Goal: Transaction & Acquisition: Purchase product/service

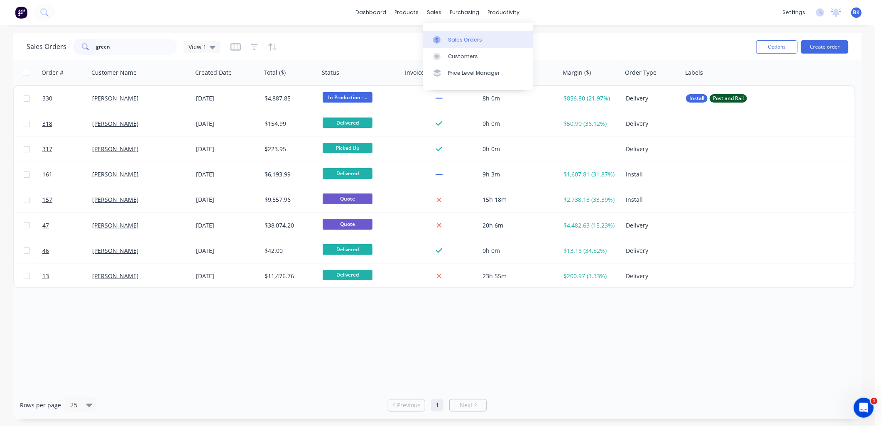
click at [449, 34] on link "Sales Orders" at bounding box center [478, 39] width 110 height 17
click at [128, 52] on input "green" at bounding box center [136, 47] width 81 height 17
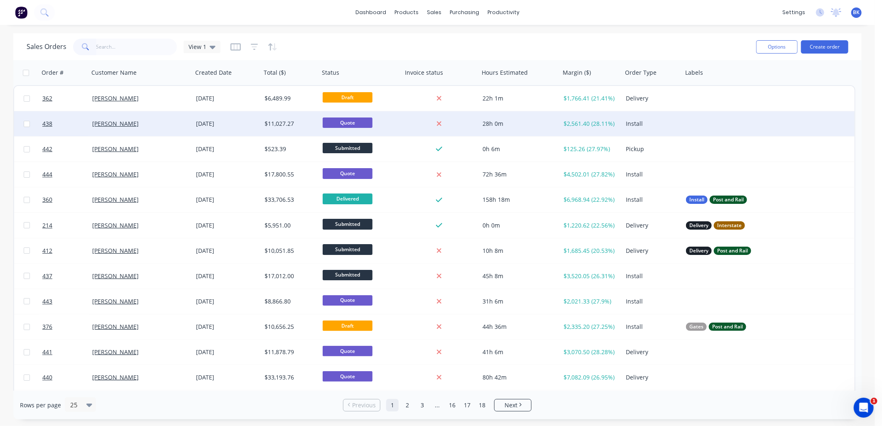
click at [676, 129] on div "Install" at bounding box center [653, 123] width 60 height 25
click at [707, 121] on div at bounding box center [766, 123] width 166 height 25
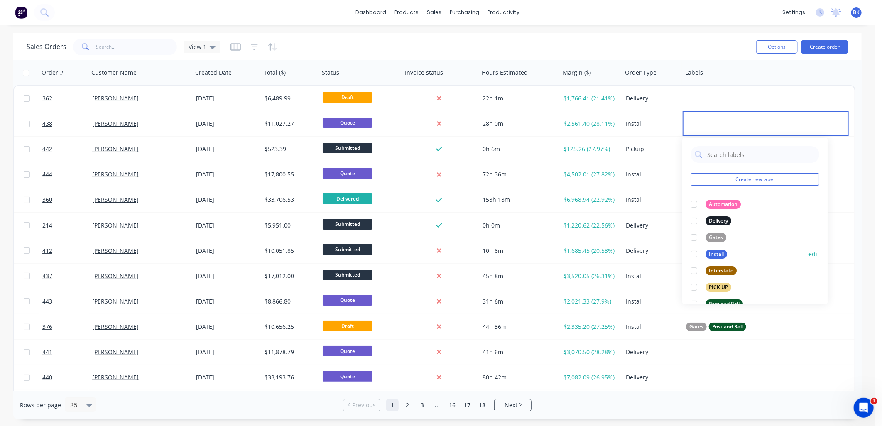
click at [695, 254] on div at bounding box center [694, 254] width 17 height 17
click at [694, 302] on div at bounding box center [694, 304] width 17 height 17
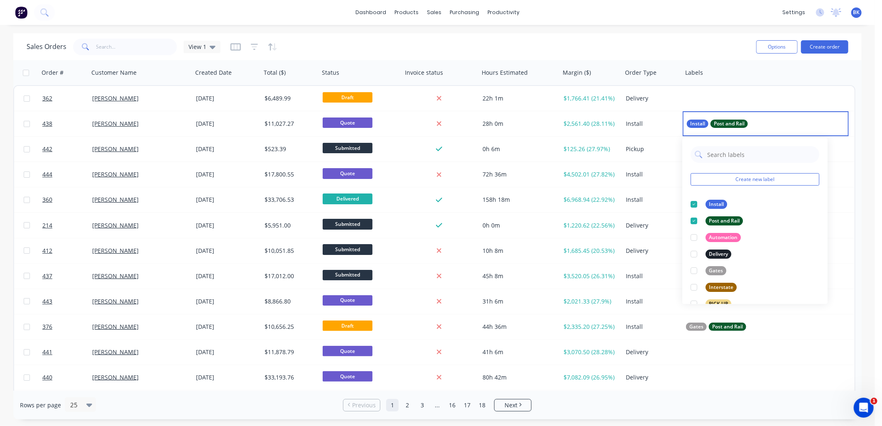
click at [709, 50] on div "Sales Orders View 1" at bounding box center [388, 47] width 723 height 20
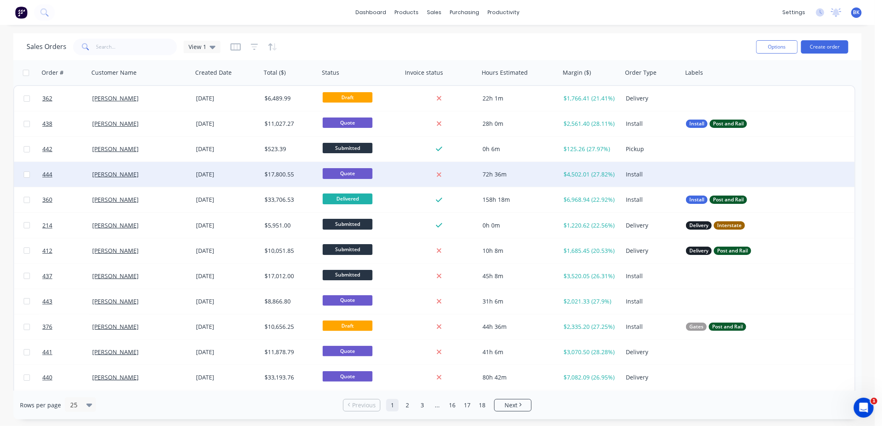
click at [694, 175] on div at bounding box center [766, 174] width 166 height 25
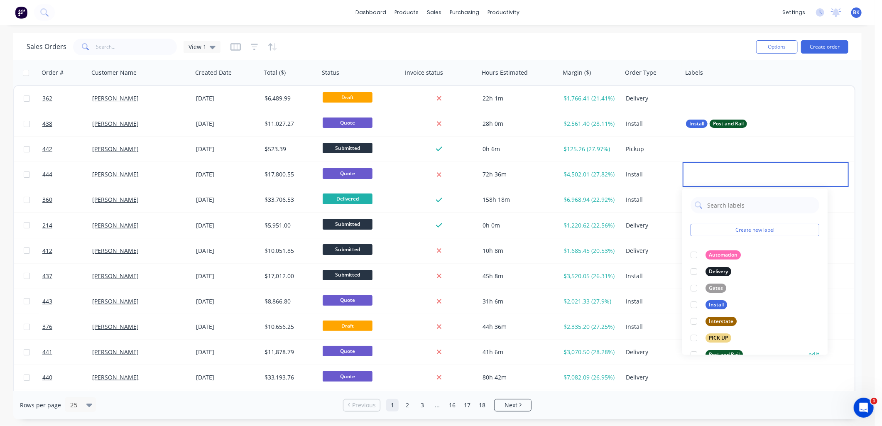
click at [694, 354] on div at bounding box center [694, 354] width 17 height 17
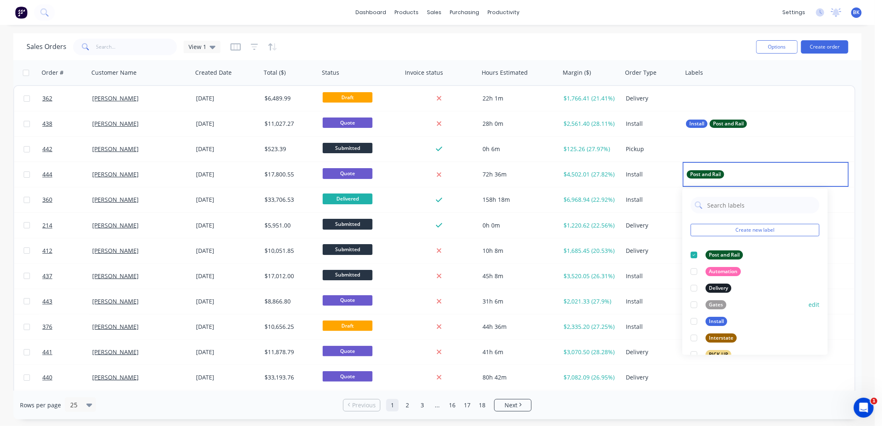
drag, startPoint x: 694, startPoint y: 315, endPoint x: 692, endPoint y: 308, distance: 7.0
click at [692, 309] on div "Create new label Post and Rail edit Automation edit Delivery edit Gates edit In…" at bounding box center [754, 272] width 145 height 166
click at [695, 321] on div at bounding box center [694, 321] width 17 height 17
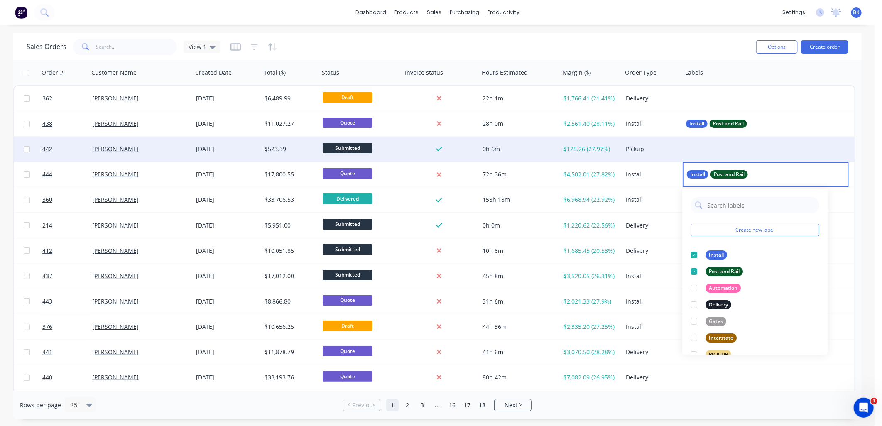
click at [698, 147] on div at bounding box center [766, 149] width 166 height 25
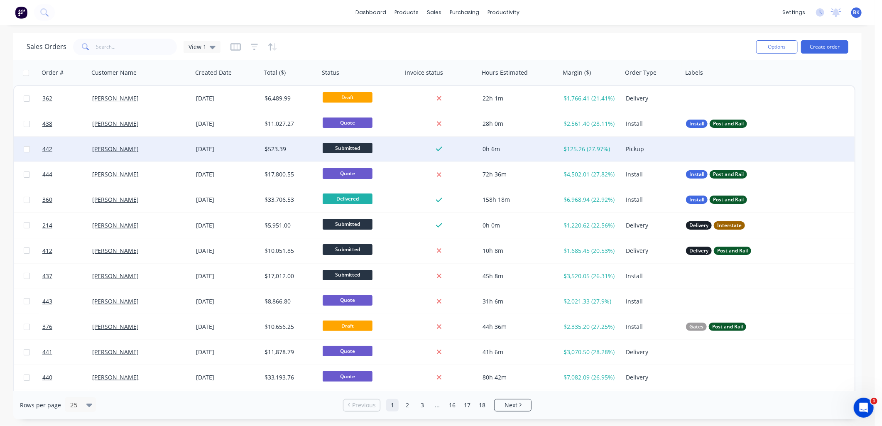
click at [696, 148] on div at bounding box center [766, 149] width 166 height 25
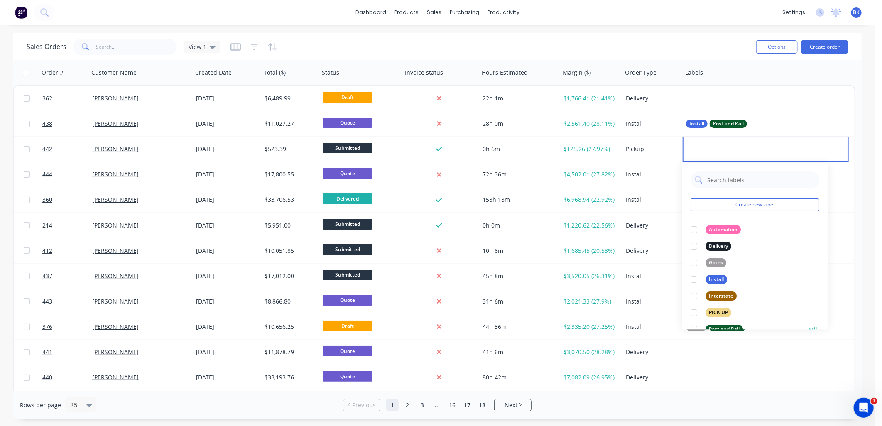
click at [694, 327] on div at bounding box center [694, 329] width 17 height 17
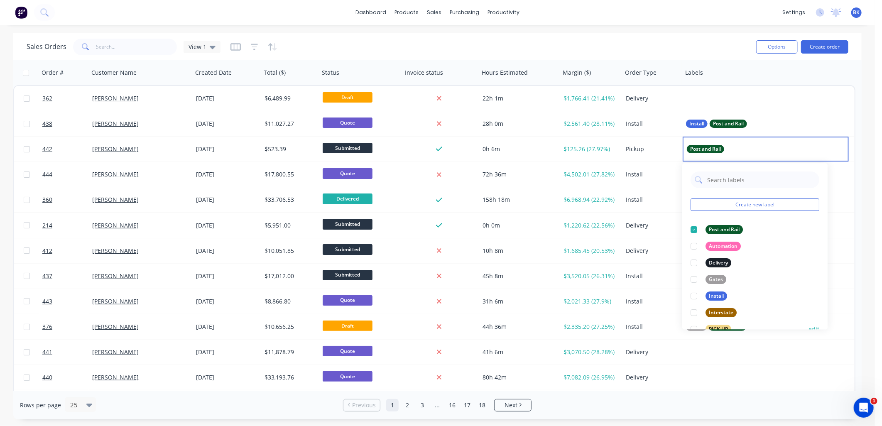
click at [694, 327] on div at bounding box center [694, 329] width 17 height 17
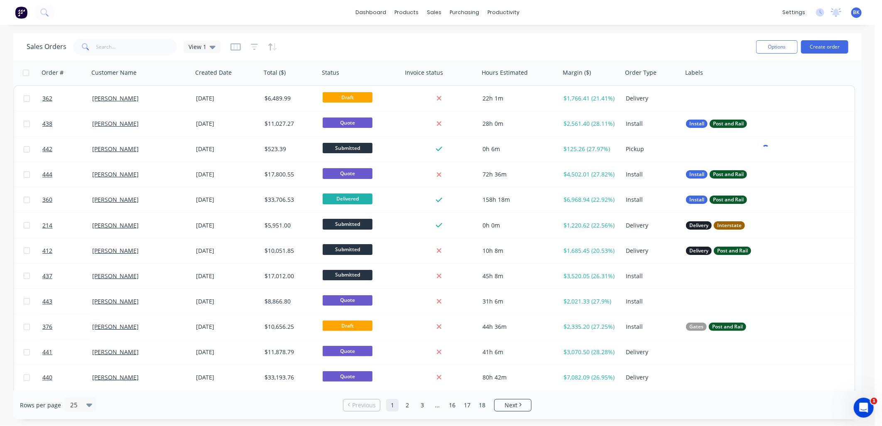
click at [692, 39] on div "Sales Orders View 1" at bounding box center [388, 47] width 723 height 20
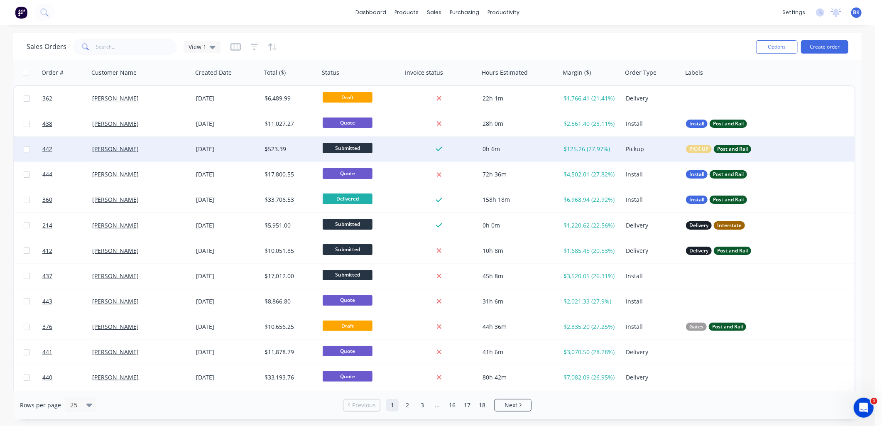
click at [154, 148] on div "[PERSON_NAME]" at bounding box center [138, 149] width 92 height 8
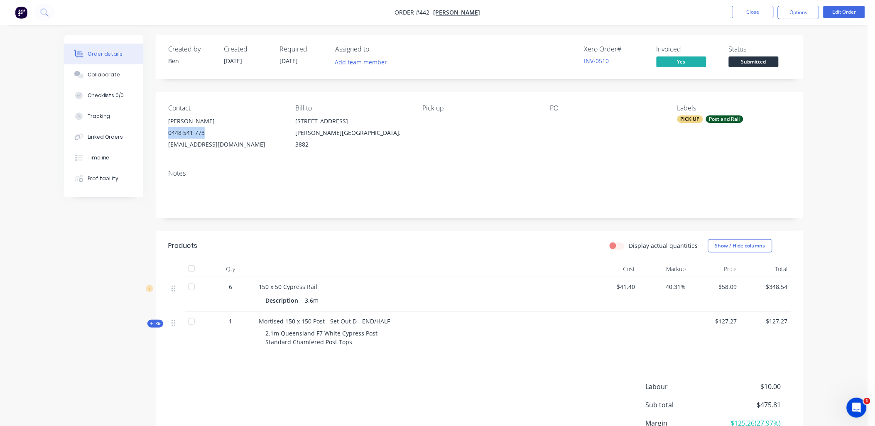
copy div "0448 541 773"
drag, startPoint x: 169, startPoint y: 133, endPoint x: 208, endPoint y: 132, distance: 39.1
click at [208, 132] on div "0448 541 773" at bounding box center [225, 133] width 114 height 12
click at [755, 12] on button "Close" at bounding box center [753, 12] width 42 height 12
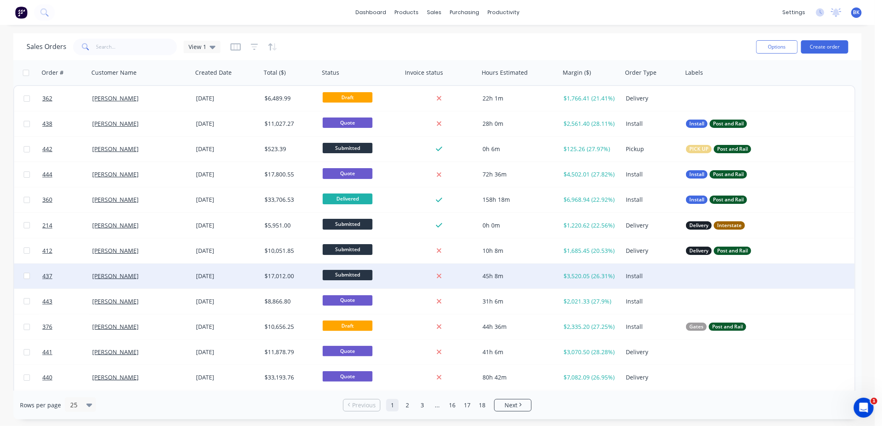
click at [696, 276] on div at bounding box center [766, 276] width 166 height 25
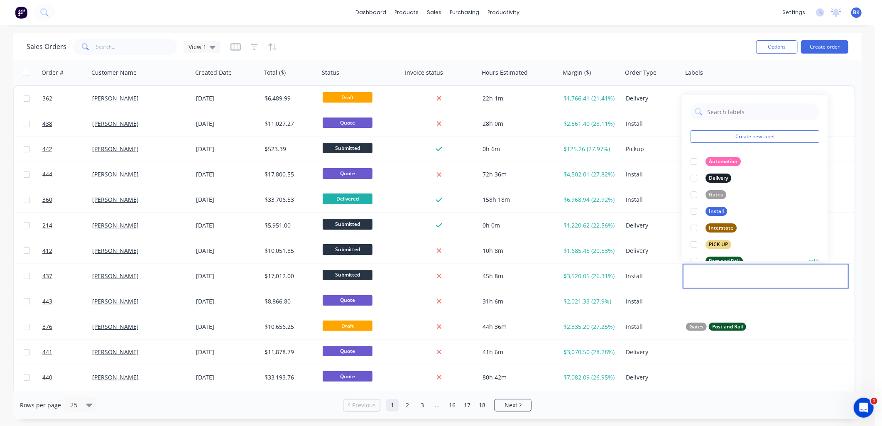
click at [694, 260] on div at bounding box center [694, 261] width 17 height 17
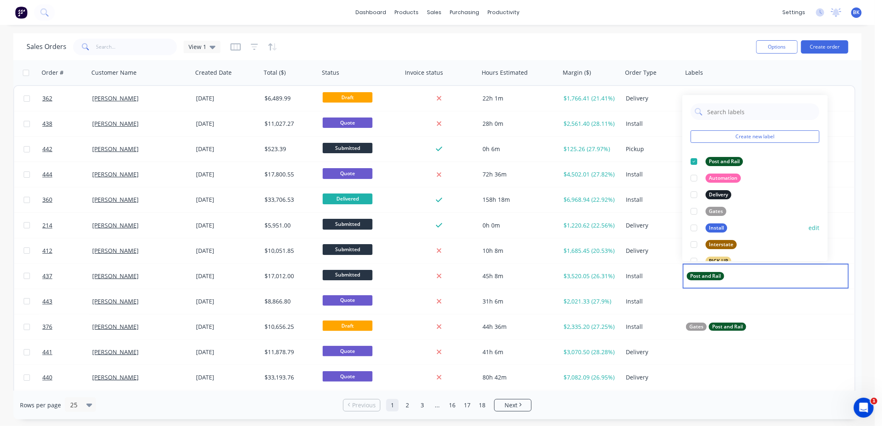
click at [692, 227] on div at bounding box center [694, 228] width 17 height 17
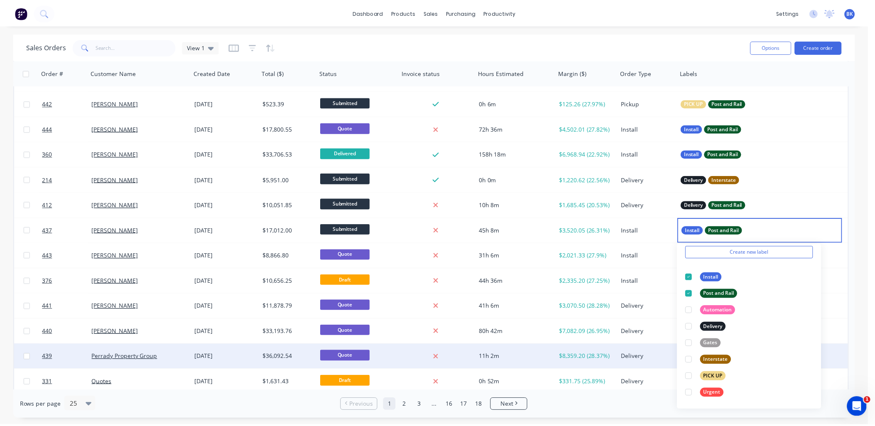
scroll to position [46, 0]
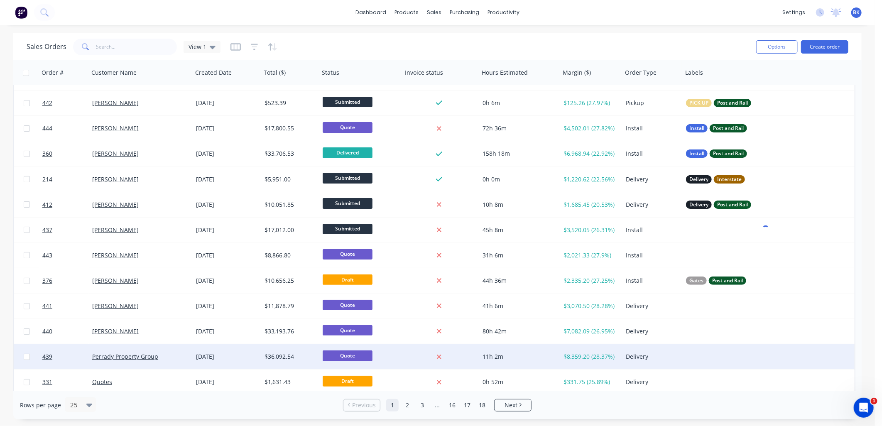
click at [282, 358] on div "$36,092.54" at bounding box center [289, 357] width 49 height 8
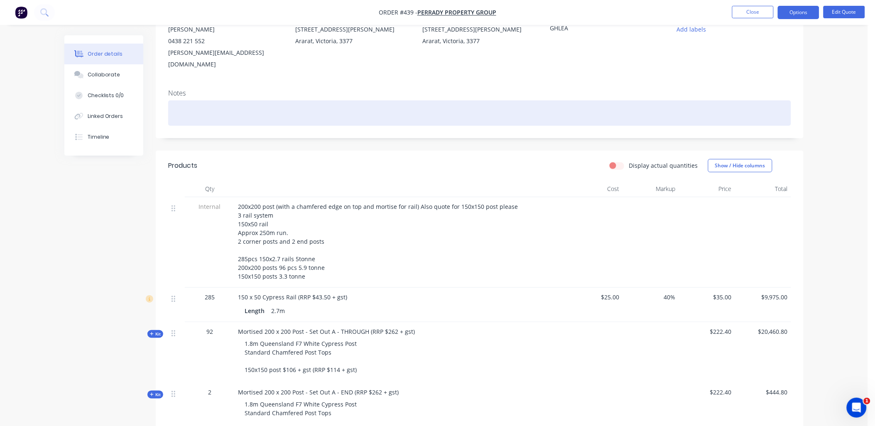
scroll to position [92, 0]
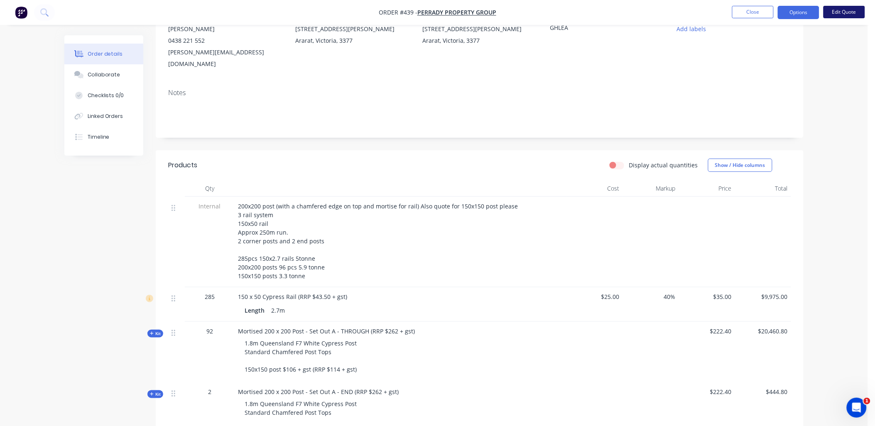
click at [838, 12] on button "Edit Quote" at bounding box center [845, 12] width 42 height 12
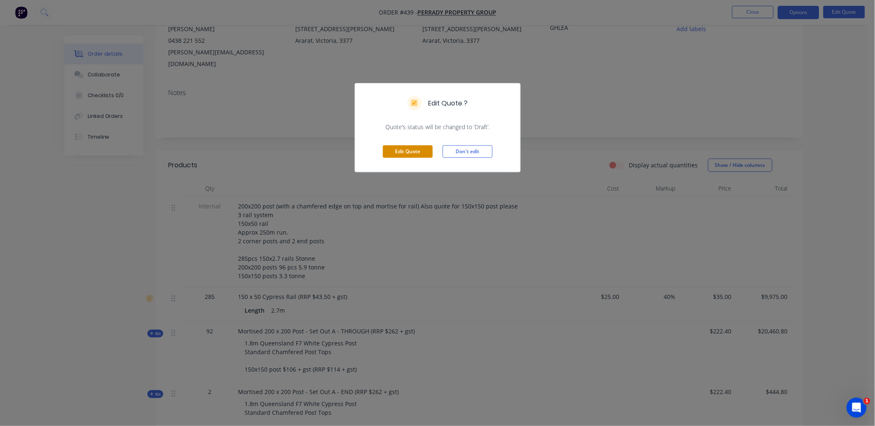
click at [414, 147] on button "Edit Quote" at bounding box center [408, 151] width 50 height 12
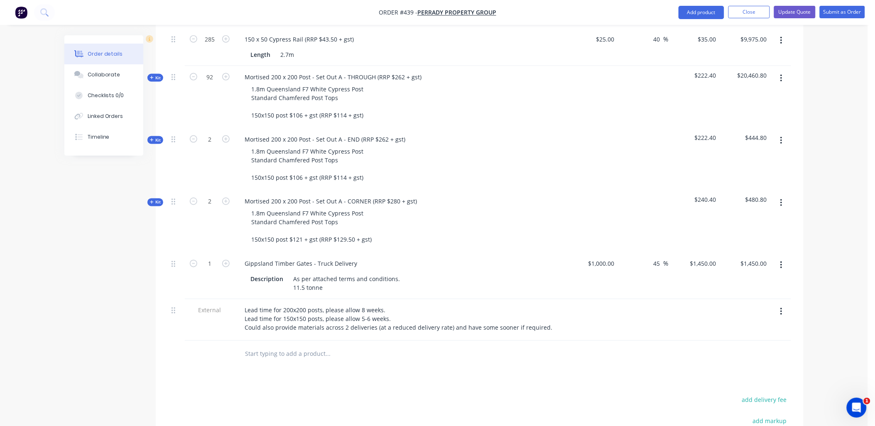
scroll to position [368, 0]
click at [275, 346] on input "text" at bounding box center [328, 354] width 166 height 17
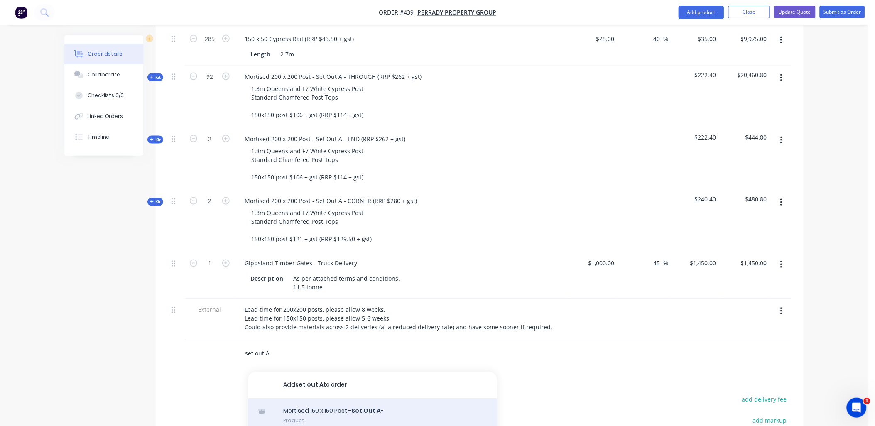
type input "set out A"
click at [329, 399] on div "Mortised 150 x 150 Post - Set Out A - Product" at bounding box center [372, 416] width 249 height 35
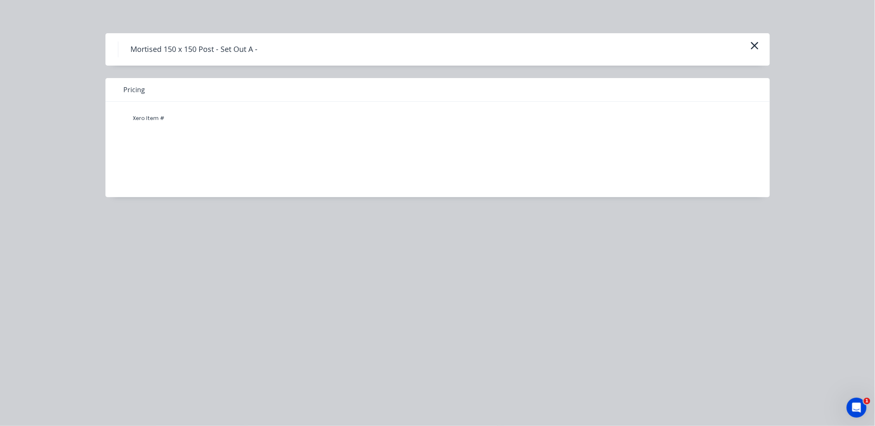
drag, startPoint x: 760, startPoint y: 48, endPoint x: 728, endPoint y: 65, distance: 36.8
click at [761, 48] on button "button" at bounding box center [755, 45] width 14 height 13
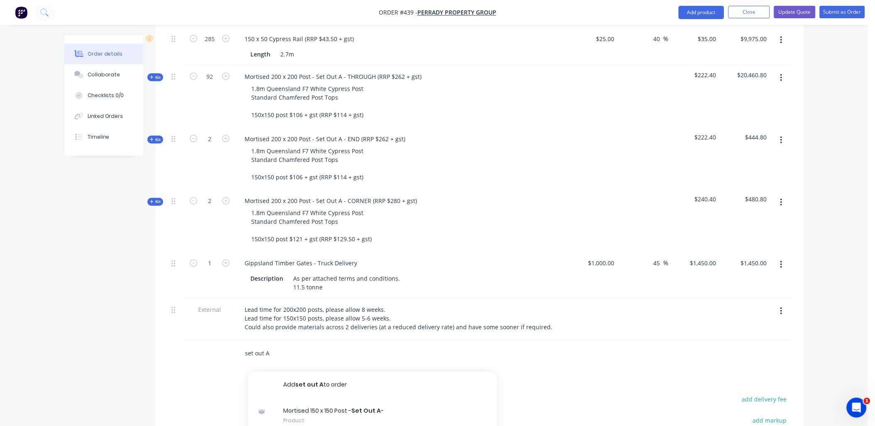
click at [276, 346] on input "set out A" at bounding box center [328, 354] width 166 height 17
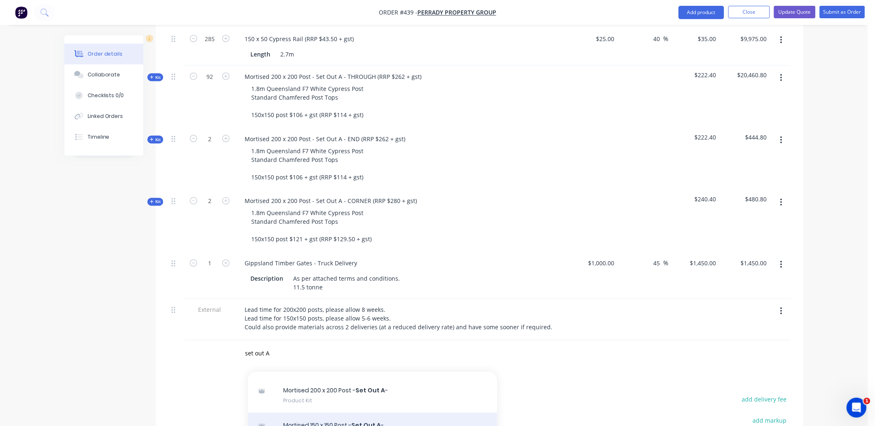
click at [331, 413] on div "Mortised 150 x 150 Post - Set Out A - Product Kit" at bounding box center [372, 430] width 249 height 35
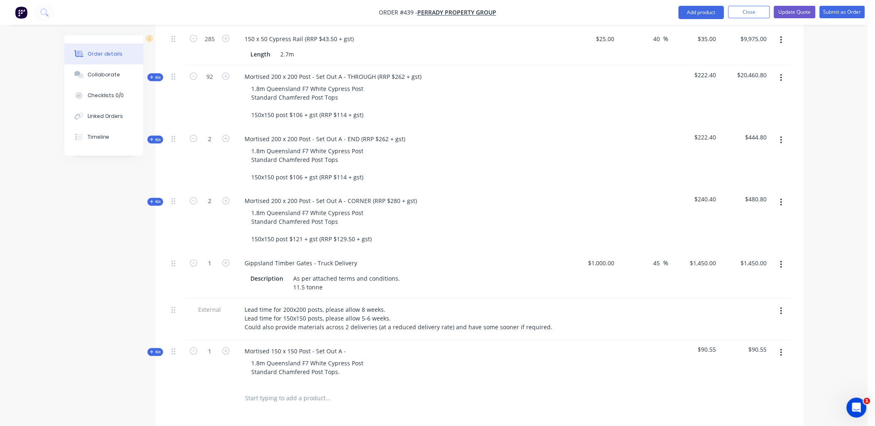
click at [150, 348] on div "Kit" at bounding box center [155, 352] width 16 height 8
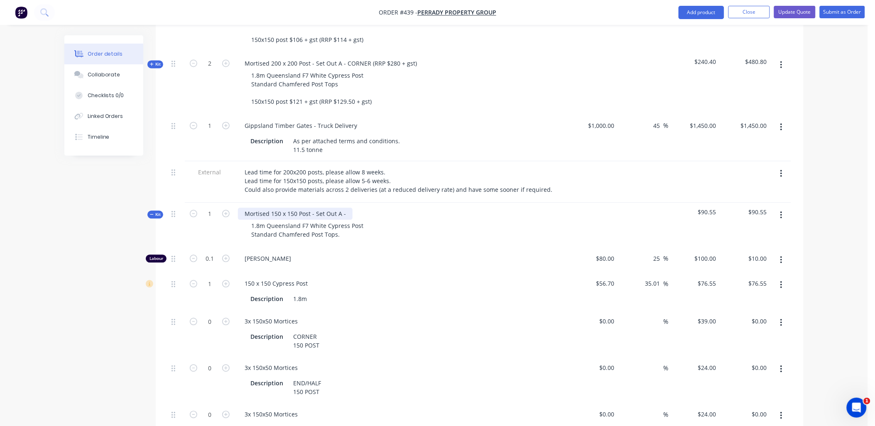
click at [350, 208] on div "Mortised 150 x 150 Post - Set Out A -" at bounding box center [295, 214] width 115 height 12
click at [226, 317] on icon "button" at bounding box center [225, 320] width 7 height 7
type input "1"
type input "$39.00"
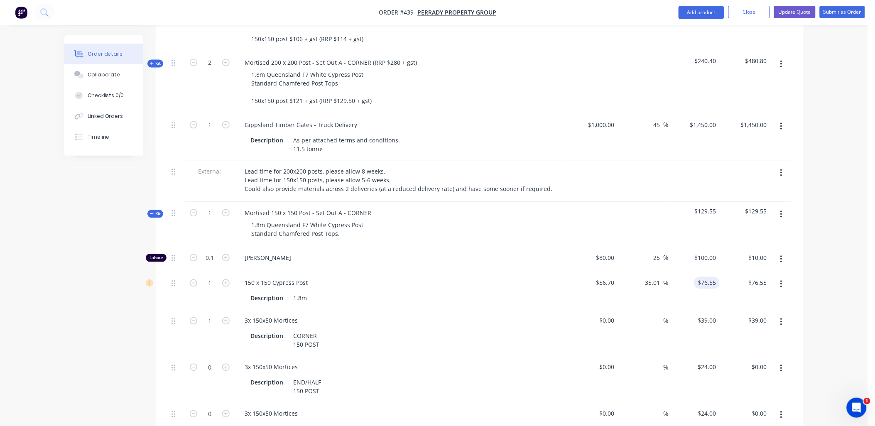
type input "76.55"
click at [716, 277] on input "76.55" at bounding box center [708, 283] width 22 height 12
type input "56.7"
type input "$76.55"
click at [607, 277] on input "56.7" at bounding box center [607, 283] width 22 height 12
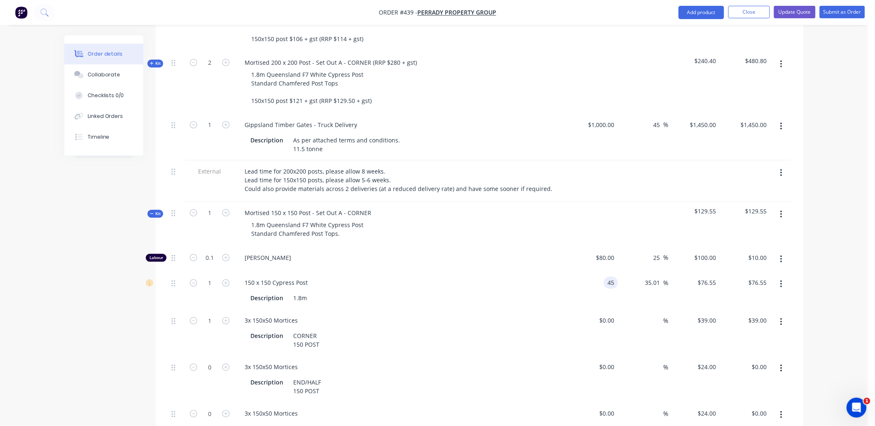
type input "$45.00"
type input "$60.754"
type input "$60.75"
click at [715, 279] on div "$60.754 $60.754" at bounding box center [694, 291] width 51 height 38
click at [710, 277] on input "60.754" at bounding box center [707, 283] width 26 height 12
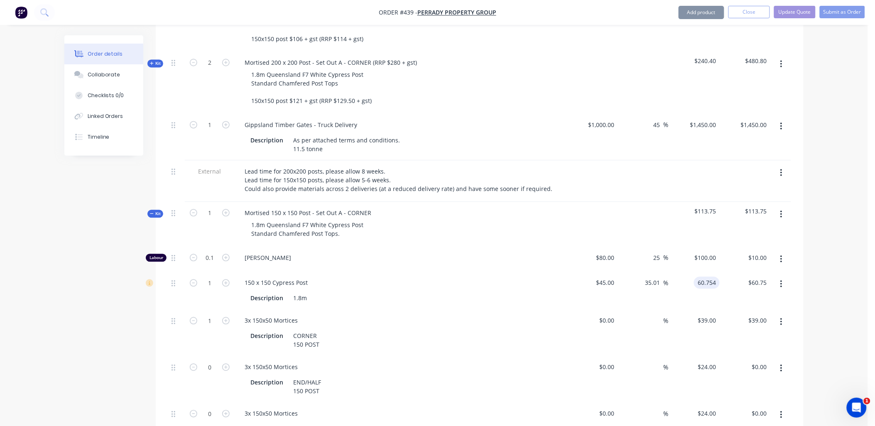
paste input "76.55"
type input "76.55"
type input "70.11"
type input "$76.55"
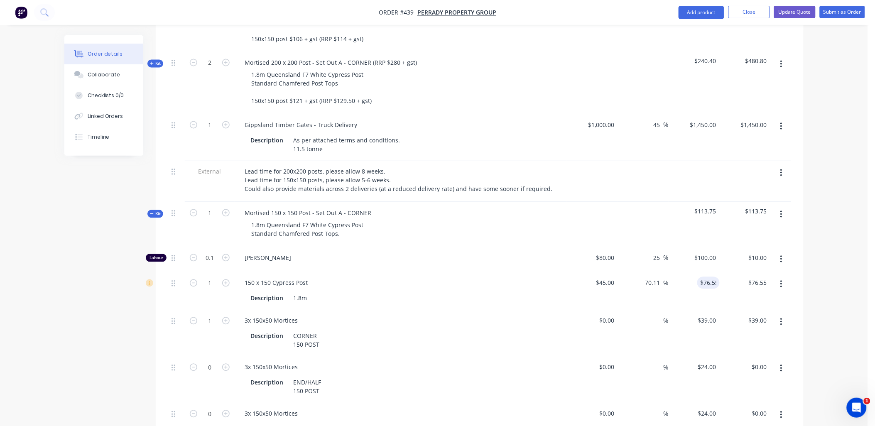
click at [709, 272] on div "$76.55 76.55" at bounding box center [694, 291] width 51 height 38
click at [226, 364] on icon "button" at bounding box center [225, 367] width 7 height 7
type input "1"
type input "$24.00"
drag, startPoint x: 190, startPoint y: 343, endPoint x: 214, endPoint y: 353, distance: 26.2
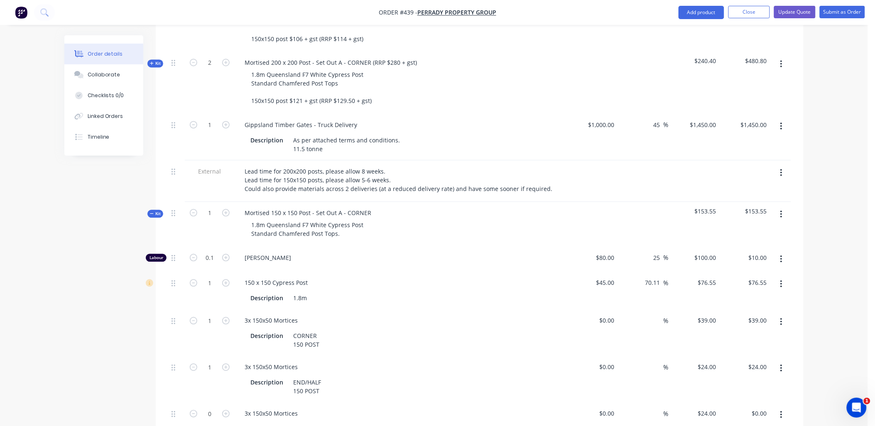
click at [190, 364] on icon "button" at bounding box center [193, 367] width 7 height 7
type input "0"
type input "$0.00"
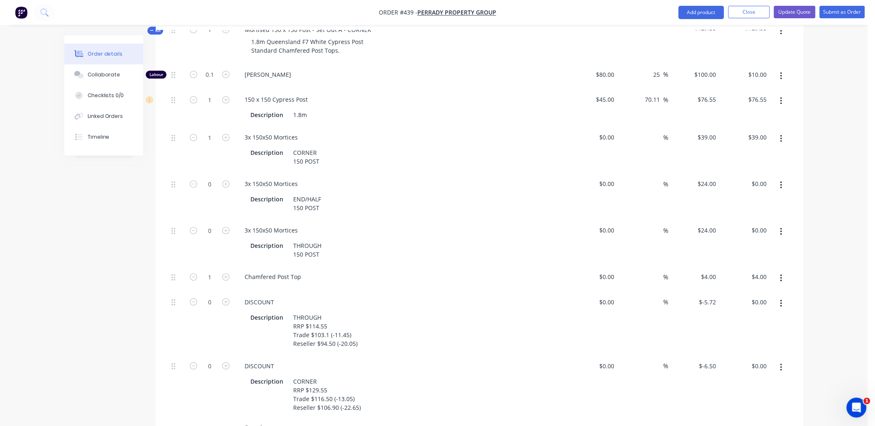
scroll to position [691, 0]
click at [779, 295] on button "button" at bounding box center [782, 302] width 20 height 15
drag, startPoint x: 777, startPoint y: 331, endPoint x: 783, endPoint y: 295, distance: 37.0
click at [780, 352] on div "Delete" at bounding box center [752, 358] width 64 height 12
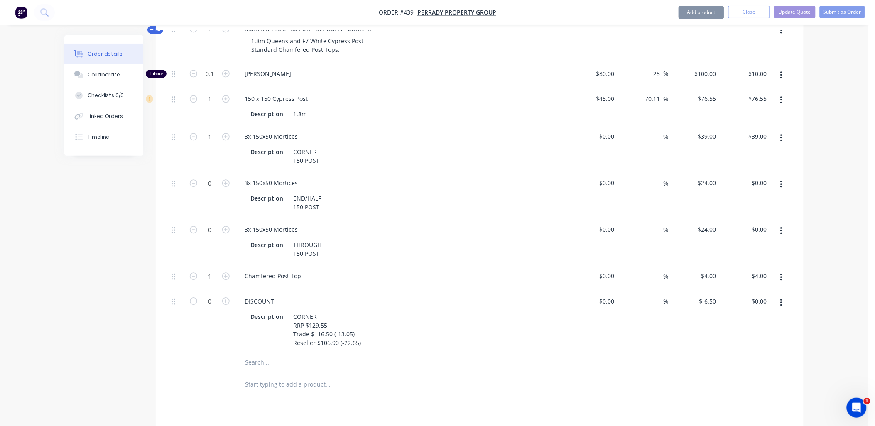
click at [778, 295] on button "button" at bounding box center [782, 302] width 20 height 15
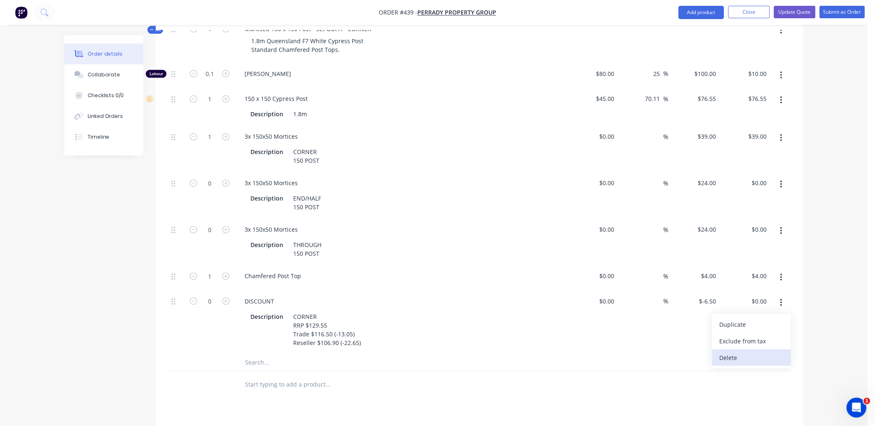
click at [778, 352] on div "Delete" at bounding box center [752, 358] width 64 height 12
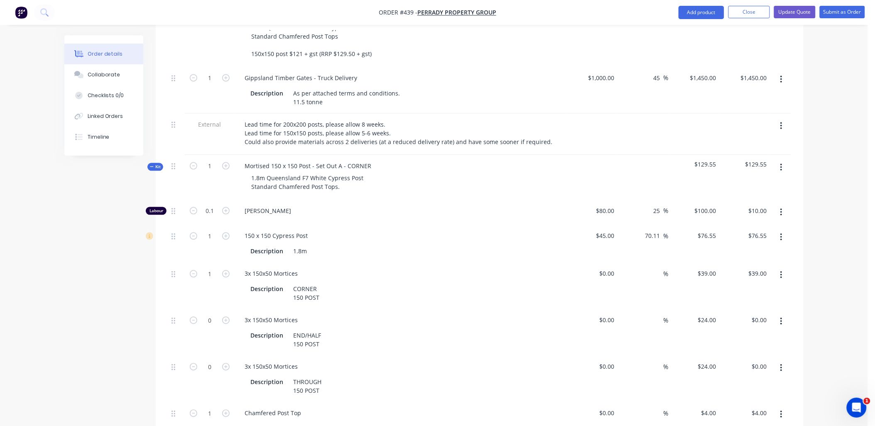
scroll to position [553, 0]
drag, startPoint x: 782, startPoint y: 142, endPoint x: 781, endPoint y: 151, distance: 9.2
click at [782, 161] on button "button" at bounding box center [782, 168] width 20 height 15
click at [765, 217] on div "Duplicate" at bounding box center [752, 223] width 64 height 12
click at [784, 161] on button "button" at bounding box center [782, 168] width 20 height 15
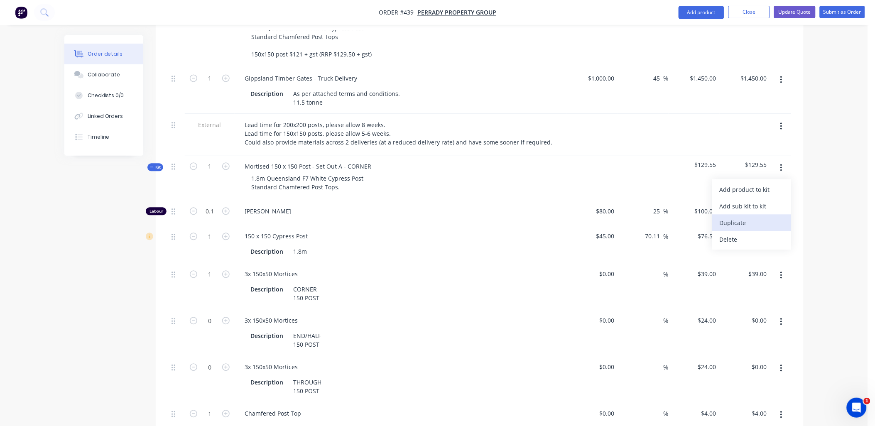
click at [761, 217] on div "Duplicate" at bounding box center [752, 223] width 64 height 12
click at [152, 165] on icon at bounding box center [152, 167] width 4 height 4
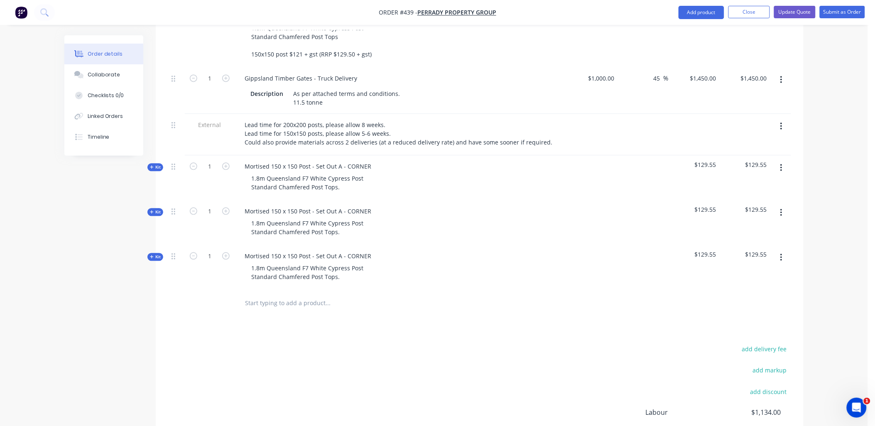
click at [156, 209] on span "Kit" at bounding box center [155, 212] width 11 height 6
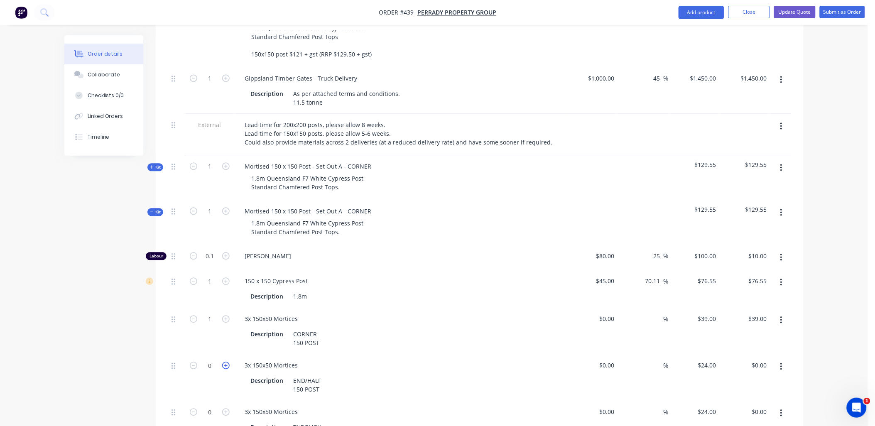
click at [227, 362] on icon "button" at bounding box center [225, 365] width 7 height 7
type input "1"
type input "$24.00"
click at [782, 313] on button "button" at bounding box center [782, 320] width 20 height 15
click at [758, 370] on div "Delete" at bounding box center [752, 376] width 64 height 12
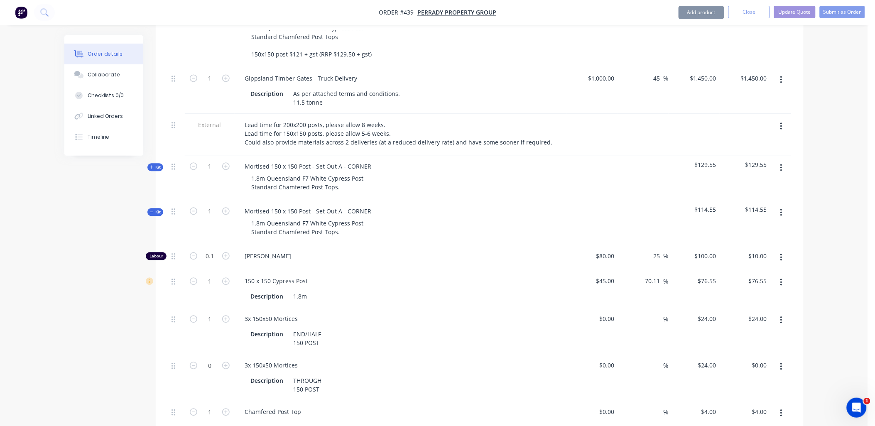
click at [782, 363] on icon "button" at bounding box center [781, 366] width 2 height 7
click at [761, 416] on div "Delete" at bounding box center [752, 422] width 64 height 12
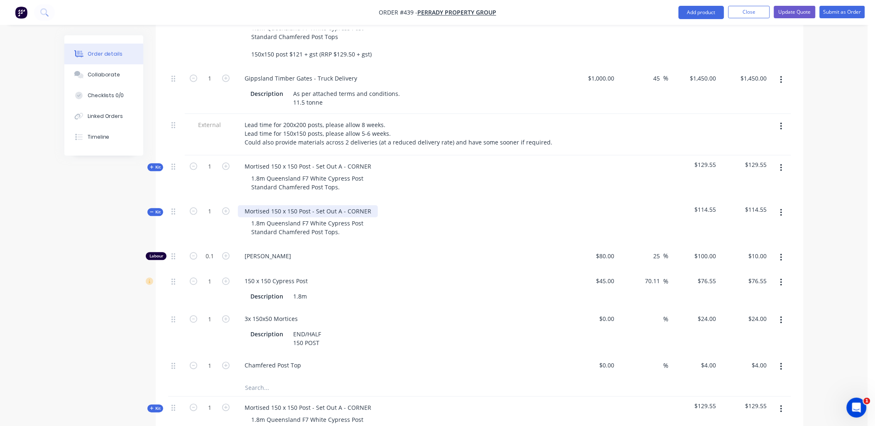
click at [356, 206] on div "Mortised 150 x 150 Post - Set Out A - CORNER" at bounding box center [308, 212] width 140 height 12
click at [208, 210] on div "1" at bounding box center [210, 223] width 50 height 45
click at [159, 209] on span "Kit" at bounding box center [155, 212] width 11 height 6
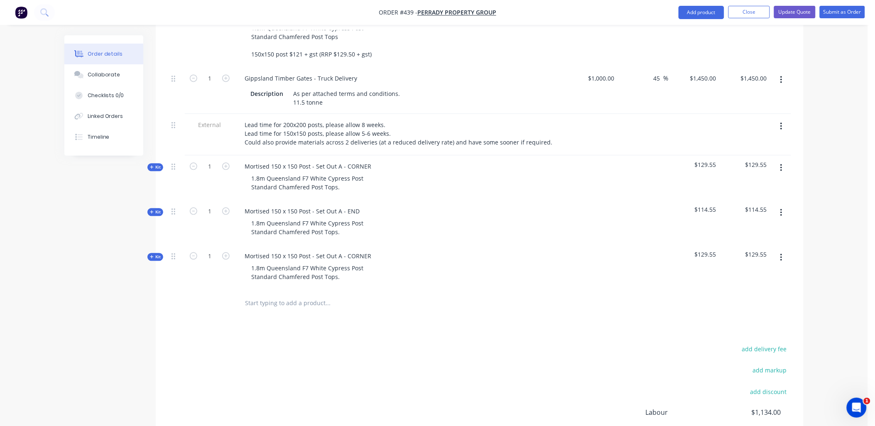
click at [156, 254] on span "Kit" at bounding box center [155, 257] width 11 height 6
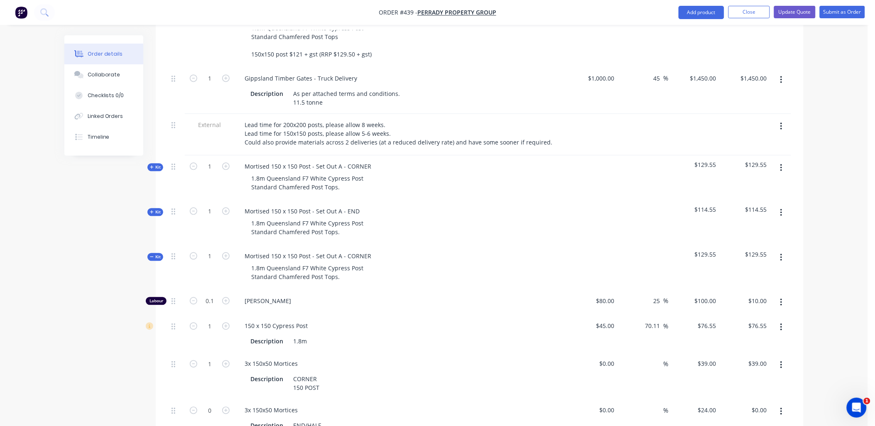
click at [784, 358] on button "button" at bounding box center [782, 365] width 20 height 15
click at [765, 414] on div "Delete" at bounding box center [752, 420] width 64 height 12
click at [785, 358] on button "button" at bounding box center [782, 365] width 20 height 15
click at [766, 412] on button "Delete" at bounding box center [751, 420] width 79 height 17
click at [230, 361] on icon "button" at bounding box center [225, 364] width 7 height 7
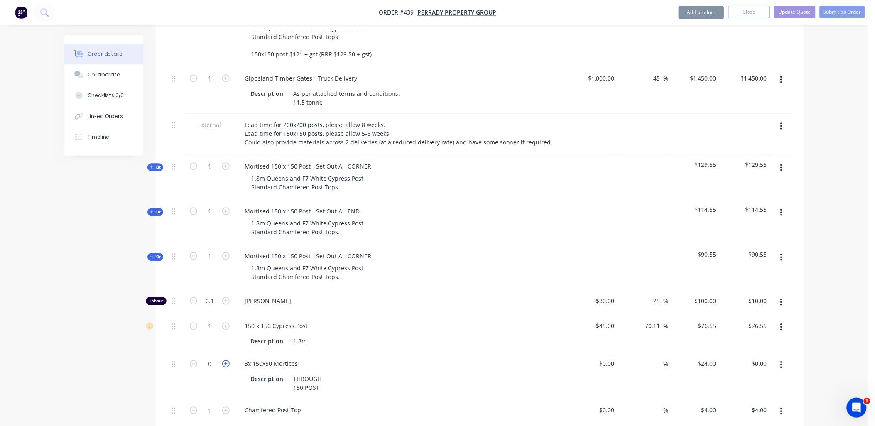
type input "1"
type input "$24.00"
click at [358, 250] on div "Mortised 150 x 150 Post - Set Out A - CORNER" at bounding box center [308, 256] width 140 height 12
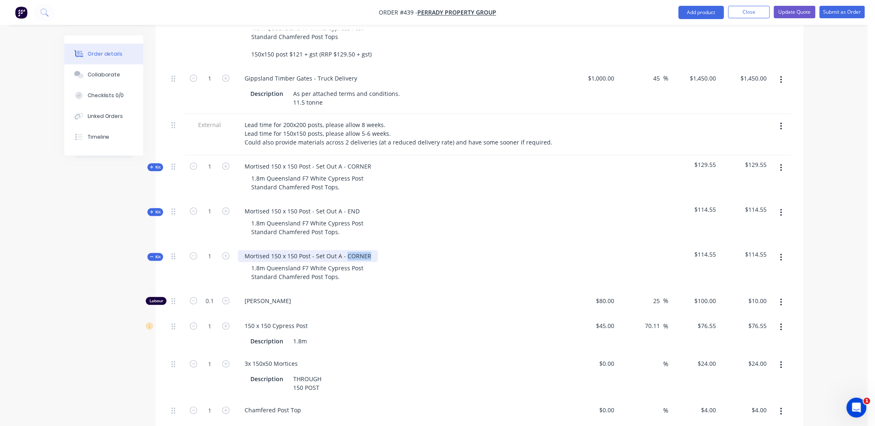
click at [358, 250] on div "Mortised 150 x 150 Post - Set Out A - CORNER" at bounding box center [308, 256] width 140 height 12
click at [215, 251] on div "1" at bounding box center [210, 267] width 50 height 45
click at [159, 254] on span "Kit" at bounding box center [155, 257] width 11 height 6
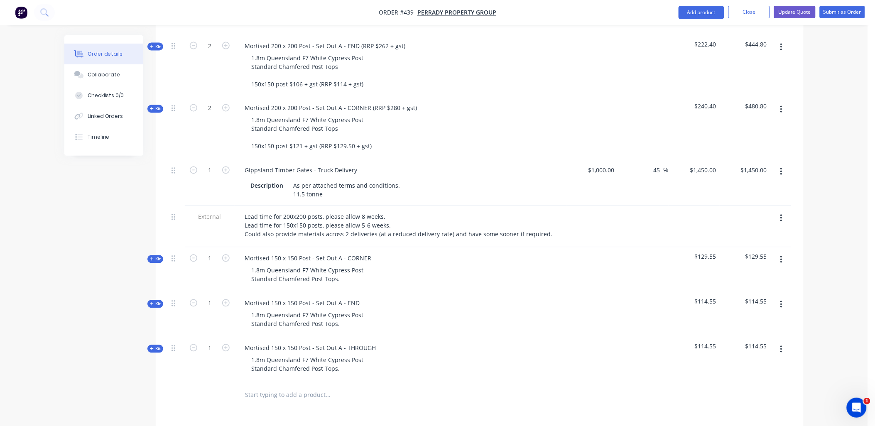
scroll to position [461, 0]
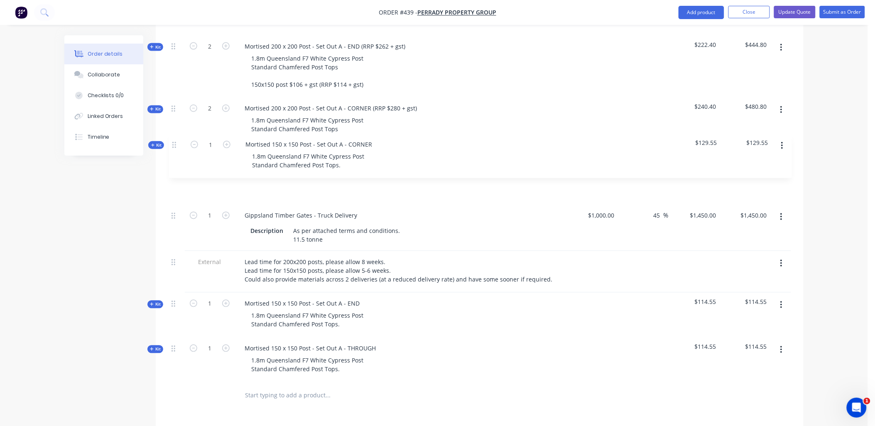
drag, startPoint x: 172, startPoint y: 238, endPoint x: 173, endPoint y: 145, distance: 93.5
click at [173, 145] on div "Internal 200x200 post (with a chamfered edge on top and mortise for rail) Also …" at bounding box center [479, 111] width 623 height 541
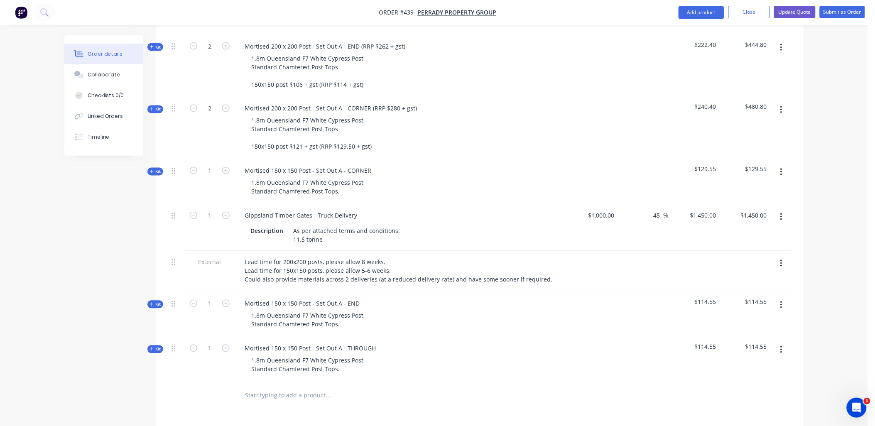
click at [156, 169] on span "Kit" at bounding box center [155, 172] width 11 height 6
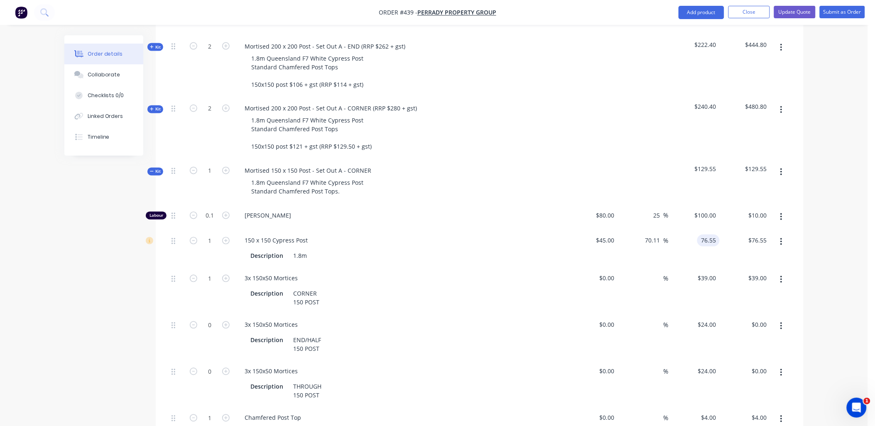
click at [709, 235] on input "76.55" at bounding box center [710, 241] width 19 height 12
type input "65"
type input "44.44"
type input "$65.00"
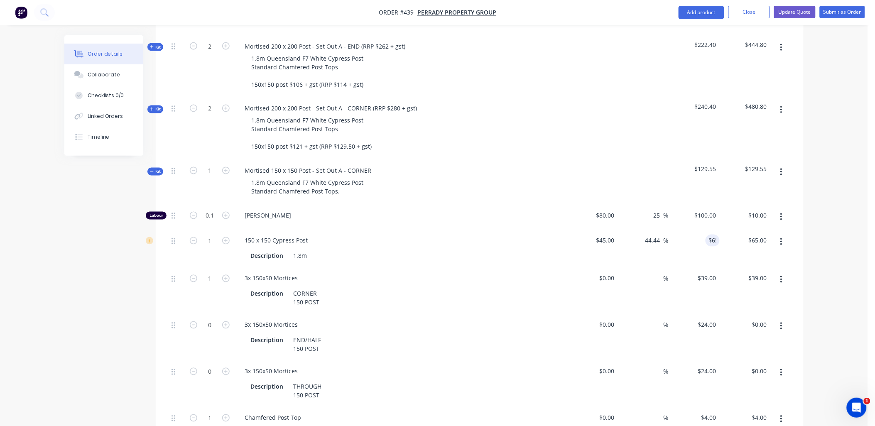
click at [733, 267] on div "$39.00 $39.00" at bounding box center [745, 290] width 51 height 47
click at [709, 235] on input "65" at bounding box center [708, 241] width 22 height 12
paste input "76.5"
type input "76.55"
type input "70.11"
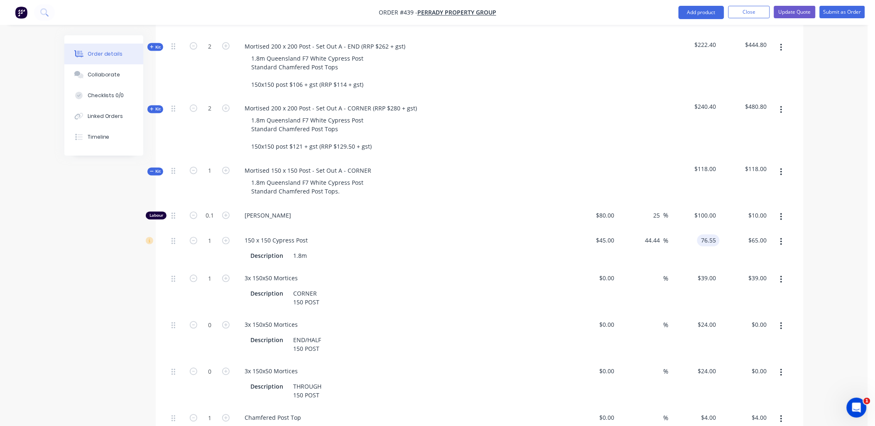
type input "$76.55"
click at [727, 238] on div "$76.55 $65.00" at bounding box center [745, 249] width 51 height 38
copy div "(RRP $129.50 + gst)"
drag, startPoint x: 371, startPoint y: 123, endPoint x: 319, endPoint y: 124, distance: 52.3
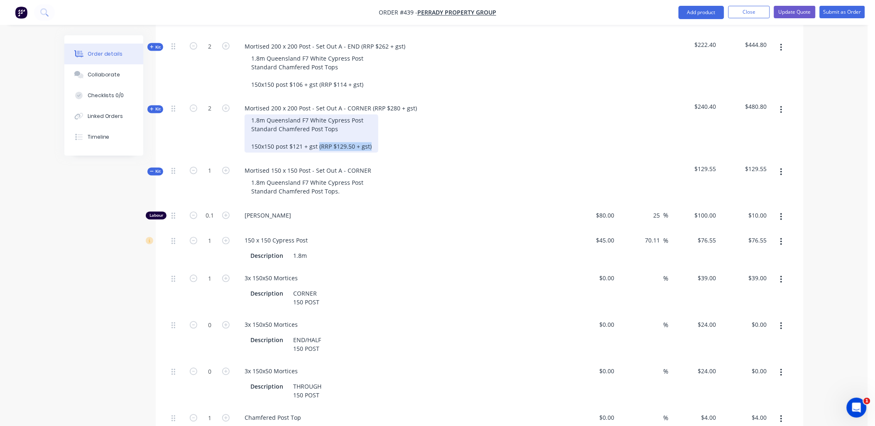
click at [319, 124] on div "1.8m Queensland F7 White Cypress Post Standard Chamfered Post Tops 150x150 post…" at bounding box center [312, 134] width 134 height 38
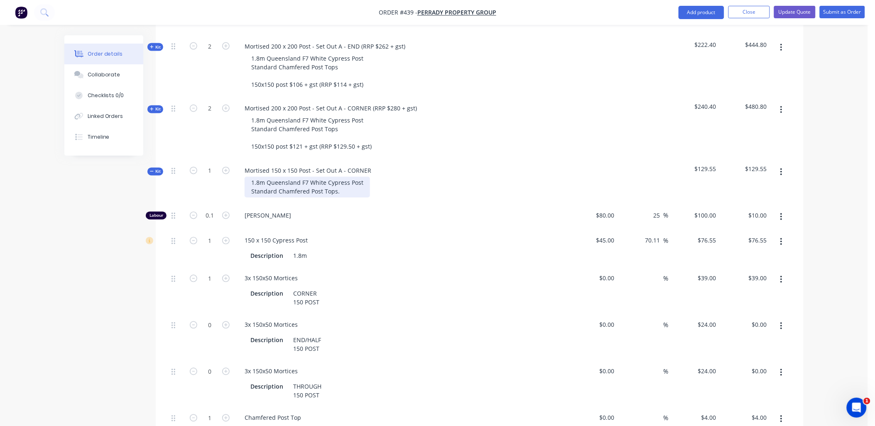
click at [338, 177] on div "1.8m Queensland F7 White Cypress Post Standard Chamfered Post Tops." at bounding box center [307, 187] width 125 height 21
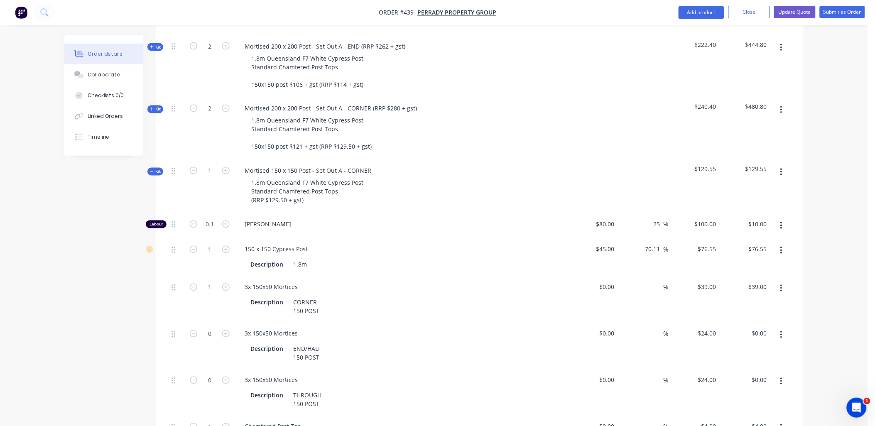
click at [206, 181] on div "1" at bounding box center [210, 187] width 50 height 54
click at [159, 169] on span "Kit" at bounding box center [155, 172] width 11 height 6
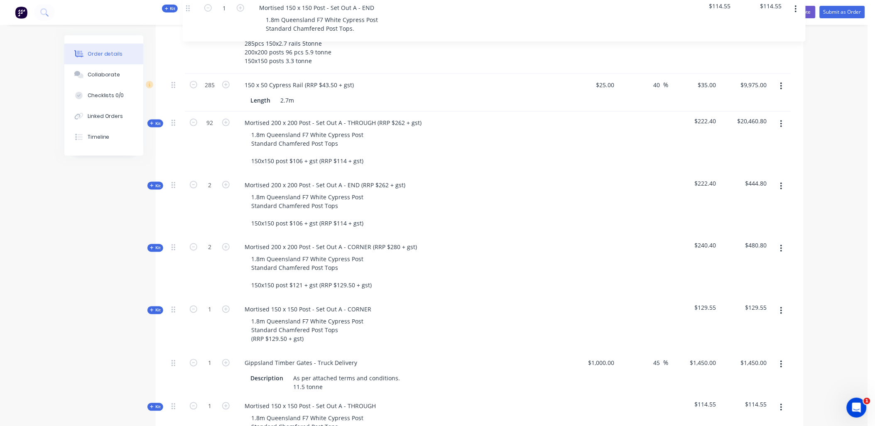
scroll to position [241, 0]
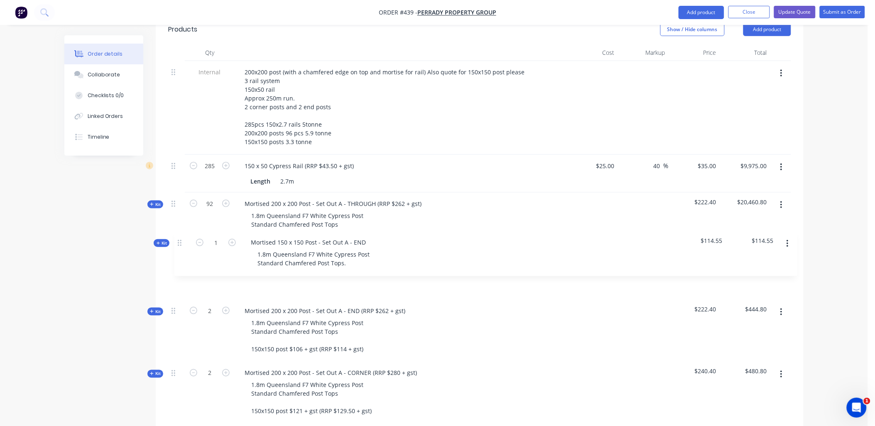
drag, startPoint x: 172, startPoint y: 293, endPoint x: 179, endPoint y: 244, distance: 49.5
click at [179, 244] on div "Internal 200x200 post (with a chamfered edge on top and mortise for rail) Also …" at bounding box center [479, 336] width 623 height 550
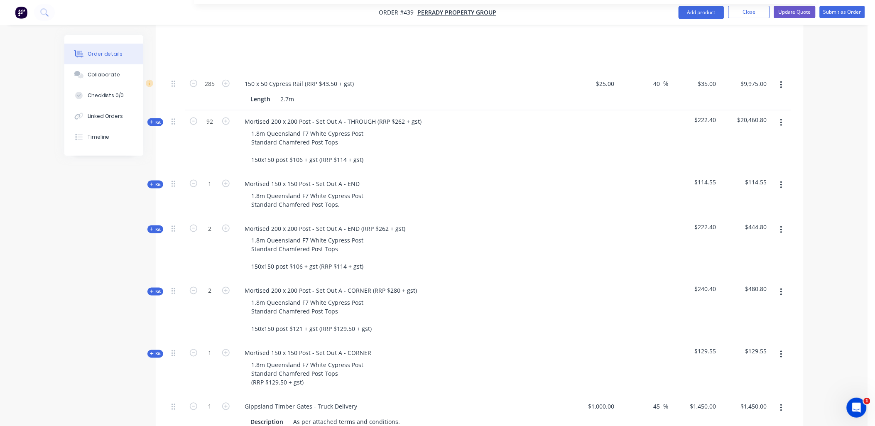
scroll to position [288, 0]
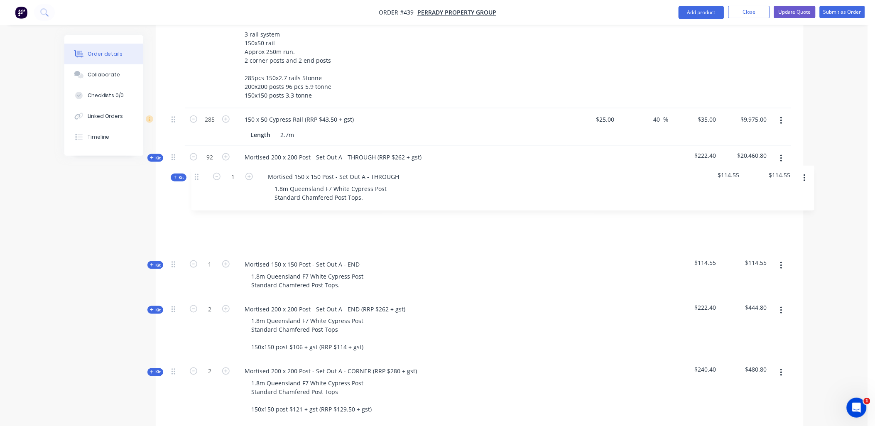
drag, startPoint x: 173, startPoint y: 258, endPoint x: 199, endPoint y: 177, distance: 86.0
click at [199, 177] on div "Internal 200x200 post (with a chamfered edge on top and mortise for rail) Also …" at bounding box center [479, 290] width 623 height 550
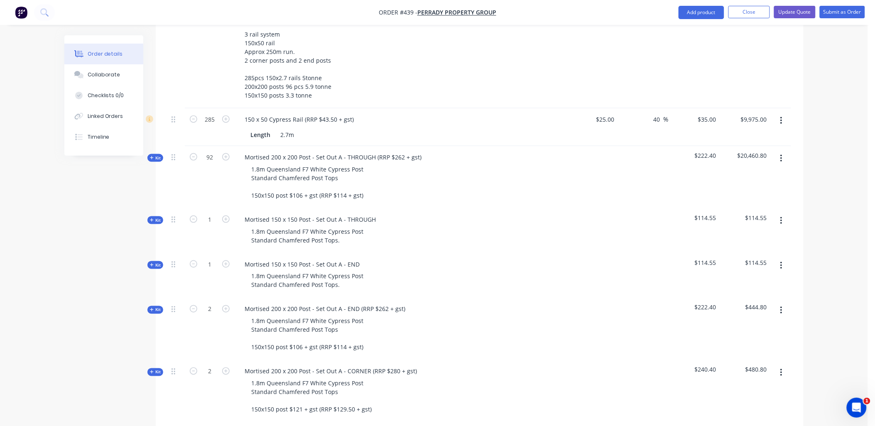
click at [218, 177] on div "92" at bounding box center [210, 177] width 50 height 62
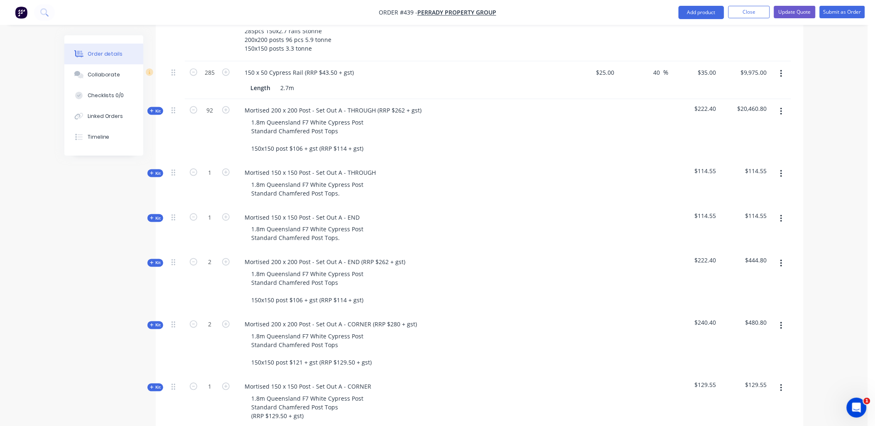
scroll to position [334, 0]
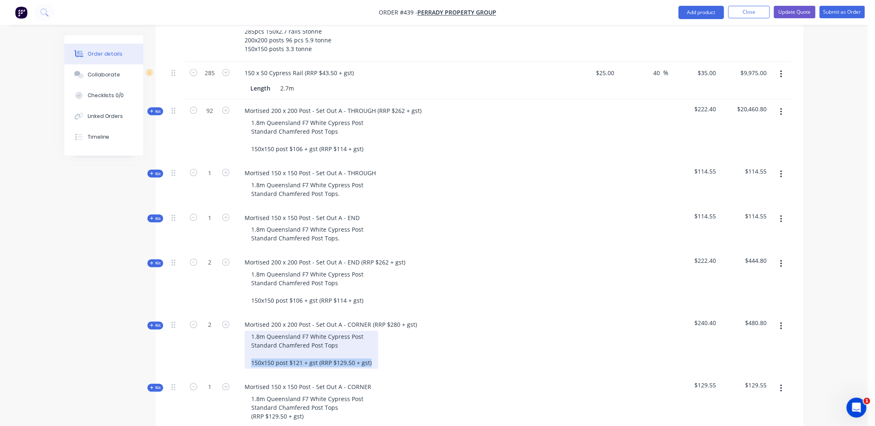
drag, startPoint x: 252, startPoint y: 339, endPoint x: 376, endPoint y: 343, distance: 124.2
click at [376, 343] on div "1.8m Queensland F7 White Cypress Post Standard Chamfered Post Tops 150x150 post…" at bounding box center [312, 350] width 134 height 38
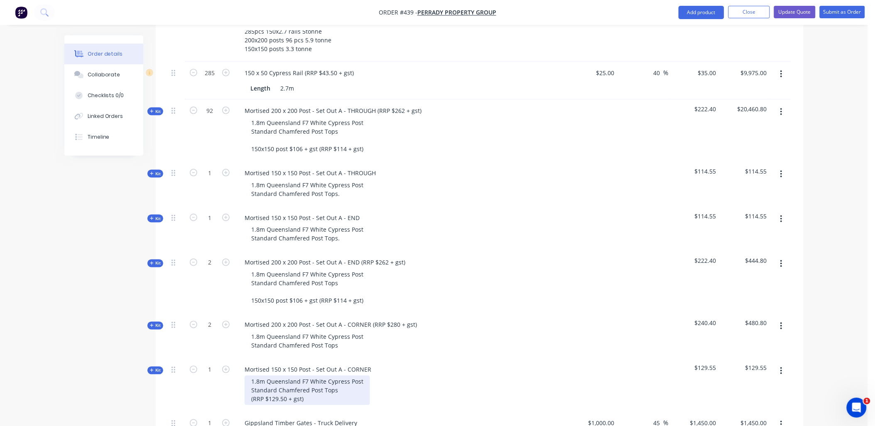
click at [318, 394] on div "Internal 200x200 post (with a chamfered edge on top and mortise for rail) Also …" at bounding box center [479, 234] width 623 height 532
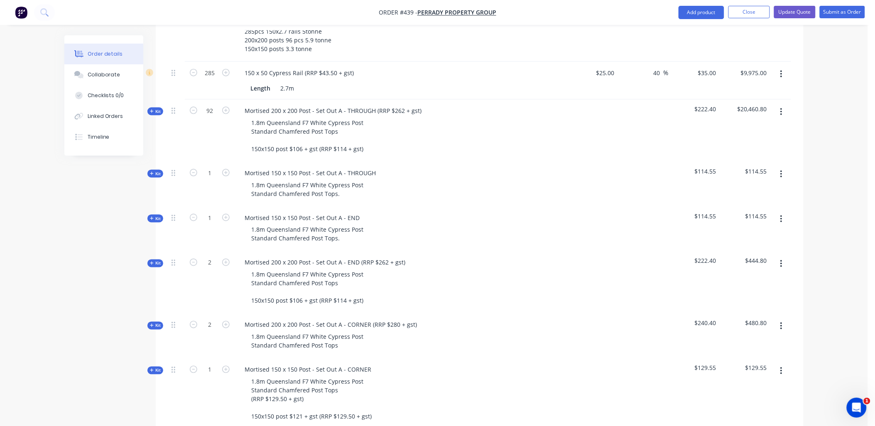
click at [784, 319] on button "button" at bounding box center [782, 326] width 20 height 15
click at [755, 392] on div "Delete" at bounding box center [752, 398] width 64 height 12
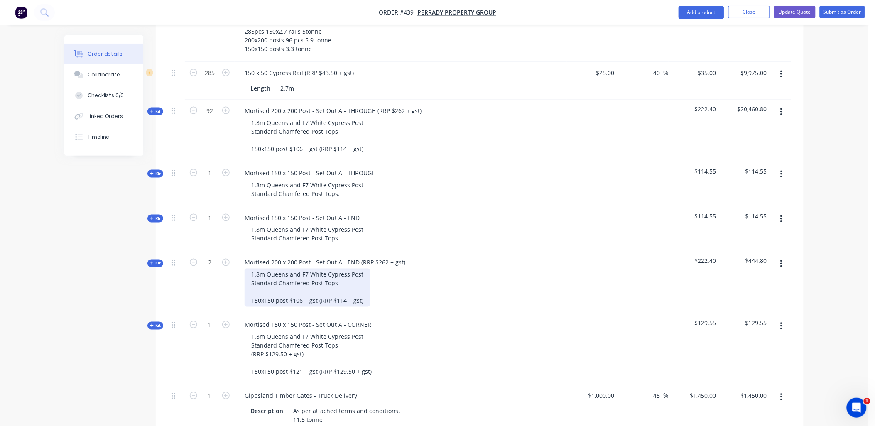
click at [267, 277] on div "1.8m Queensland F7 White Cypress Post Standard Chamfered Post Tops 150x150 post…" at bounding box center [307, 288] width 125 height 38
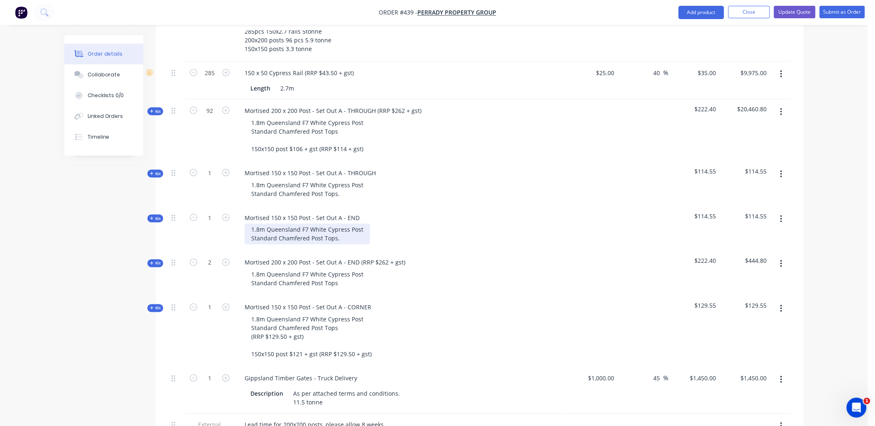
click at [342, 224] on div "1.8m Queensland F7 White Cypress Post Standard Chamfered Post Tops." at bounding box center [307, 234] width 125 height 21
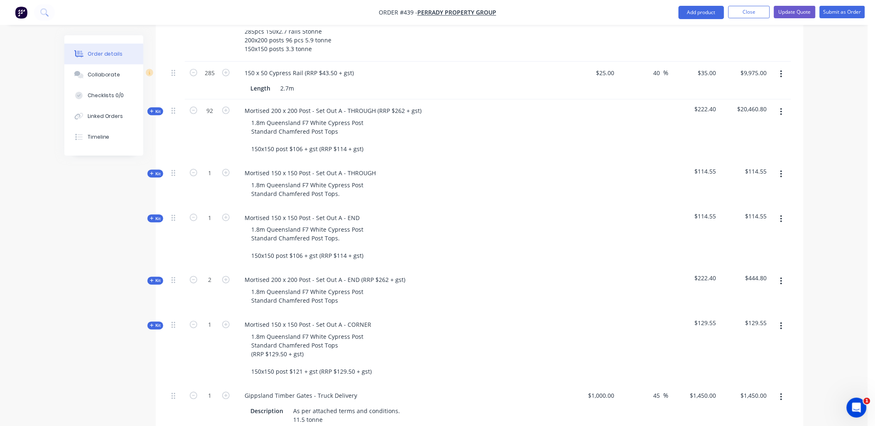
click at [226, 222] on div "1" at bounding box center [210, 238] width 50 height 62
click at [229, 321] on icon "button" at bounding box center [225, 324] width 7 height 7
type input "3"
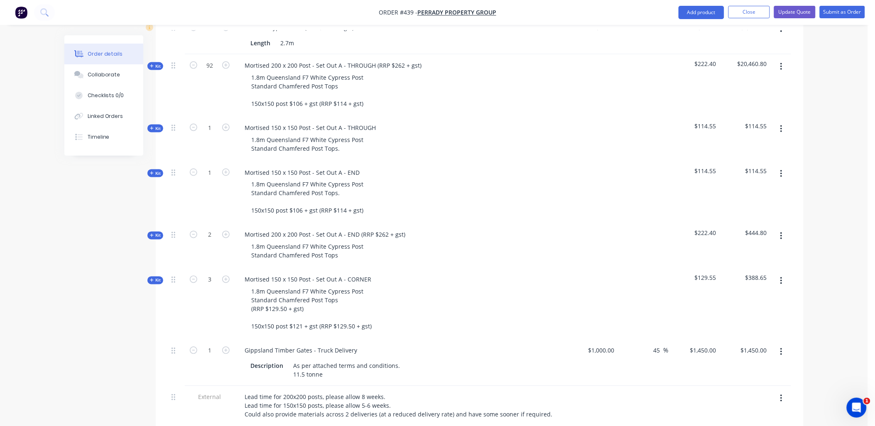
scroll to position [380, 0]
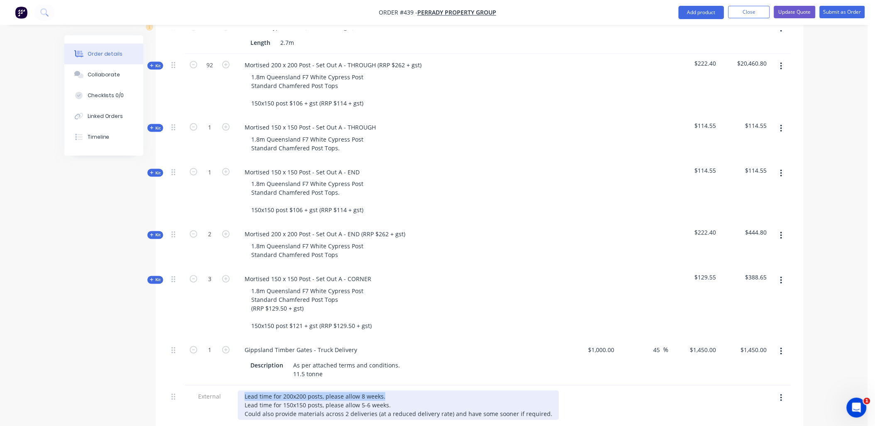
drag, startPoint x: 384, startPoint y: 372, endPoint x: 239, endPoint y: 373, distance: 144.5
click at [239, 391] on div "Lead time for 200x200 posts, please allow 8 weeks. Lead time for 150x150 posts,…" at bounding box center [398, 405] width 321 height 29
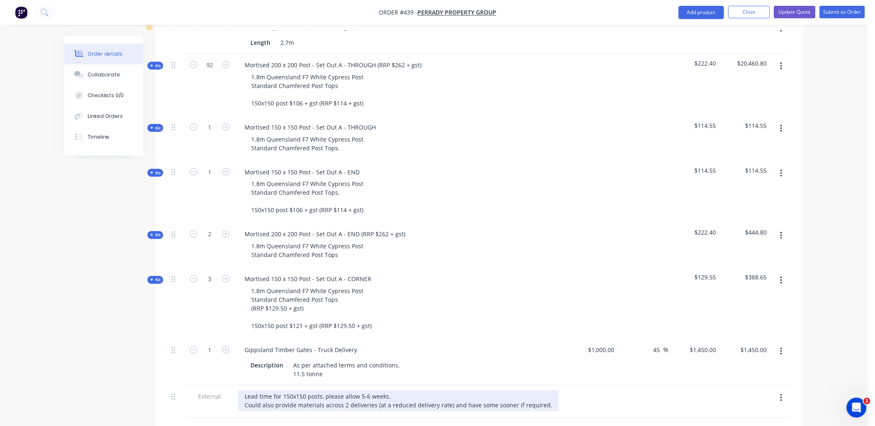
click at [361, 391] on div "Lead time for 150x150 posts, please allow 5-6 weeks. Could also provide materia…" at bounding box center [398, 401] width 321 height 21
click at [361, 391] on div "Lead time for 150x150 posts, please allow 5-6 weeks. Could also provide materia…" at bounding box center [384, 401] width 292 height 21
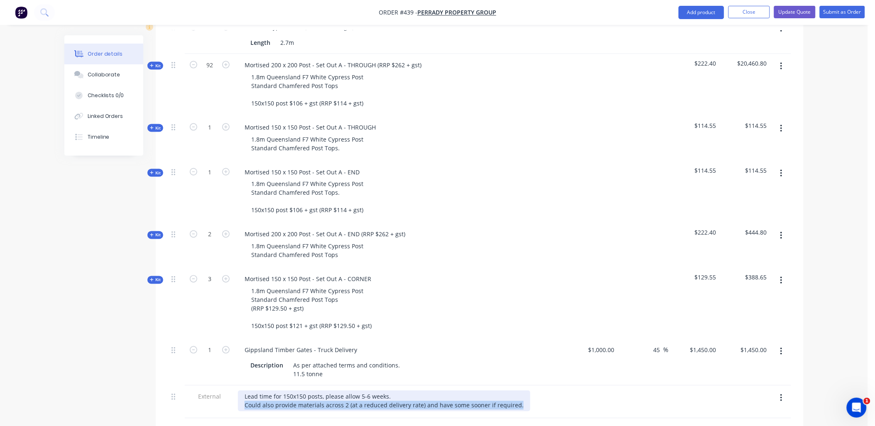
click at [361, 391] on div "Lead time for 150x150 posts, please allow 5-6 weeks. Could also provide materia…" at bounding box center [384, 401] width 292 height 21
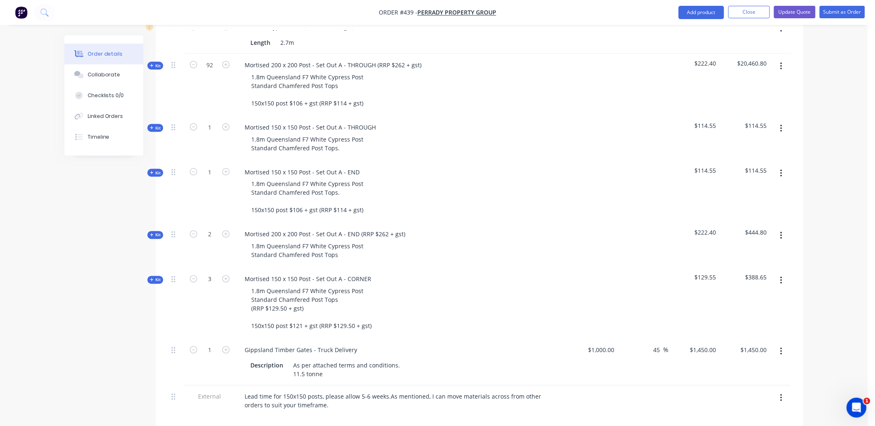
click at [220, 347] on div "1" at bounding box center [210, 362] width 50 height 47
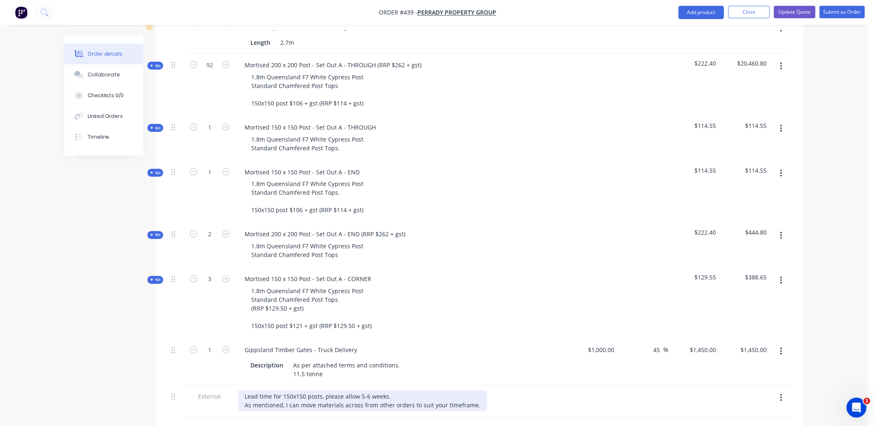
click at [476, 391] on div "Lead time for 150x150 posts, please allow 5-6 weeks. As mentioned, I can move m…" at bounding box center [362, 401] width 249 height 21
click at [204, 347] on div "1" at bounding box center [210, 362] width 50 height 47
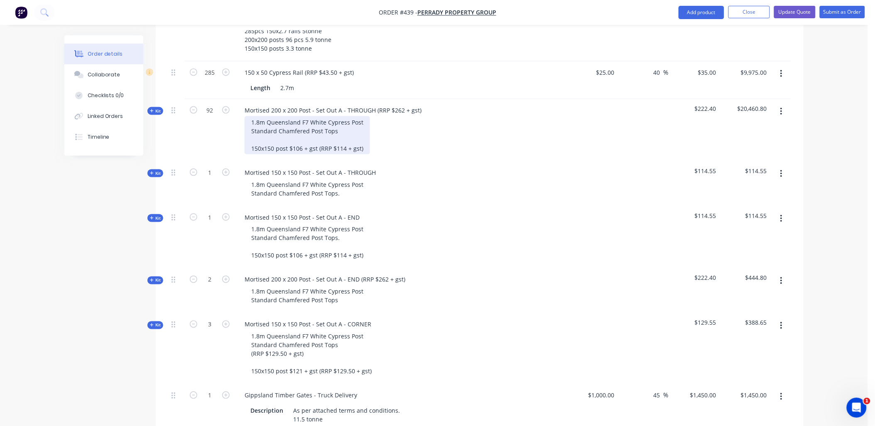
scroll to position [334, 0]
click at [301, 127] on div "1.8m Queensland F7 White Cypress Post Standard Chamfered Post Tops 150x150 post…" at bounding box center [307, 136] width 125 height 38
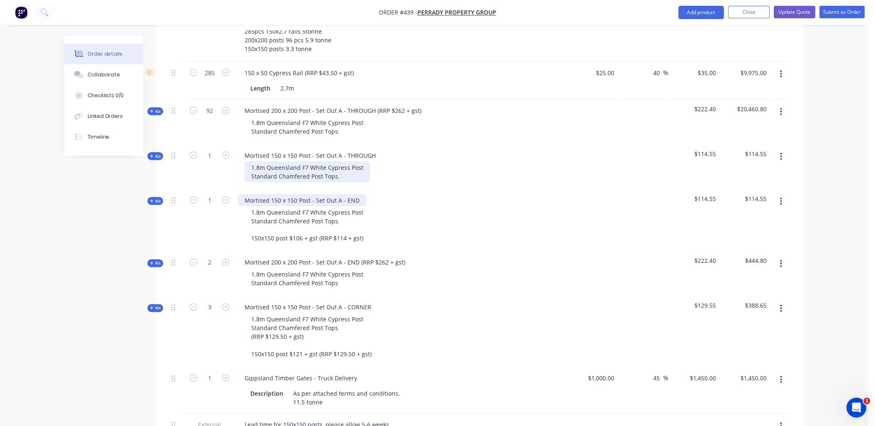
click at [347, 172] on div "Internal 200x200 post (with a chamfered edge on top and mortise for rail) Also …" at bounding box center [479, 212] width 623 height 488
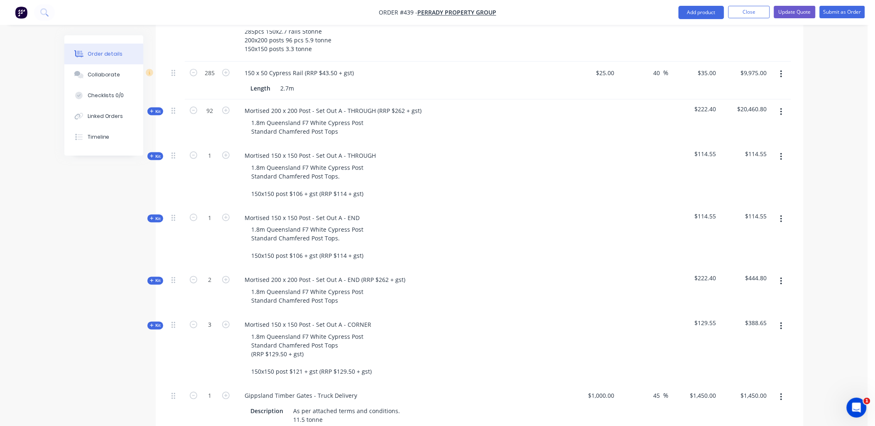
click at [174, 164] on div at bounding box center [176, 176] width 17 height 62
click at [157, 153] on span "Kit" at bounding box center [155, 156] width 11 height 6
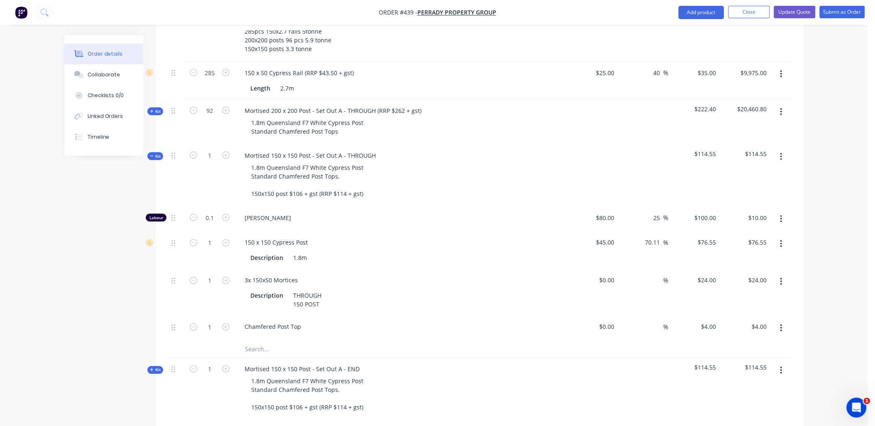
click at [157, 153] on span "Kit" at bounding box center [155, 156] width 11 height 6
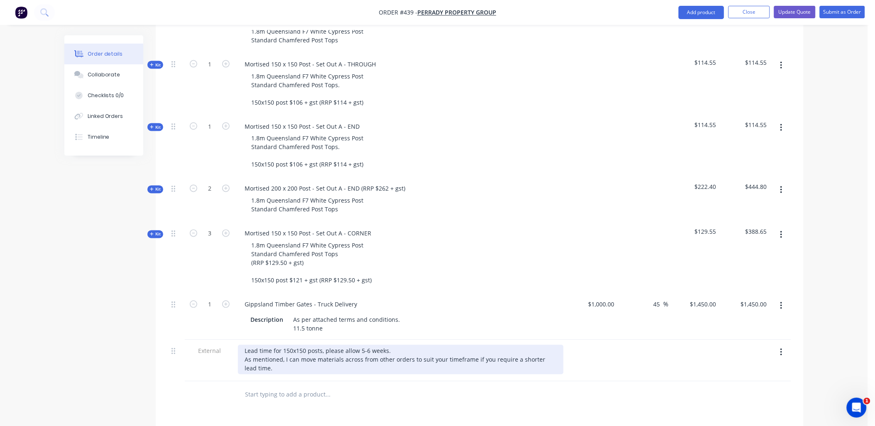
click at [272, 345] on div "Lead time for 150x150 posts, please allow 5-6 weeks. As mentioned, I can move m…" at bounding box center [401, 359] width 326 height 29
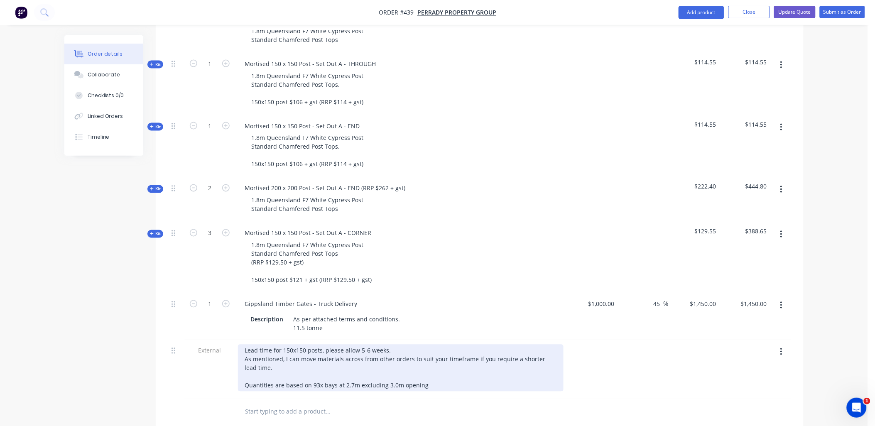
click at [314, 361] on div "Lead time for 150x150 posts, please allow 5-6 weeks. As mentioned, I can move m…" at bounding box center [401, 368] width 326 height 47
click at [426, 362] on div "Lead time for 150x150 posts, please allow 5-6 weeks. As mentioned, I can move m…" at bounding box center [401, 368] width 326 height 47
click at [424, 360] on div "Lead time for 150x150 posts, please allow 5-6 weeks. As mentioned, I can move m…" at bounding box center [401, 368] width 326 height 47
click at [343, 370] on div "Lead time for 150x150 posts, please allow 5-6 weeks. As mentioned, I can move m…" at bounding box center [401, 373] width 326 height 56
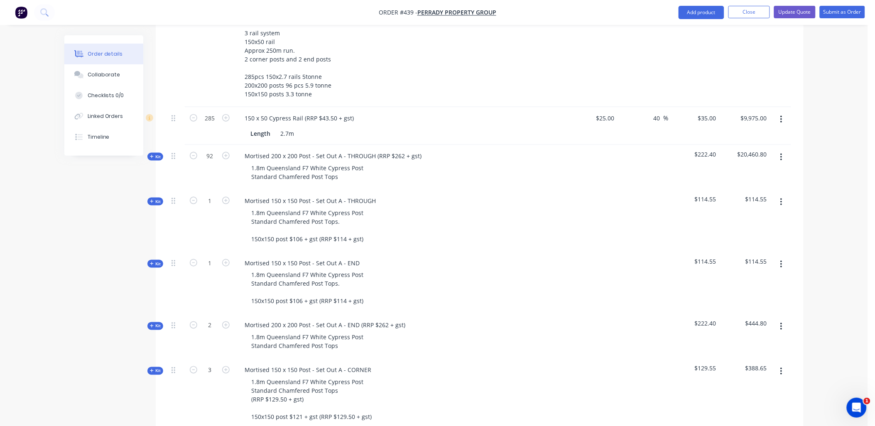
scroll to position [288, 0]
click at [779, 151] on button "button" at bounding box center [782, 158] width 20 height 15
click at [754, 224] on div "Delete" at bounding box center [752, 230] width 64 height 12
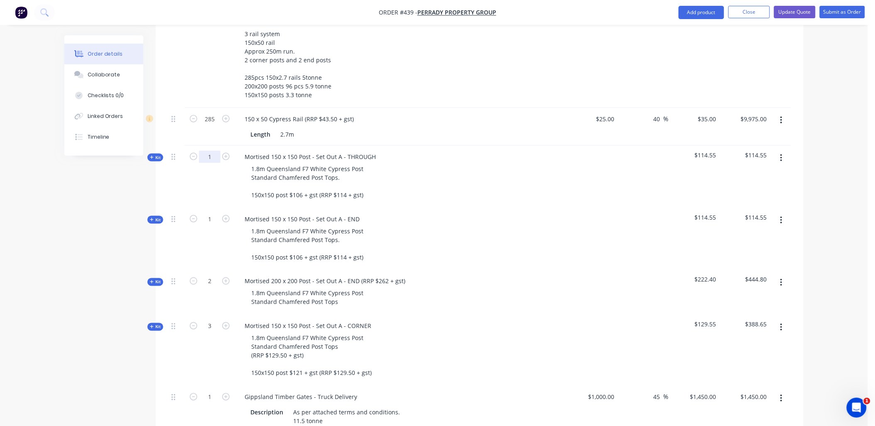
click at [213, 151] on input "1" at bounding box center [210, 157] width 22 height 12
type input "88"
click at [176, 163] on div at bounding box center [176, 177] width 17 height 62
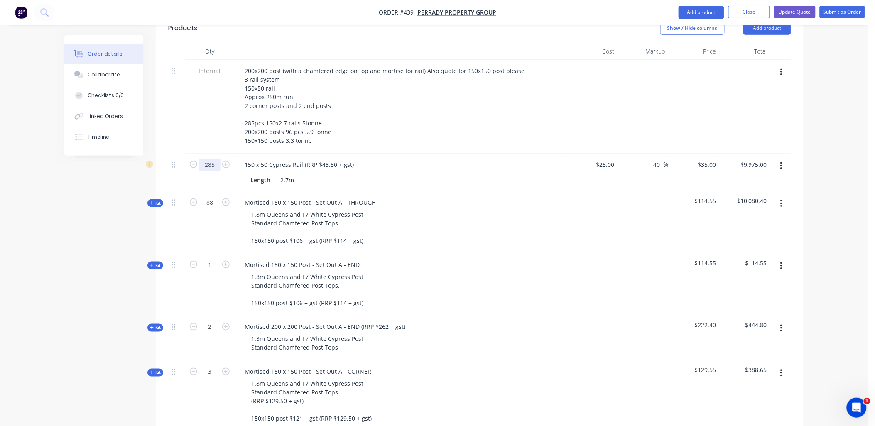
scroll to position [242, 0]
click at [206, 159] on input "285" at bounding box center [210, 165] width 22 height 12
type input "276"
type input "$9,660.00"
click at [206, 159] on div "276" at bounding box center [210, 173] width 50 height 38
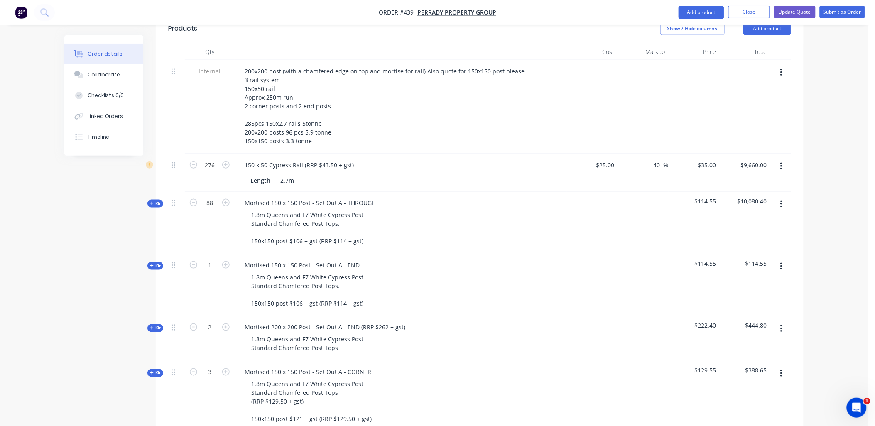
click at [783, 65] on button "button" at bounding box center [782, 72] width 20 height 15
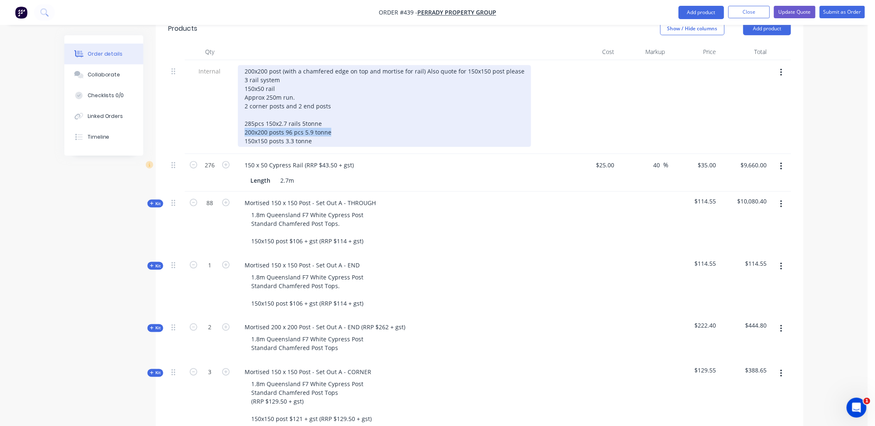
drag, startPoint x: 337, startPoint y: 107, endPoint x: 242, endPoint y: 106, distance: 94.7
click at [242, 106] on div "200x200 post (with a chamfered edge on top and mortise for rail) Also quote for…" at bounding box center [384, 106] width 293 height 82
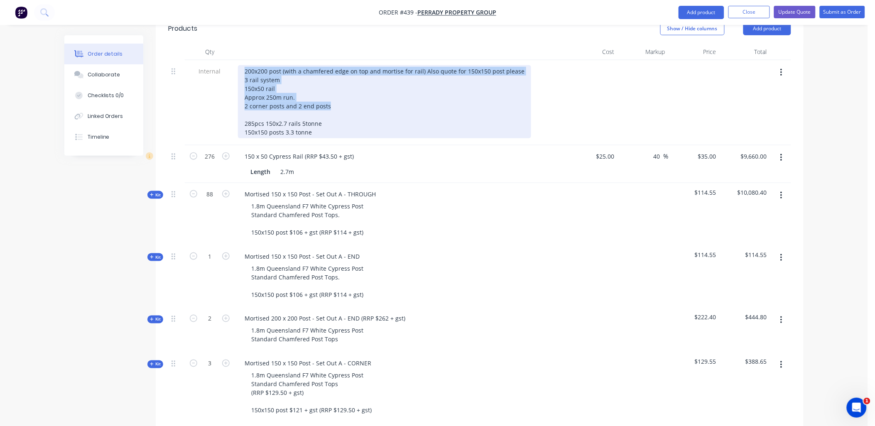
drag, startPoint x: 347, startPoint y: 83, endPoint x: 243, endPoint y: 35, distance: 114.7
click at [243, 65] on div "200x200 post (with a chamfered edge on top and mortise for rail) Also quote for…" at bounding box center [384, 101] width 293 height 73
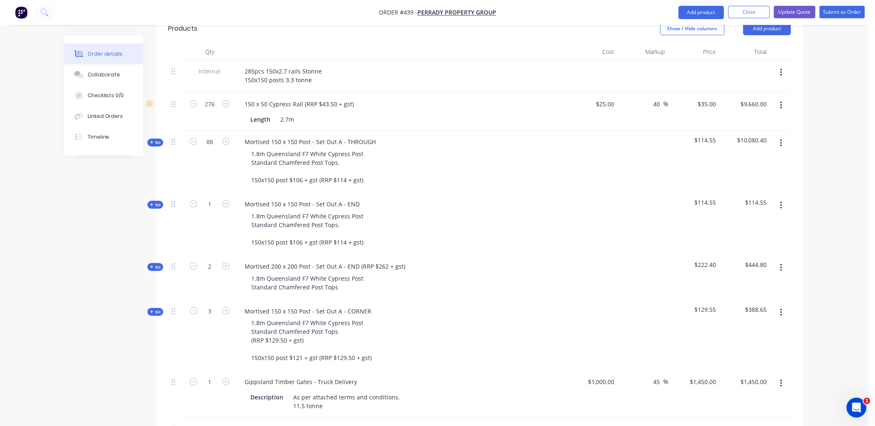
click at [214, 60] on div "Internal" at bounding box center [210, 76] width 50 height 33
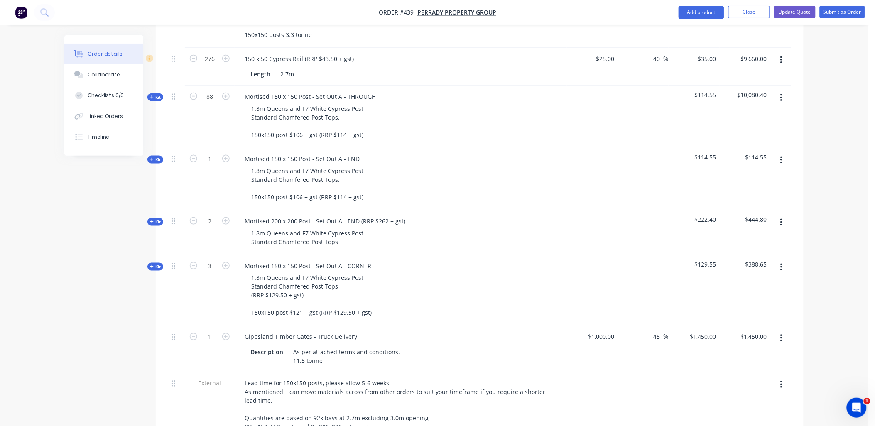
scroll to position [288, 0]
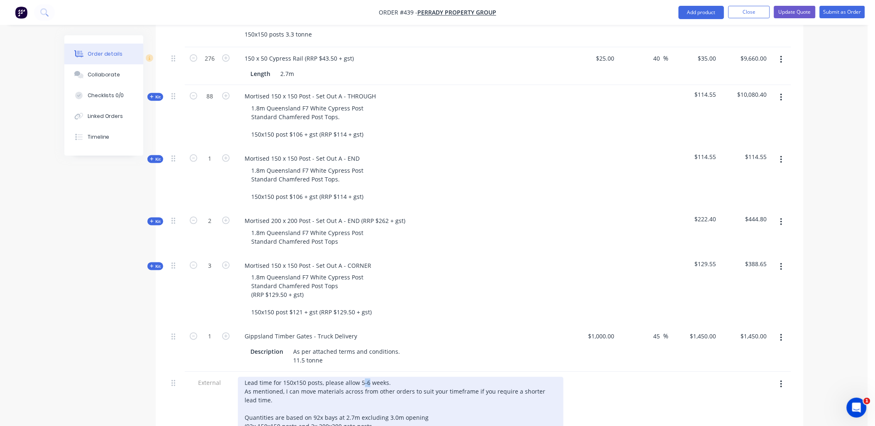
drag, startPoint x: 367, startPoint y: 358, endPoint x: 363, endPoint y: 358, distance: 4.6
click at [363, 377] on div "Lead time for 150x150 posts, please allow 5-6 weeks. As mentioned, I can move m…" at bounding box center [401, 405] width 326 height 56
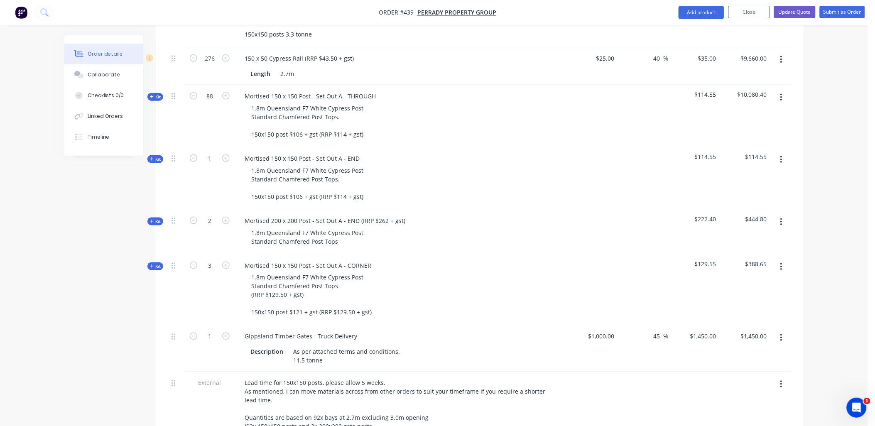
click at [213, 388] on div "External" at bounding box center [210, 406] width 50 height 68
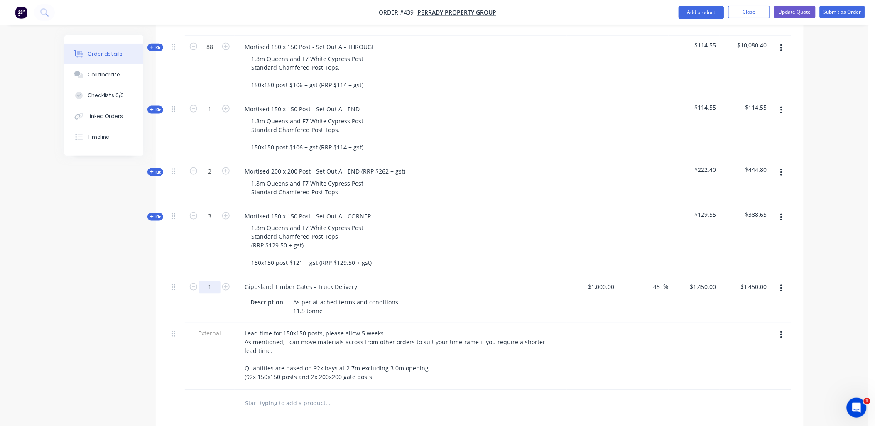
scroll to position [338, 0]
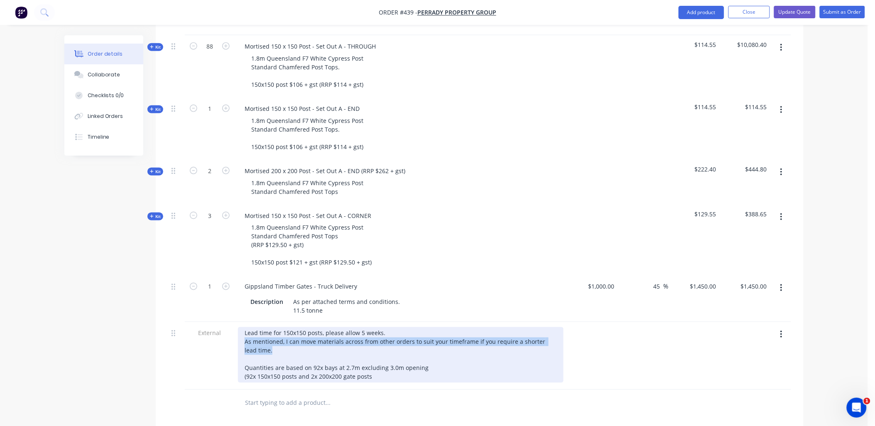
drag, startPoint x: 266, startPoint y: 330, endPoint x: 223, endPoint y: 318, distance: 45.2
click at [223, 322] on div "External Lead time for 150x150 posts, please allow 5 weeks. As mentioned, I can…" at bounding box center [479, 356] width 623 height 68
click at [268, 327] on div "Lead time for 150x150 posts, please allow 5 weeks. As mentioned, I can move mat…" at bounding box center [401, 355] width 326 height 56
click at [268, 328] on div "Lead time for 150x150 posts, please allow 5 weeks. As mentioned, I can move mat…" at bounding box center [401, 355] width 326 height 56
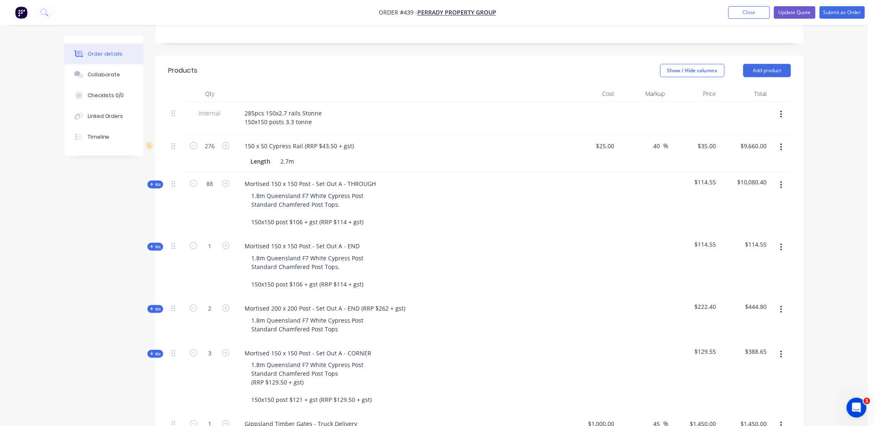
scroll to position [200, 0]
click at [155, 182] on span "Kit" at bounding box center [155, 185] width 11 height 6
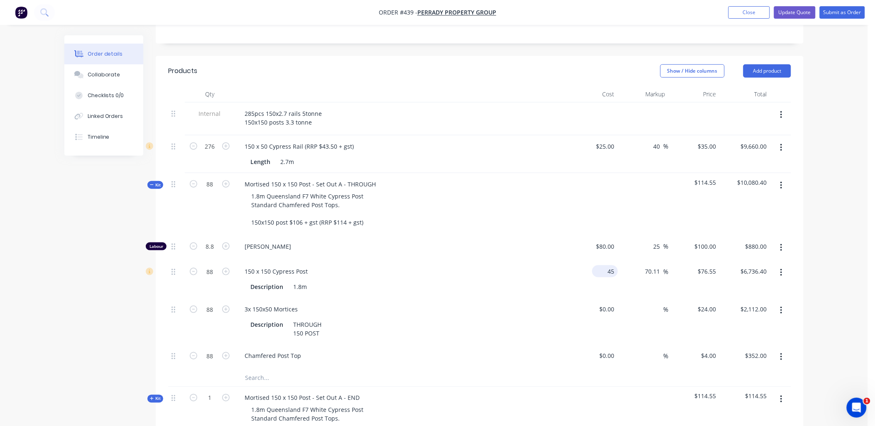
click at [603, 260] on div "45 $45.00" at bounding box center [592, 279] width 51 height 38
type input "$54.00"
type input "$91.86"
type input "$8,083.68"
click at [623, 267] on div "70.11 70.11 %" at bounding box center [643, 279] width 51 height 38
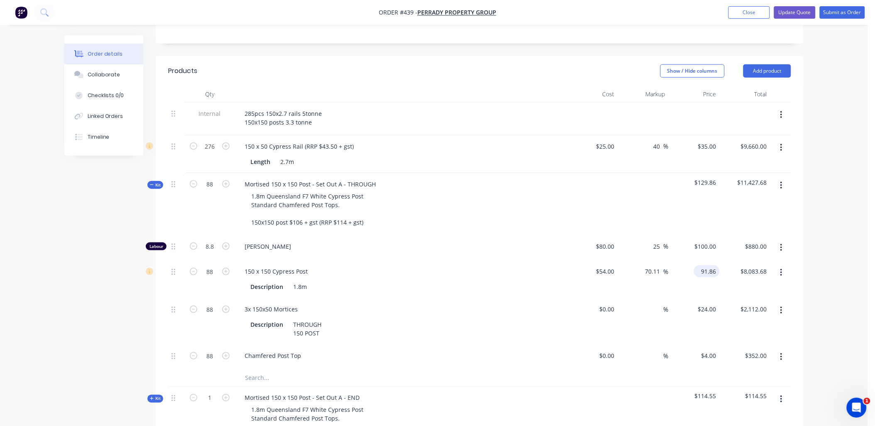
click at [710, 265] on input "91.86" at bounding box center [708, 271] width 22 height 12
paste input "150150106114"
type input "150150106114"
type input "278055751962.96"
type input "$150,150,106,114.00"
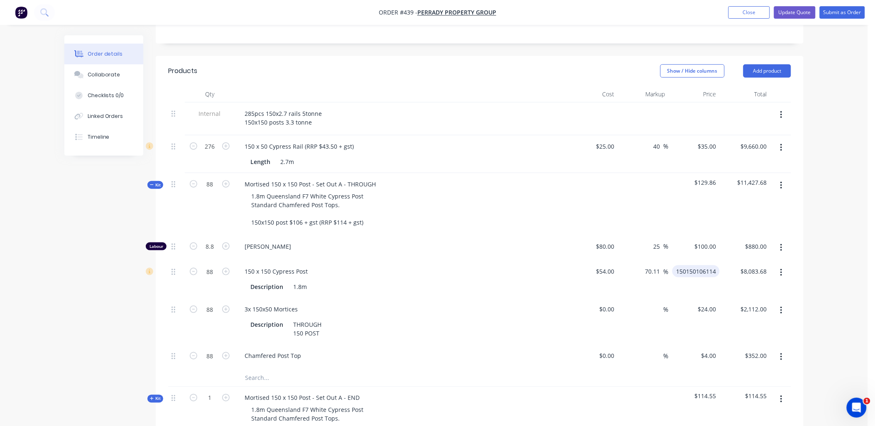
type input "$13,213,209,338,032.00"
click at [665, 274] on div "88 150 x 150 Cypress Post Description 1.8m $54.00 $54.00 278055751962.96 70.11 …" at bounding box center [479, 279] width 623 height 38
click at [591, 264] on div "$54.00 $54.00" at bounding box center [581, 279] width 29 height 38
click at [208, 103] on div "Internal" at bounding box center [210, 119] width 50 height 33
click at [150, 183] on icon at bounding box center [152, 185] width 4 height 4
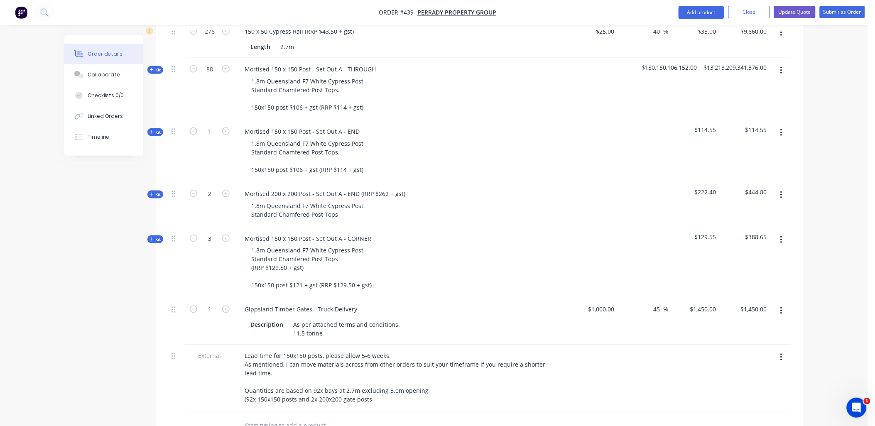
scroll to position [314, 0]
click at [158, 130] on span "Kit" at bounding box center [155, 133] width 11 height 6
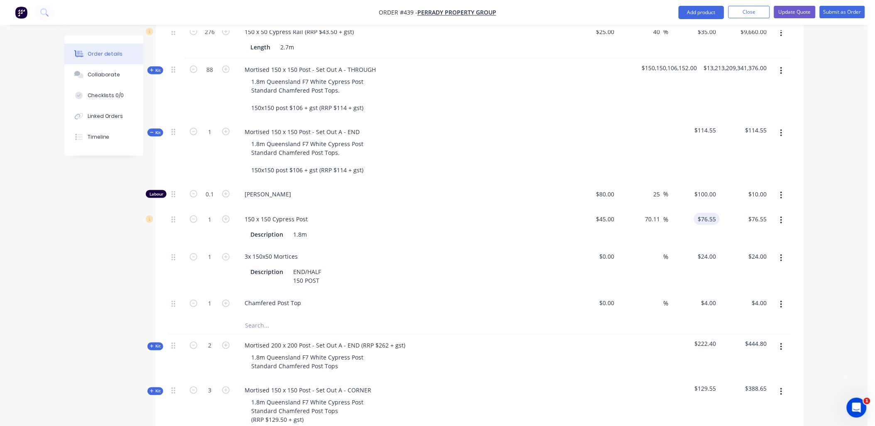
type input "76.55"
click at [711, 213] on input "76.55" at bounding box center [708, 219] width 22 height 12
click at [159, 130] on span "Kit" at bounding box center [155, 133] width 11 height 6
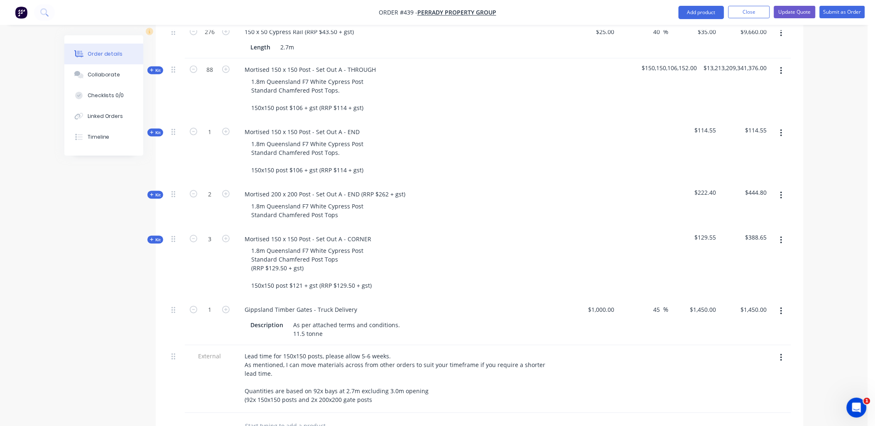
click at [155, 66] on div "Kit" at bounding box center [155, 70] width 16 height 8
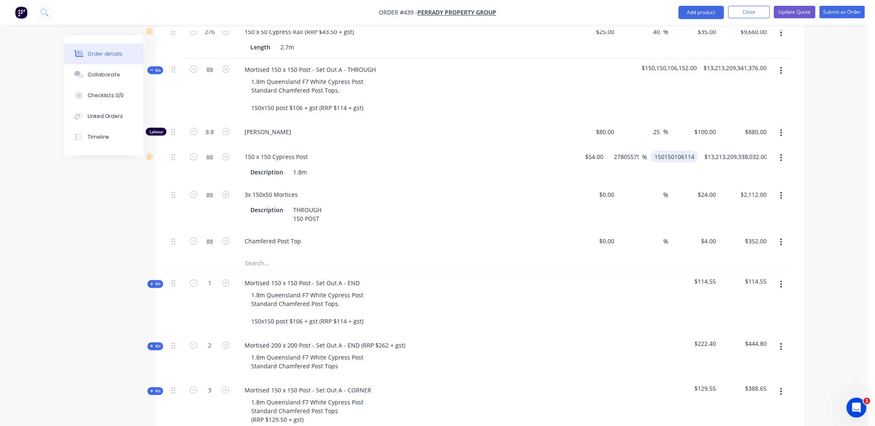
click at [684, 151] on input "150150106114" at bounding box center [676, 157] width 44 height 12
paste input "76.55"
type input "76.55"
type input "41.76"
type input "$76.55"
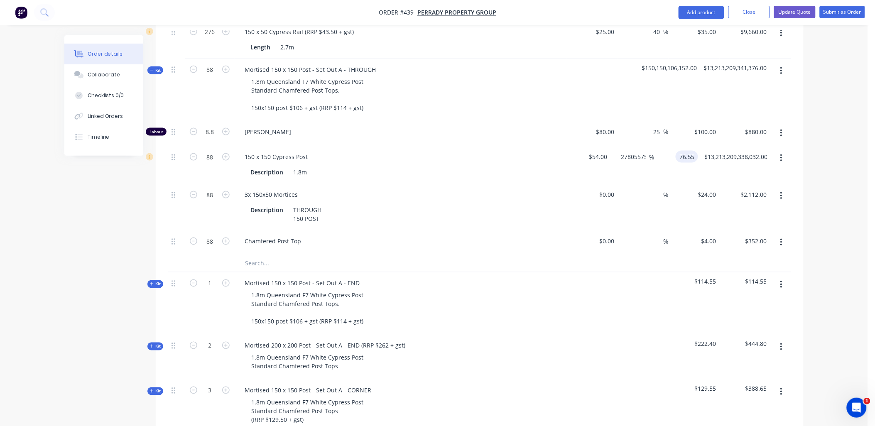
type input "$6,736.40"
click at [624, 163] on div "41.76 278055751962.96 %" at bounding box center [633, 165] width 44 height 38
click at [706, 151] on input "76.55" at bounding box center [710, 157] width 19 height 12
type input "65"
type input "20.37"
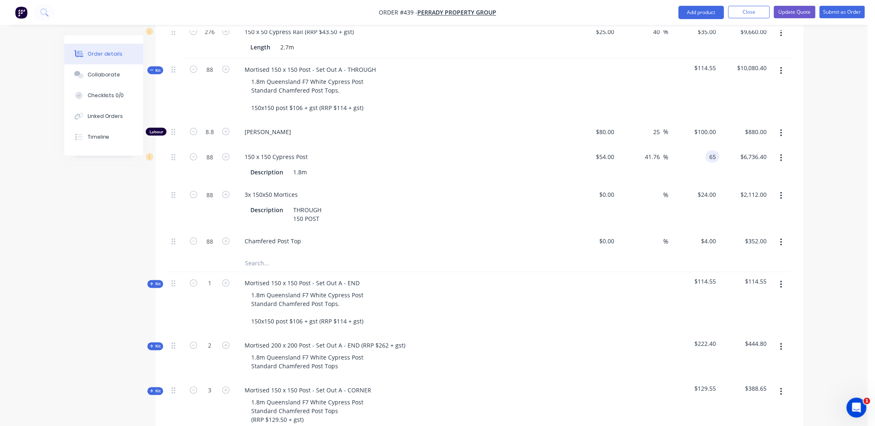
type input "$65.00"
type input "$5,720.00"
click at [713, 167] on div "$65.00 $65.00" at bounding box center [694, 165] width 51 height 38
click at [715, 151] on input "65" at bounding box center [708, 157] width 22 height 12
type input "68"
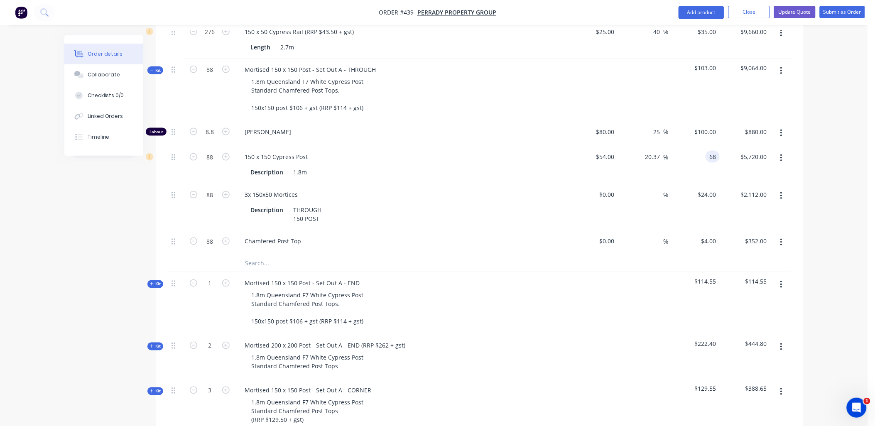
type input "25.93"
type input "$68.00"
type input "$5,984.00"
click at [725, 169] on div "$5,984.00 $5,720.00" at bounding box center [745, 165] width 51 height 38
click at [161, 66] on div "Kit" at bounding box center [155, 70] width 16 height 8
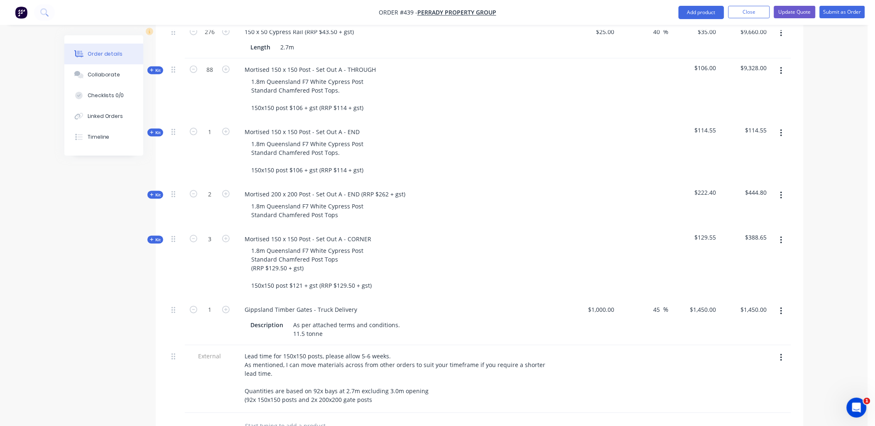
click at [158, 130] on span "Kit" at bounding box center [155, 133] width 11 height 6
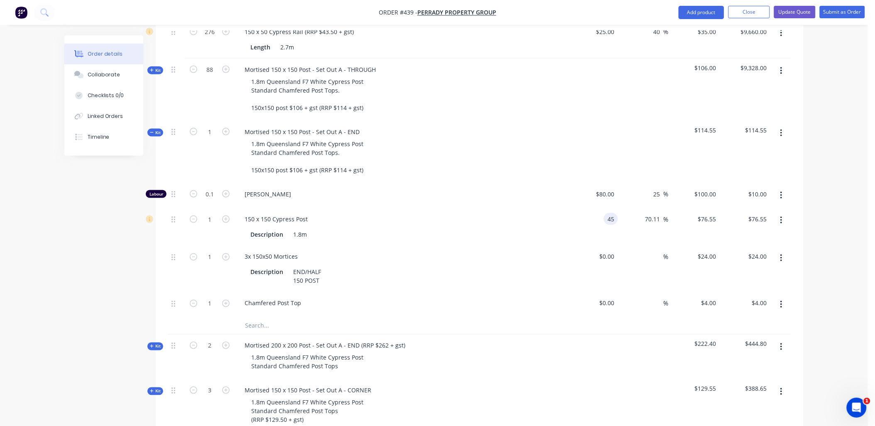
click at [608, 213] on input "45" at bounding box center [612, 219] width 11 height 12
type input "$56.00"
type input "$95.2622"
type input "$95.26"
click at [721, 226] on div "$95.26 $76.55" at bounding box center [745, 227] width 51 height 38
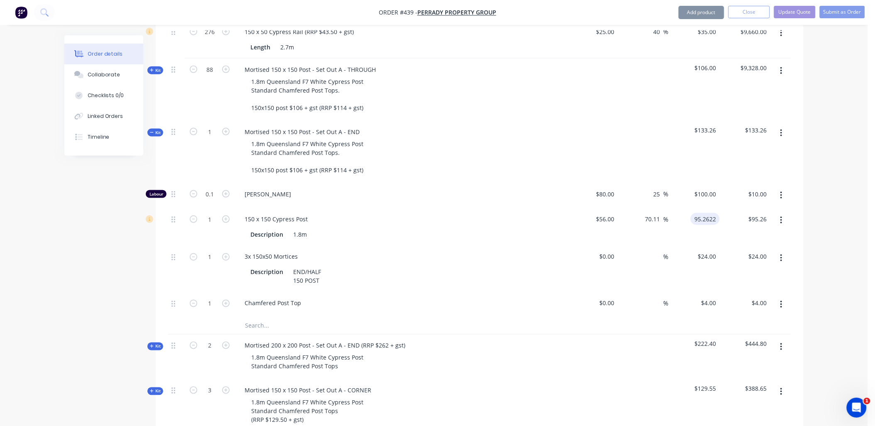
click at [711, 214] on input "95.2622" at bounding box center [707, 219] width 26 height 12
type input "68"
type input "21.43"
type input "$68.00"
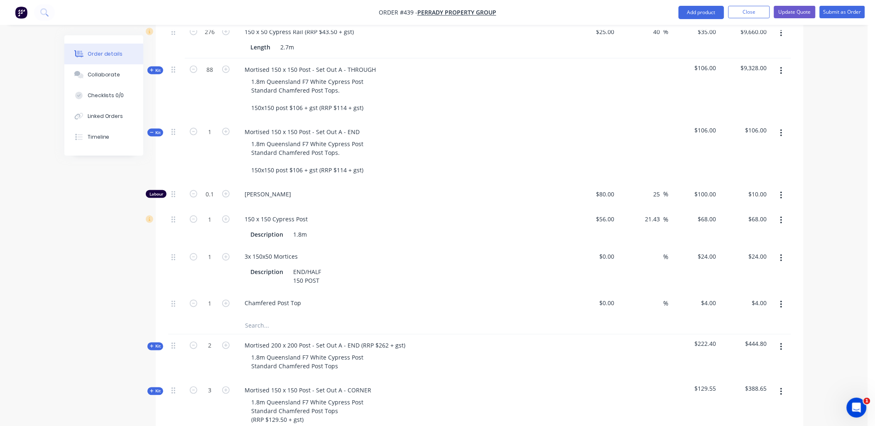
click at [713, 228] on div "$68.00 $68.00" at bounding box center [694, 227] width 51 height 38
click at [159, 130] on span "Kit" at bounding box center [155, 133] width 11 height 6
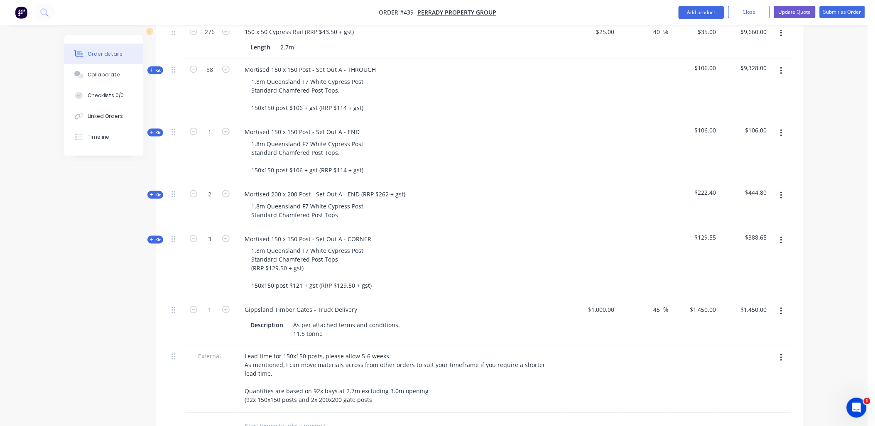
drag, startPoint x: 158, startPoint y: 189, endPoint x: 231, endPoint y: 213, distance: 76.6
click at [158, 192] on span "Kit" at bounding box center [155, 195] width 11 height 6
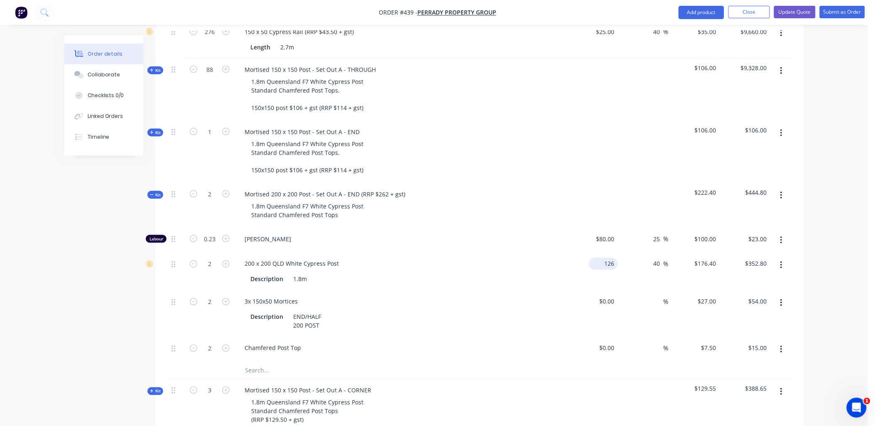
click at [596, 255] on div "126 $126.00" at bounding box center [592, 272] width 51 height 38
type input "5"
type input "$0.00"
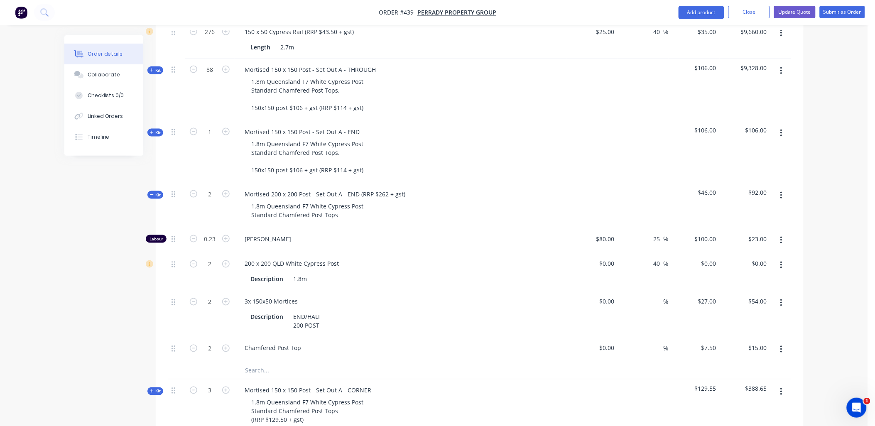
click at [646, 277] on div "40 40 %" at bounding box center [643, 272] width 51 height 38
click at [608, 262] on div "0 0" at bounding box center [613, 264] width 10 height 12
click at [647, 273] on div "40 40 %" at bounding box center [643, 272] width 51 height 38
click at [620, 258] on div "40 40 %" at bounding box center [643, 272] width 51 height 38
click at [613, 258] on input "0" at bounding box center [613, 264] width 10 height 12
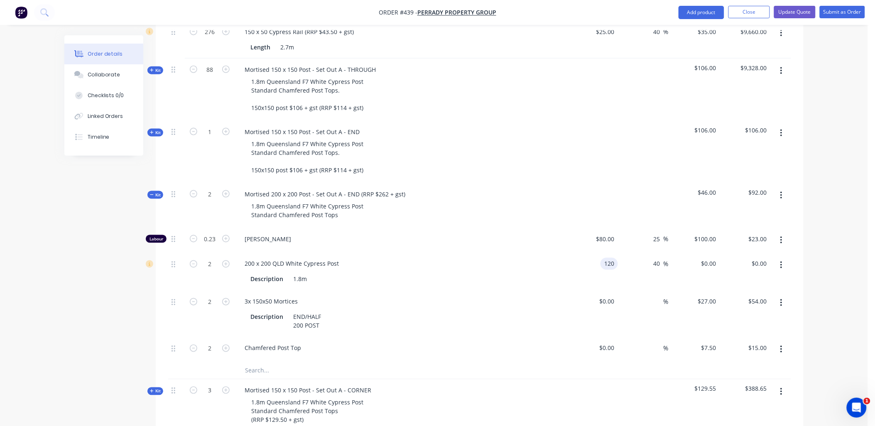
type input "$120.00"
type input "$168.00"
type input "$336.00"
click at [637, 267] on div "40 40 %" at bounding box center [643, 272] width 51 height 38
click at [608, 262] on input "120" at bounding box center [605, 264] width 26 height 12
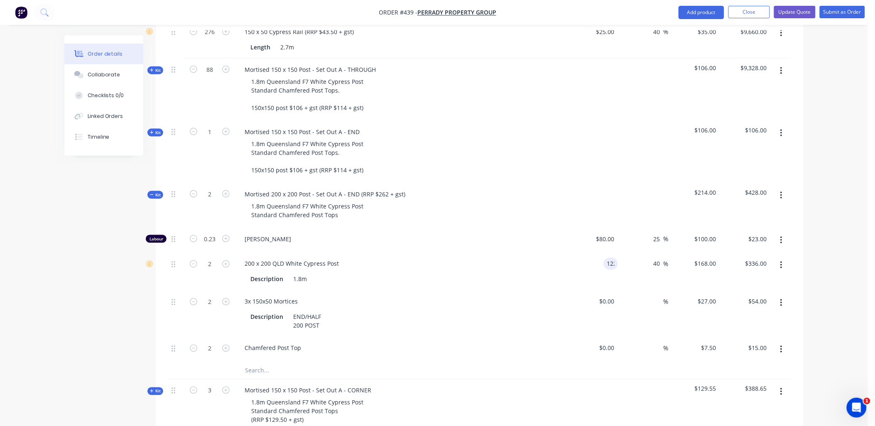
type input "$122.00"
type input "$170.80"
type input "$341.60"
click at [623, 273] on div "40 40 %" at bounding box center [643, 272] width 51 height 38
click at [607, 258] on input "122" at bounding box center [605, 264] width 26 height 12
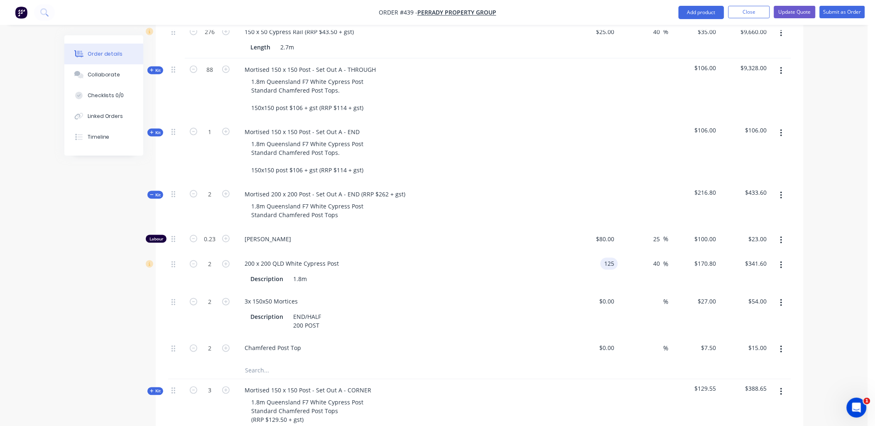
type input "$125.00"
type input "$175.00"
type input "$350.00"
click at [618, 270] on div "40 40 %" at bounding box center [643, 272] width 51 height 38
click at [606, 258] on input "125" at bounding box center [605, 264] width 26 height 12
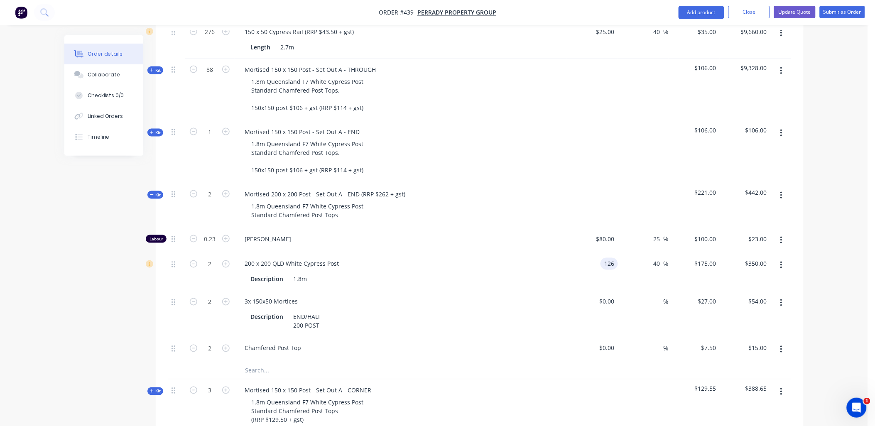
type input "$126.00"
type input "$176.40"
type input "$352.80"
click at [622, 277] on div "40 40 %" at bounding box center [643, 272] width 51 height 38
type input "176.4"
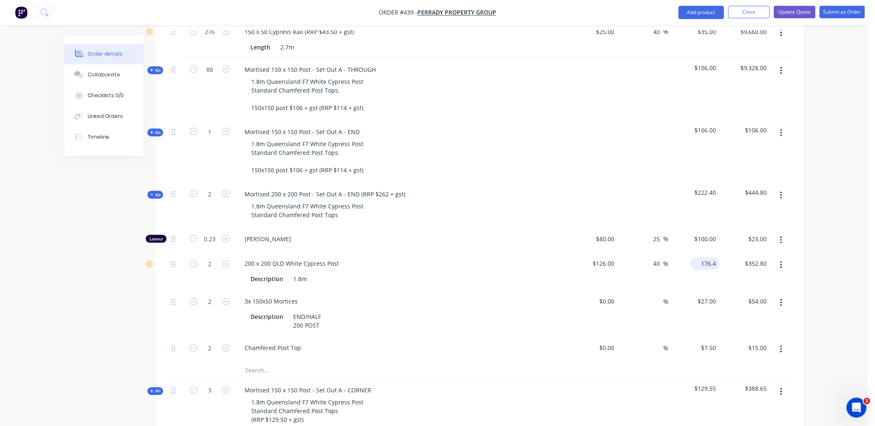
click at [707, 258] on input "176.4" at bounding box center [707, 264] width 26 height 12
type input "126"
type input "$176.40"
click at [607, 258] on input "126" at bounding box center [605, 264] width 26 height 12
type input "$144.00"
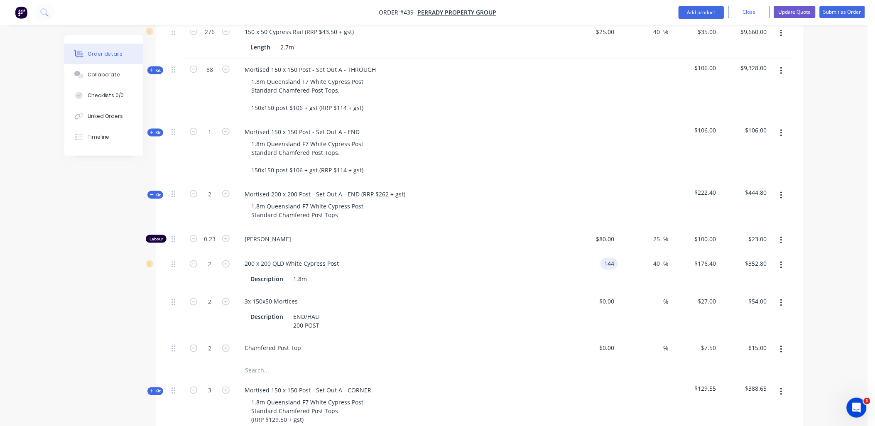
type input "$201.60"
type input "$403.20"
drag, startPoint x: 687, startPoint y: 277, endPoint x: 693, endPoint y: 275, distance: 6.4
click at [693, 275] on div "$201.60 $176.40" at bounding box center [694, 272] width 51 height 38
click at [708, 259] on input "201.6" at bounding box center [710, 264] width 19 height 12
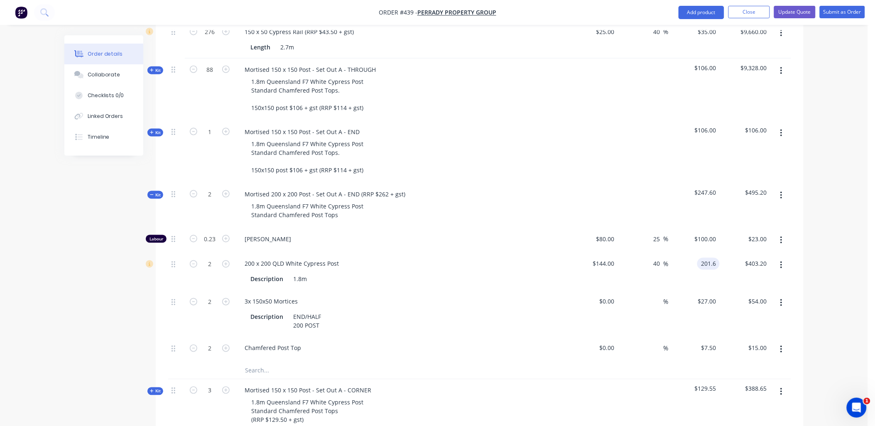
paste input "176.4"
type input "176.4"
type input "22.5"
type input "$176.40"
type input "$352.80"
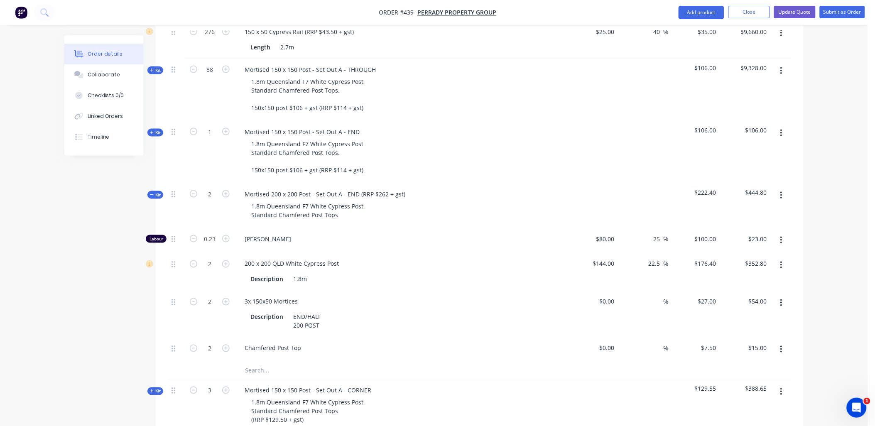
click at [709, 275] on div "$176.40 $176.40" at bounding box center [694, 272] width 51 height 38
click at [154, 193] on icon at bounding box center [152, 195] width 4 height 4
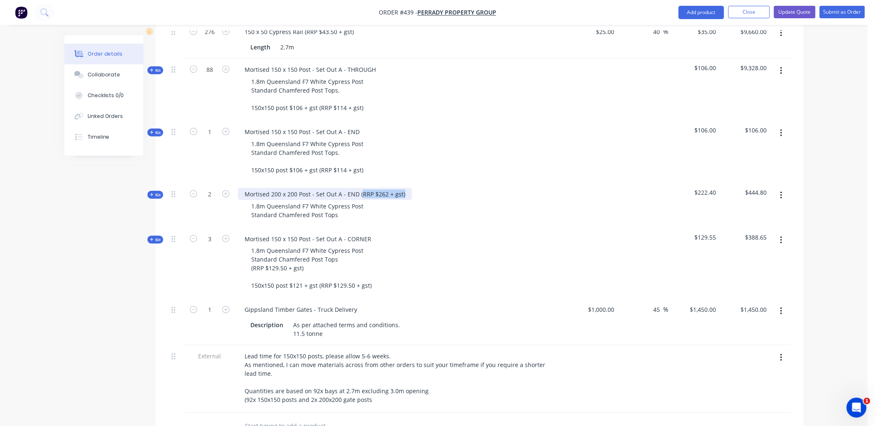
drag, startPoint x: 359, startPoint y: 188, endPoint x: 387, endPoint y: 189, distance: 28.3
click at [418, 194] on div "Mortised 200 x 200 Post - Set Out A - END (RRP $262 + gst) 1.8m Queensland F7 W…" at bounding box center [401, 205] width 332 height 45
click at [406, 189] on div "Mortised 200 x 200 Post - Set Out A - END (RRP $262 + gst)" at bounding box center [325, 194] width 174 height 12
click at [404, 188] on div "Mortised 200 x 200 Post - Set Out A - END (RRP $262 + gst)" at bounding box center [325, 194] width 174 height 12
drag, startPoint x: 404, startPoint y: 188, endPoint x: 359, endPoint y: 186, distance: 45.3
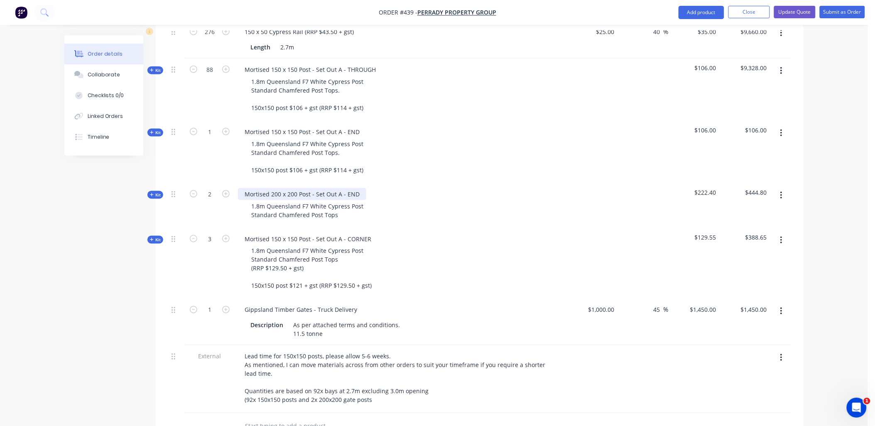
click at [359, 188] on div "Mortised 200 x 200 Post - Set Out A - END" at bounding box center [302, 194] width 128 height 12
click at [342, 208] on div "1.8m Queensland F7 White Cypress Post Standard Chamfered Post Tops" at bounding box center [307, 210] width 125 height 21
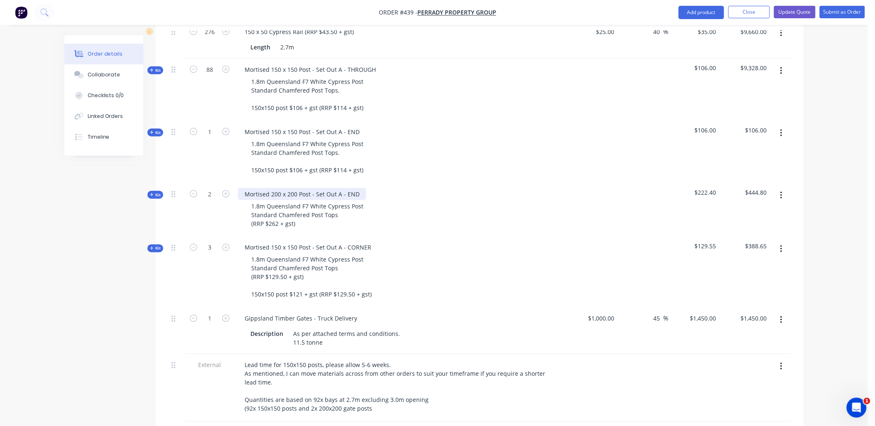
click at [356, 188] on div "Mortised 200 x 200 Post - Set Out A - END" at bounding box center [302, 194] width 128 height 12
click at [225, 216] on div "2" at bounding box center [210, 210] width 50 height 54
click at [157, 245] on span "Kit" at bounding box center [155, 248] width 11 height 6
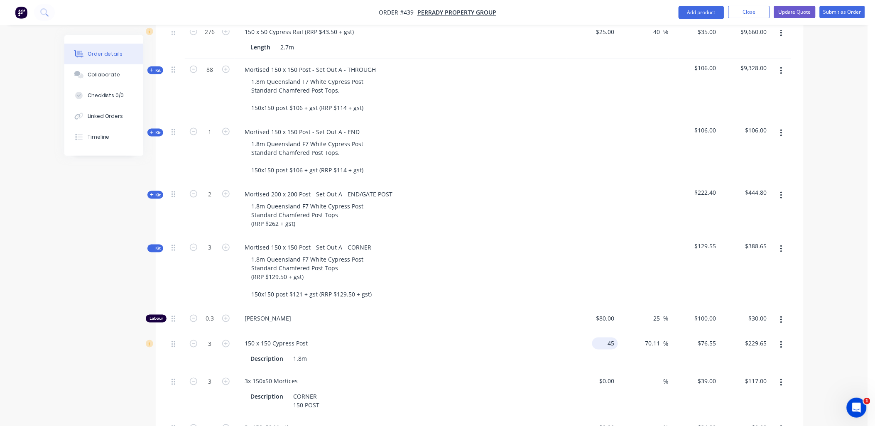
click at [608, 338] on input "45" at bounding box center [607, 344] width 22 height 12
type input "$54.00"
type input "$91.86"
type input "$275.58"
click at [721, 347] on div "$275.58 $229.65" at bounding box center [745, 352] width 51 height 38
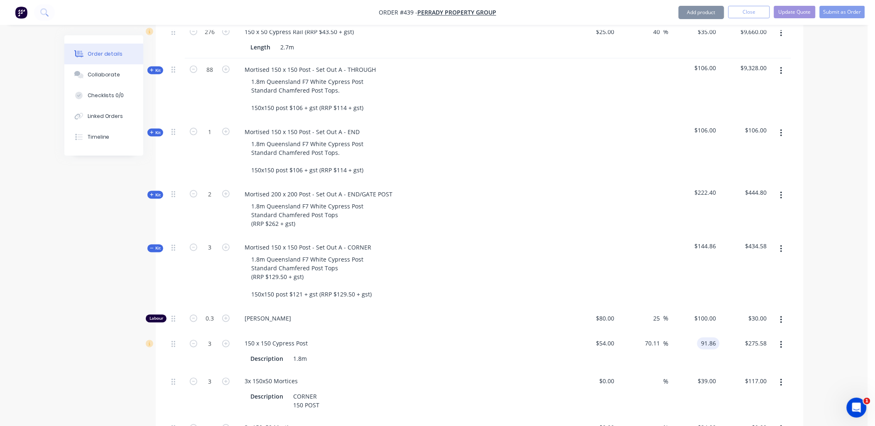
click at [709, 338] on input "91.86" at bounding box center [710, 344] width 19 height 12
type input "68"
type input "25.93"
type input "$68.00"
type input "$204.00"
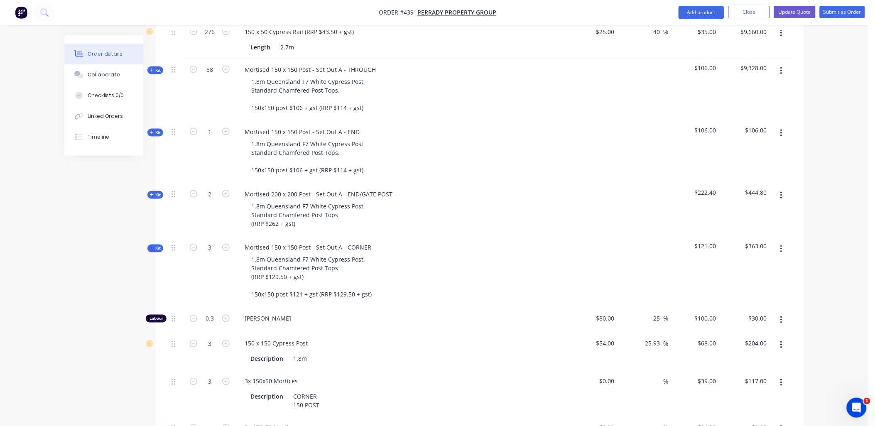
click at [730, 333] on div "$204.00 $204.00" at bounding box center [745, 352] width 51 height 38
click at [157, 245] on span "Kit" at bounding box center [155, 248] width 11 height 6
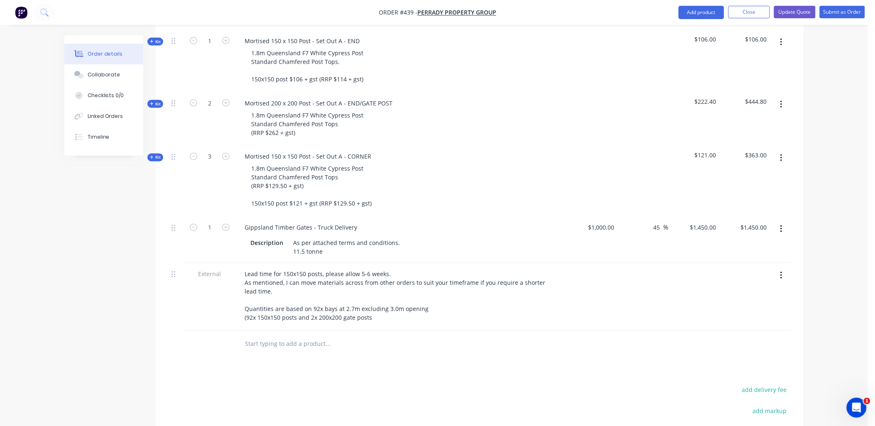
scroll to position [405, 0]
click at [279, 342] on input "text" at bounding box center [328, 344] width 166 height 17
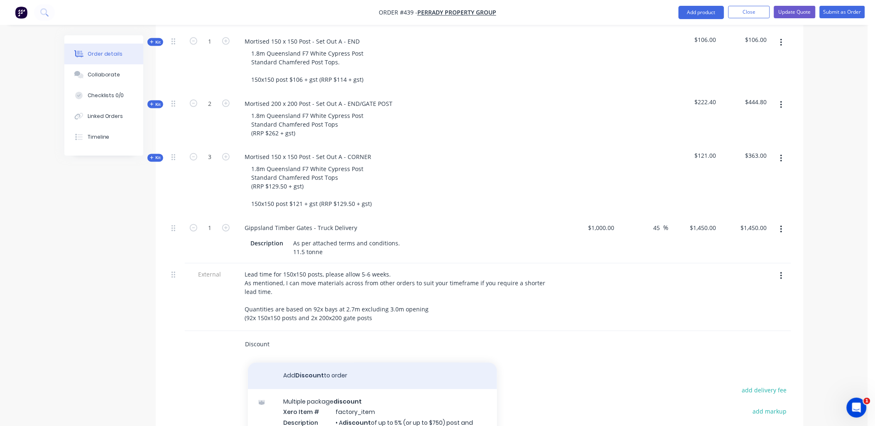
type input "Discount"
click at [309, 375] on button "Add Discount to order" at bounding box center [372, 376] width 249 height 27
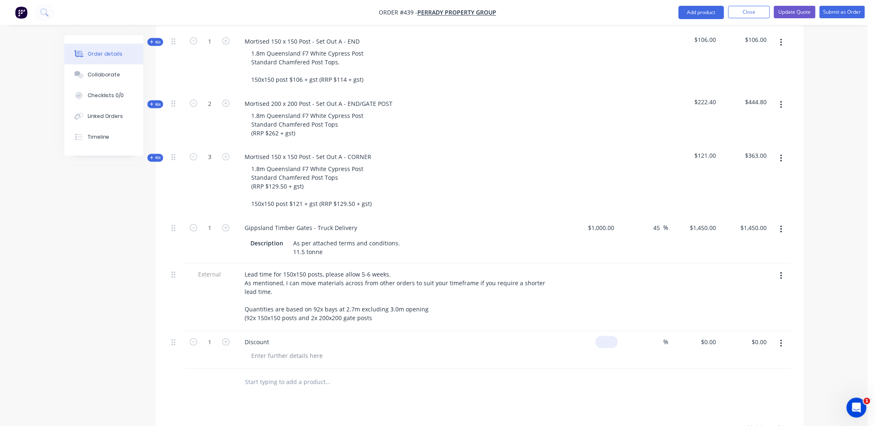
click at [616, 336] on input at bounding box center [608, 342] width 19 height 12
type input "$1.00"
click at [633, 359] on div "%" at bounding box center [643, 350] width 51 height 38
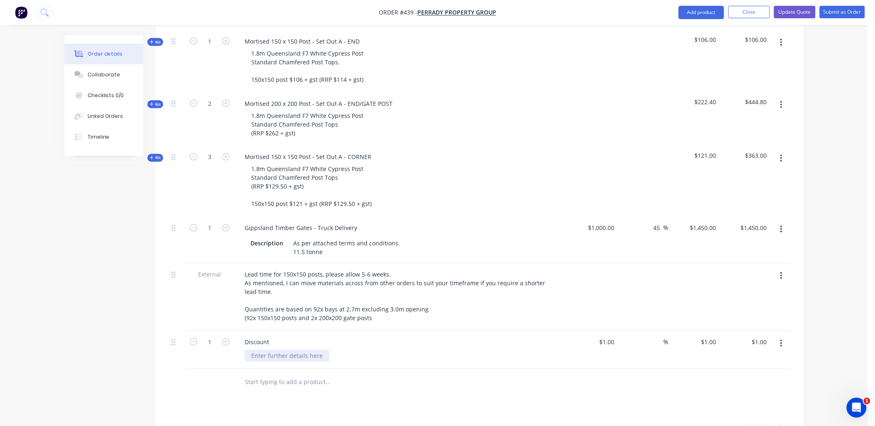
click at [305, 350] on div at bounding box center [287, 356] width 85 height 12
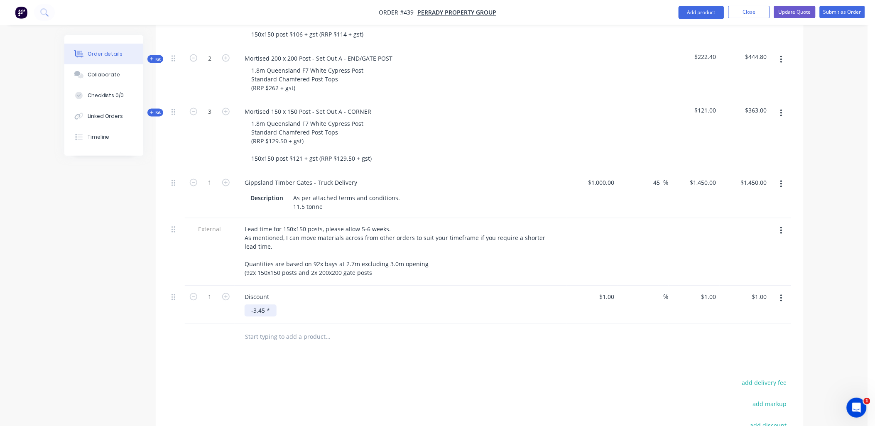
scroll to position [451, 0]
drag, startPoint x: 271, startPoint y: 305, endPoint x: 246, endPoint y: 305, distance: 24.5
click at [246, 305] on div "-3.45 *" at bounding box center [261, 310] width 32 height 12
click at [222, 304] on div "1" at bounding box center [210, 305] width 50 height 38
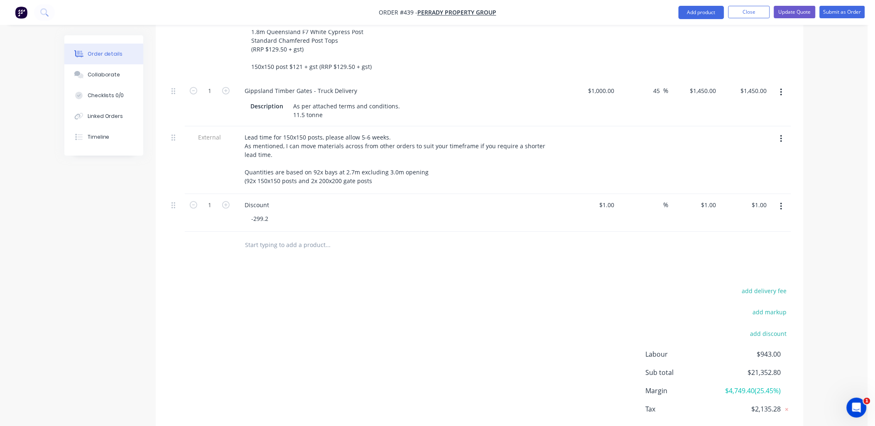
scroll to position [543, 0]
drag, startPoint x: 267, startPoint y: 209, endPoint x: 248, endPoint y: 216, distance: 20.8
click at [248, 216] on div "-299.2" at bounding box center [260, 218] width 30 height 12
click at [204, 285] on div "add delivery fee add markup add discount Labour $943.00 Sub total $21,352.80 Ma…" at bounding box center [479, 365] width 623 height 160
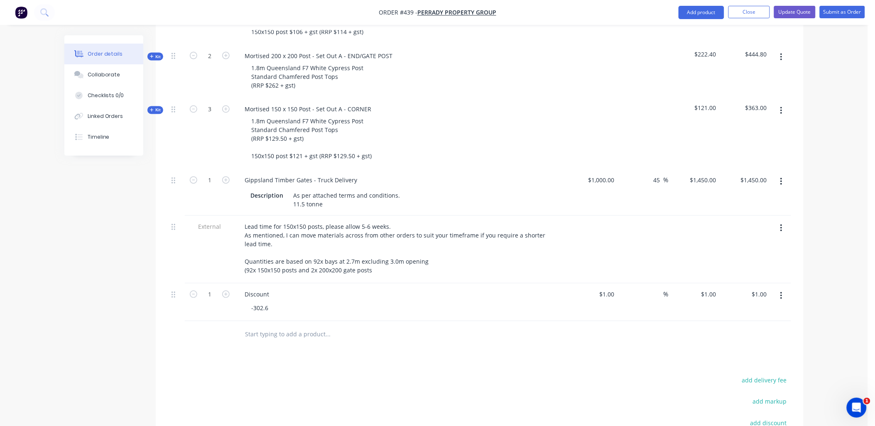
scroll to position [451, 0]
click at [260, 306] on div "-302.6" at bounding box center [260, 310] width 30 height 12
drag, startPoint x: 260, startPoint y: 305, endPoint x: 269, endPoint y: 305, distance: 8.7
click at [269, 305] on div "-302.6" at bounding box center [260, 310] width 30 height 12
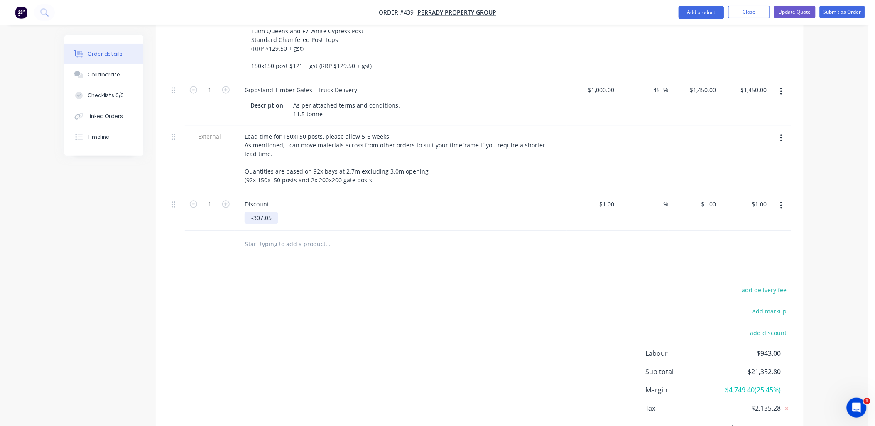
scroll to position [543, 0]
click at [710, 198] on input "1" at bounding box center [715, 204] width 10 height 12
type input "-307.5"
type input "-30850"
type input "$-307.50"
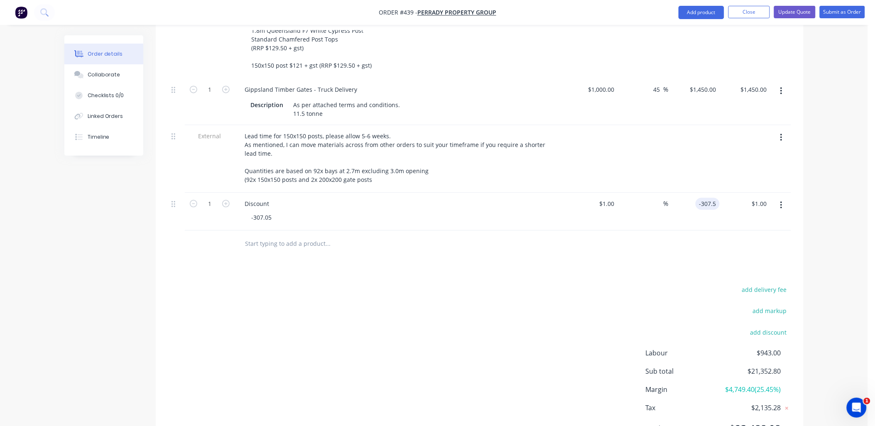
type input "$-307.50"
click at [670, 236] on div at bounding box center [479, 244] width 623 height 27
click at [272, 213] on div "-307.05" at bounding box center [262, 218] width 34 height 12
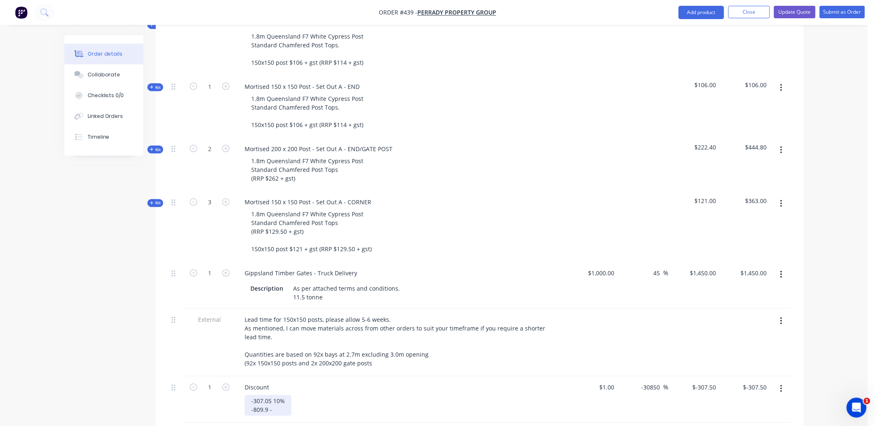
scroll to position [359, 0]
drag, startPoint x: 258, startPoint y: 404, endPoint x: 271, endPoint y: 402, distance: 13.4
click at [271, 402] on div "-307.05 10% -809.9 -" at bounding box center [268, 406] width 47 height 21
drag, startPoint x: 250, startPoint y: 403, endPoint x: 275, endPoint y: 406, distance: 24.6
click at [275, 406] on div "-307.05 10% -820.83" at bounding box center [268, 406] width 47 height 21
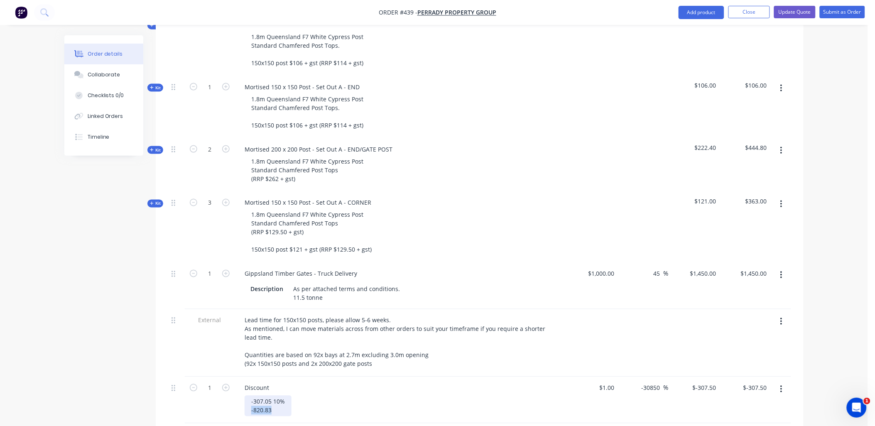
copy div "-820.83"
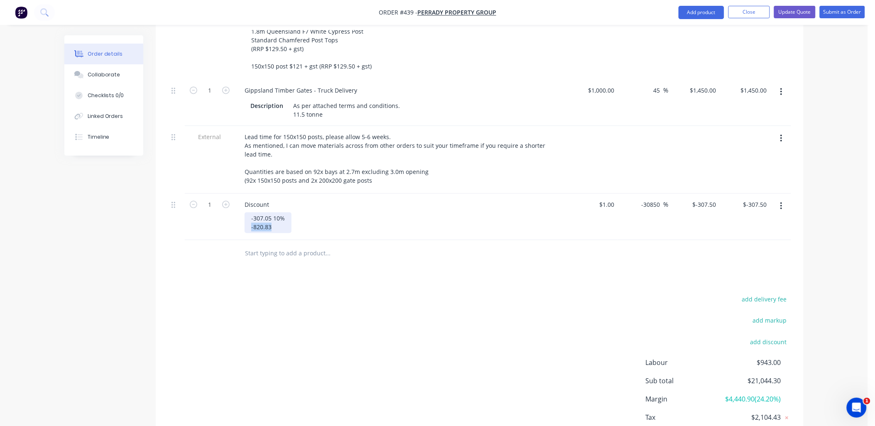
scroll to position [543, 0]
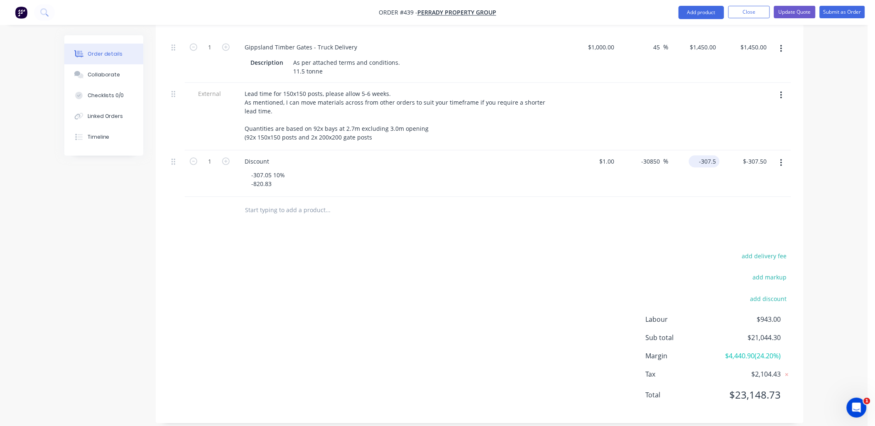
click at [705, 155] on input "-307.5" at bounding box center [705, 161] width 27 height 12
paste input "820.83"
type input "-820.83"
type input "-82183"
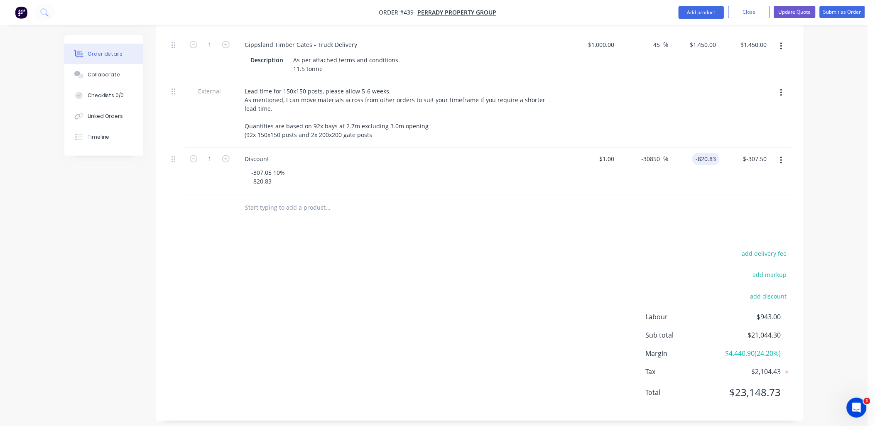
type input "$-820.83"
click at [714, 175] on div "$-820.83 -820.83" at bounding box center [694, 171] width 51 height 47
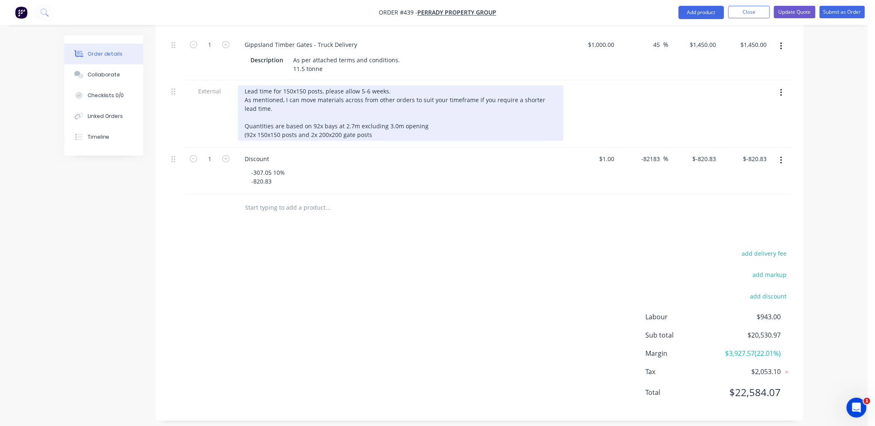
click at [370, 130] on div "Lead time for 150x150 posts, please allow 5-6 weeks. As mentioned, I can move m…" at bounding box center [401, 113] width 326 height 56
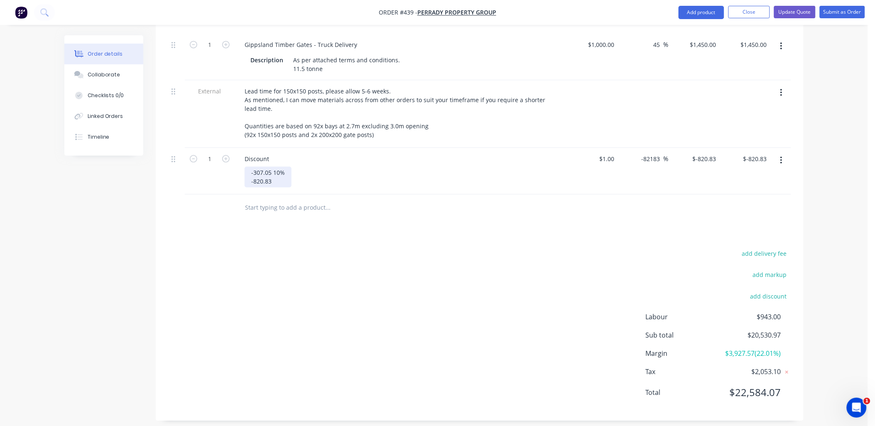
click at [287, 175] on div "-307.05 10% -820.83" at bounding box center [268, 177] width 47 height 21
drag, startPoint x: 273, startPoint y: 165, endPoint x: 284, endPoint y: 167, distance: 10.9
click at [284, 167] on div "-307.05 10% -820.83" at bounding box center [268, 177] width 47 height 21
click at [244, 153] on div "Discount" at bounding box center [257, 159] width 38 height 12
click at [246, 167] on div "-307.05 10% -820.83" at bounding box center [268, 177] width 47 height 21
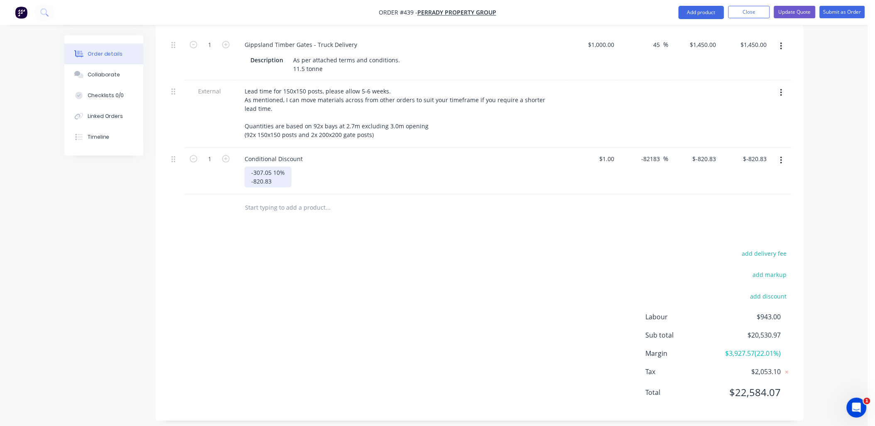
click at [251, 167] on div "-307.05 10% -820.83" at bounding box center [268, 177] width 47 height 21
click at [331, 167] on div "To be applied to future orders of similar size in-307.05 10% -820.83" at bounding box center [334, 177] width 179 height 21
click at [407, 167] on div "To be applied to future orders/next stage of similar size in-307.05 10% -820.83" at bounding box center [349, 177] width 209 height 21
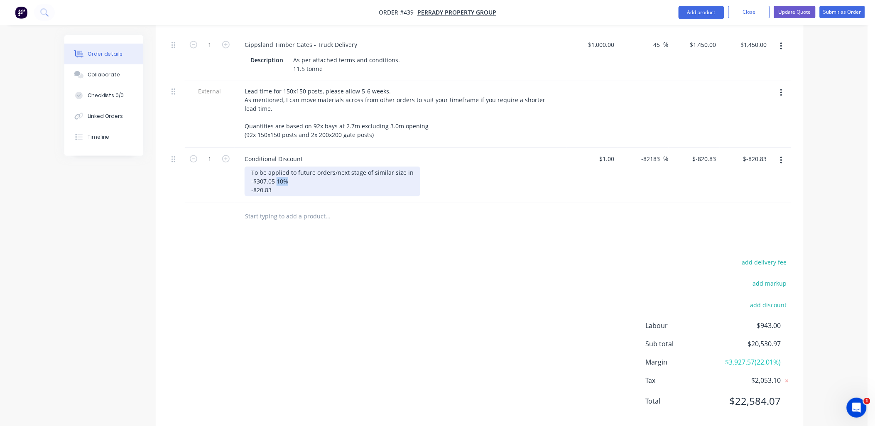
drag, startPoint x: 277, startPoint y: 175, endPoint x: 289, endPoint y: 177, distance: 12.6
click at [289, 177] on div "To be applied to future orders/next stage of similar size in -$307.05 10% -820.…" at bounding box center [333, 181] width 176 height 29
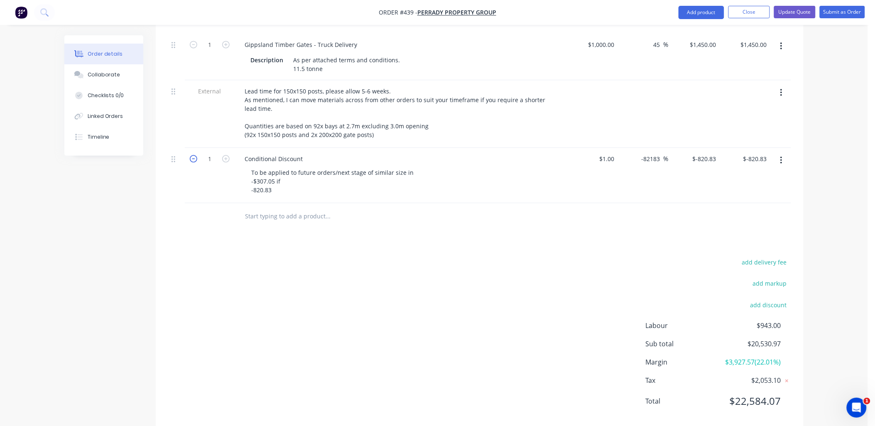
click at [194, 155] on icon "button" at bounding box center [193, 158] width 7 height 7
type input "0"
type input "$0.00"
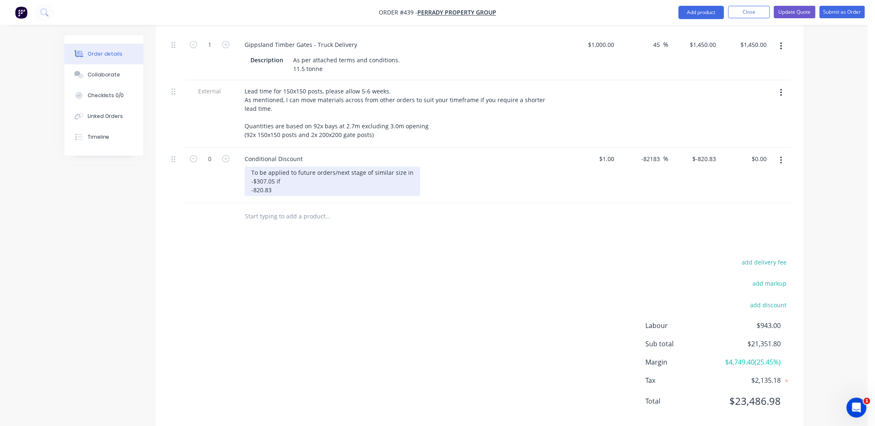
click at [285, 176] on div "To be applied to future orders/next stage of similar size in -$307.05 if -820.83" at bounding box center [333, 181] width 176 height 29
drag, startPoint x: 276, startPoint y: 175, endPoint x: 364, endPoint y: 176, distance: 87.6
click at [364, 176] on div "To be applied to future orders/next stage of similar size in -$307.05 if lead t…" at bounding box center [333, 181] width 176 height 29
click at [341, 173] on div "To be applied to future orders/next stage of similar size in -$307.05 if lead t…" at bounding box center [333, 181] width 176 height 29
click at [340, 174] on div "To be applied to future orders/next stage of similar size in -$307.05 if lead t…" at bounding box center [333, 181] width 176 height 29
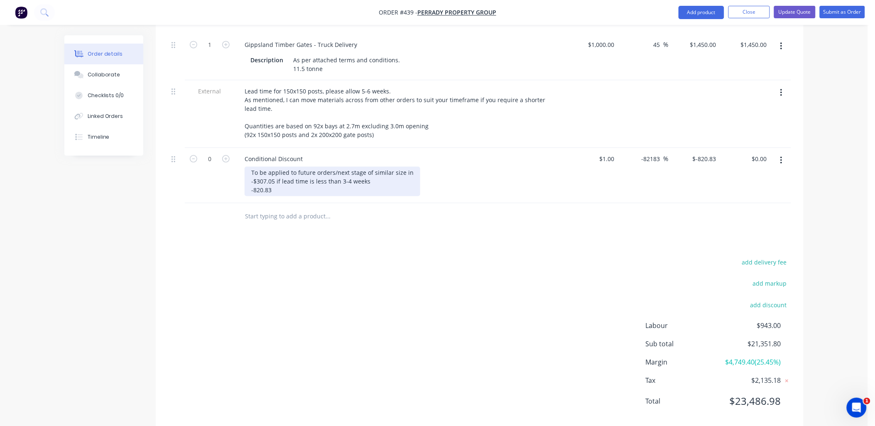
click at [370, 175] on div "To be applied to future orders/next stage of similar size in -$307.05 if lead t…" at bounding box center [333, 181] width 176 height 29
copy div "if lead time is less than 3-4 weeks, before new stock is received"
drag, startPoint x: 275, startPoint y: 173, endPoint x: 447, endPoint y: 177, distance: 172.0
click at [447, 177] on div "To be applied to future orders/next stage of similar size in -$307.05 if lead t…" at bounding box center [352, 181] width 214 height 29
click at [406, 185] on div "To be applied to future orders/next stage of similar size in -$307.05 if lead t…" at bounding box center [352, 181] width 214 height 29
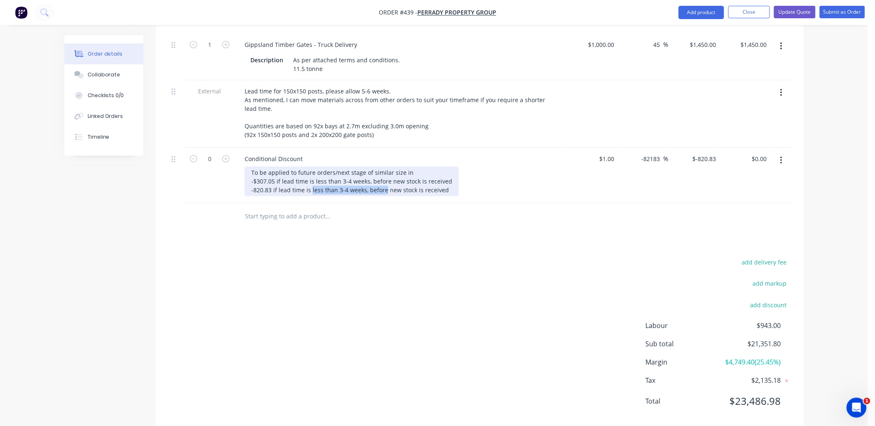
drag, startPoint x: 311, startPoint y: 182, endPoint x: 383, endPoint y: 184, distance: 72.3
click at [383, 184] on div "To be applied to future orders/next stage of similar size in -$307.05 if lead t…" at bounding box center [352, 181] width 214 height 29
click at [387, 184] on div "To be applied to future orders/next stage of similar size in -$307.05 if lead t…" at bounding box center [352, 181] width 214 height 29
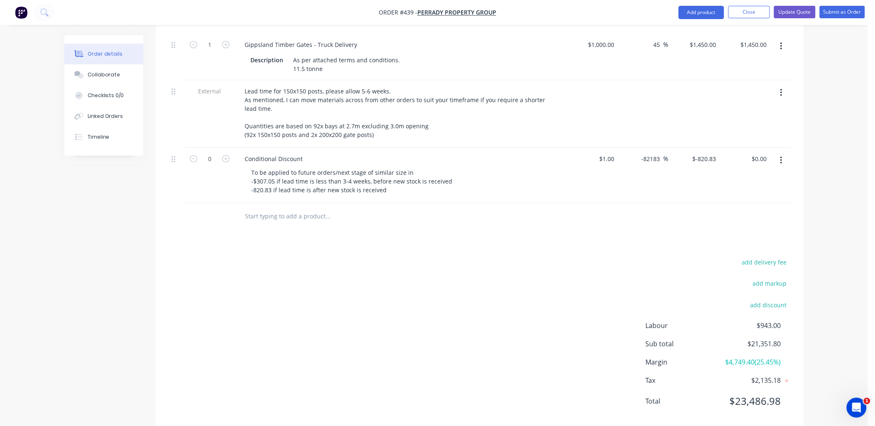
click at [230, 209] on div at bounding box center [210, 216] width 50 height 27
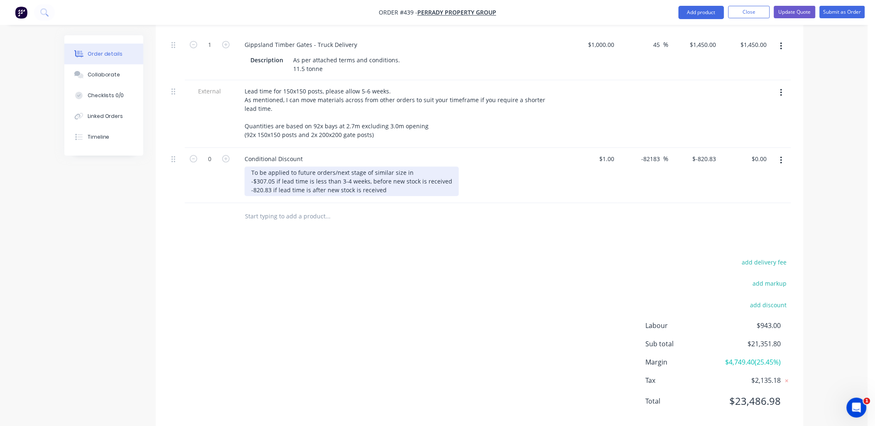
click at [254, 182] on div "To be applied to future orders/next stage of similar size in -$307.05 if lead t…" at bounding box center [352, 181] width 214 height 29
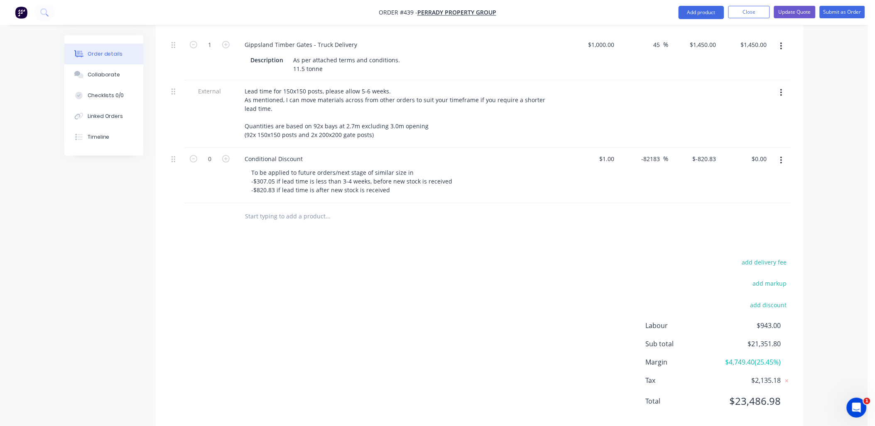
click at [215, 205] on div at bounding box center [210, 216] width 50 height 27
click at [277, 153] on div "Conditional Discount" at bounding box center [273, 159] width 71 height 12
click at [217, 179] on div "0" at bounding box center [210, 175] width 50 height 55
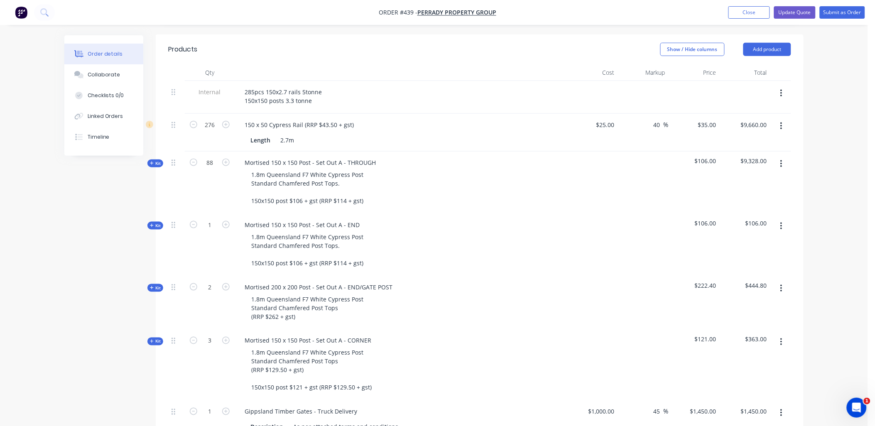
scroll to position [221, 0]
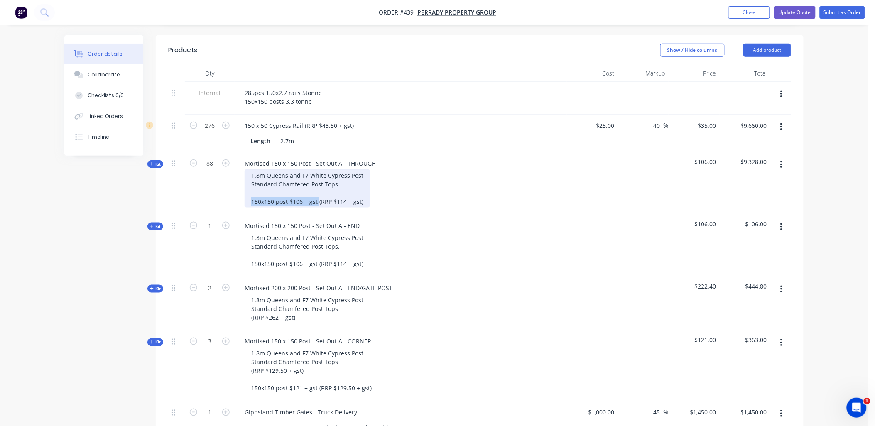
drag, startPoint x: 318, startPoint y: 196, endPoint x: 251, endPoint y: 197, distance: 66.5
click at [251, 197] on div "1.8m Queensland F7 White Cypress Post Standard Chamfered Post Tops. 150x150 pos…" at bounding box center [307, 188] width 125 height 38
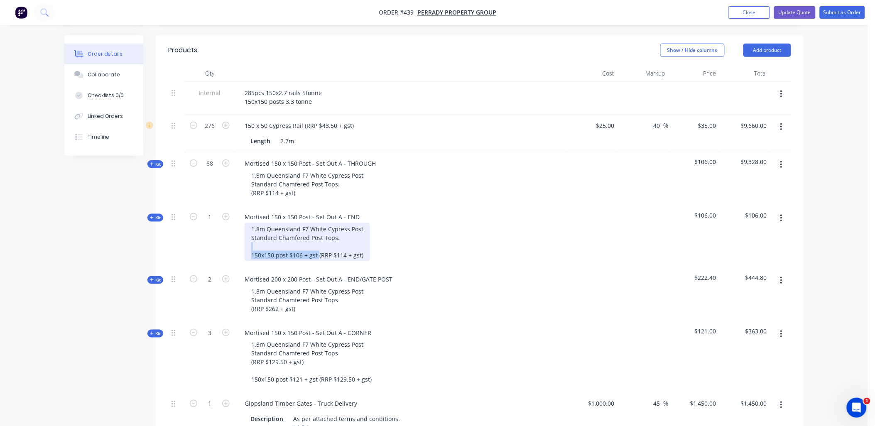
drag, startPoint x: 318, startPoint y: 250, endPoint x: 243, endPoint y: 244, distance: 75.0
click at [243, 244] on div "1.8m Queensland F7 White Cypress Post Standard Chamfered Post Tops. 150x150 pos…" at bounding box center [401, 242] width 326 height 38
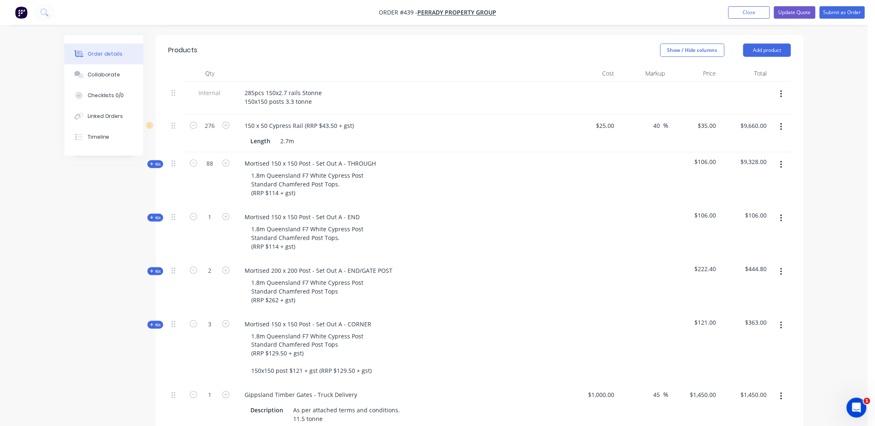
click at [227, 235] on div "1" at bounding box center [210, 233] width 50 height 54
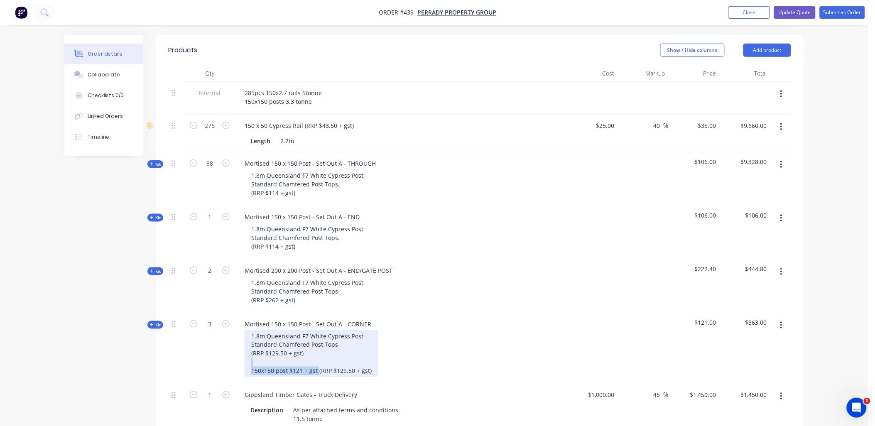
drag, startPoint x: 318, startPoint y: 365, endPoint x: 244, endPoint y: 352, distance: 75.5
click at [244, 352] on div "1.8m Queensland F7 White Cypress Post Standard Chamfered Post Tops (RRP $129.50…" at bounding box center [401, 353] width 326 height 47
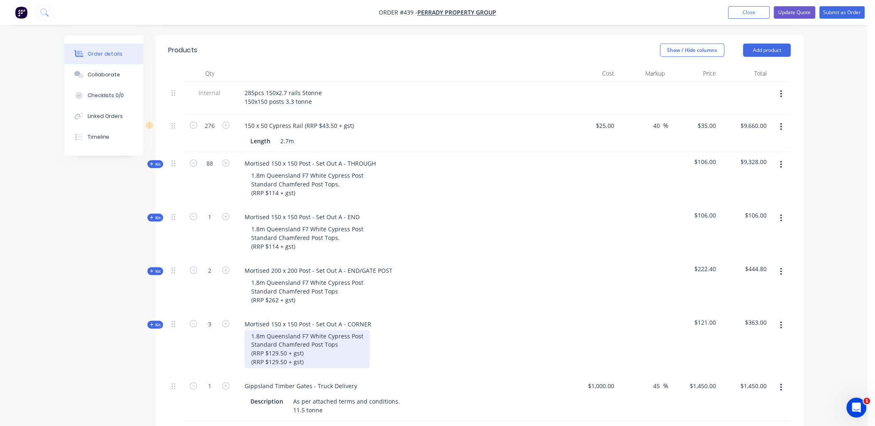
click at [257, 355] on div "1.8m Queensland F7 White Cypress Post Standard Chamfered Post Tops (RRP $129.50…" at bounding box center [307, 349] width 125 height 38
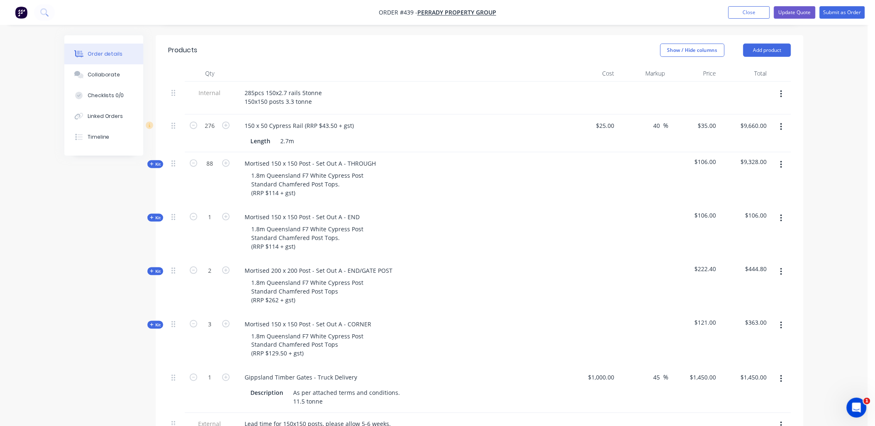
click at [225, 342] on div "3" at bounding box center [210, 340] width 50 height 54
click at [243, 87] on div "285pcs 150x2.7 rails 5tonne 150x150 posts 3.3 tonne" at bounding box center [283, 97] width 91 height 21
click at [221, 82] on div "Internal" at bounding box center [210, 98] width 50 height 33
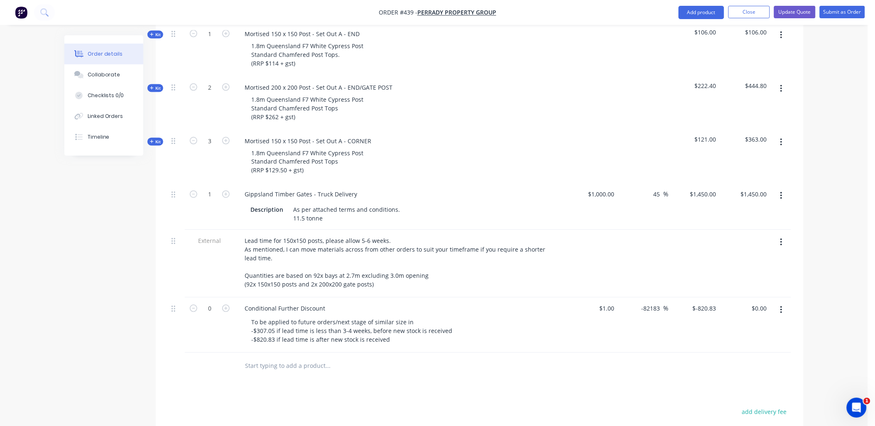
scroll to position [404, 0]
click at [260, 358] on input "text" at bounding box center [328, 366] width 166 height 17
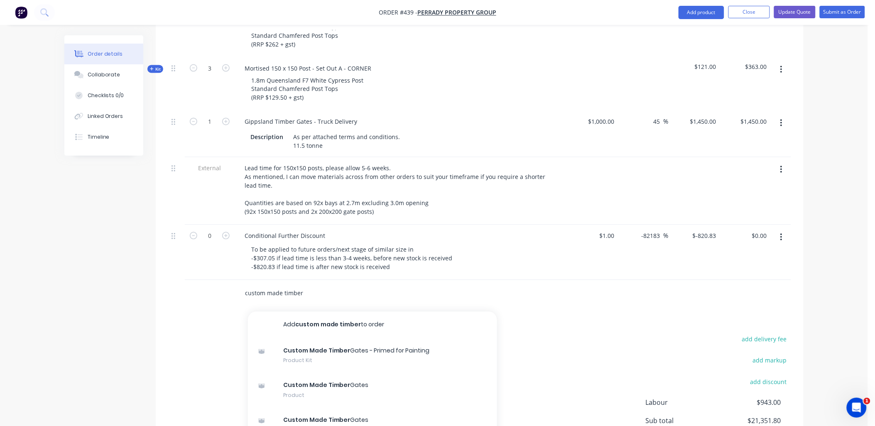
scroll to position [546, 0]
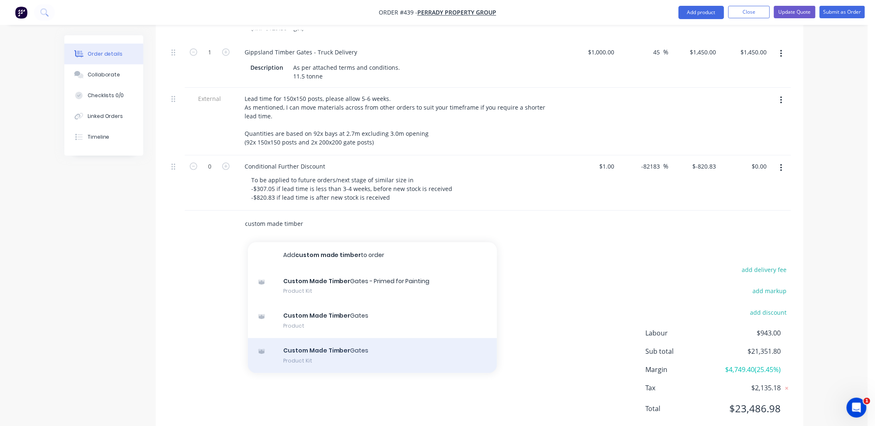
type input "custom made timber"
click at [325, 338] on div "Custom Made Timber Gates Product Kit" at bounding box center [372, 355] width 249 height 35
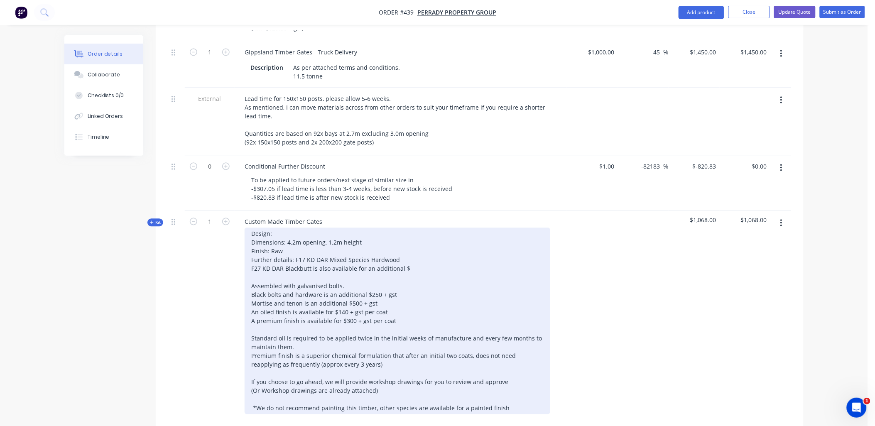
click at [280, 228] on div "Design: Dimensions: 4.2m opening, 1.2m height Finish: Raw Further details: F17 …" at bounding box center [398, 321] width 306 height 186
drag, startPoint x: 294, startPoint y: 218, endPoint x: 287, endPoint y: 218, distance: 7.1
click at [287, 228] on div "Design: The Granges (4 Rails & Diagonal Brace) Dimensions: 4.2m opening, 1.2m h…" at bounding box center [398, 321] width 306 height 186
click at [283, 227] on div "Design: The Granges (4 Rails & Diagonal Brace) Dimensions: 3.0m opening, 1.2m h…" at bounding box center [398, 320] width 306 height 186
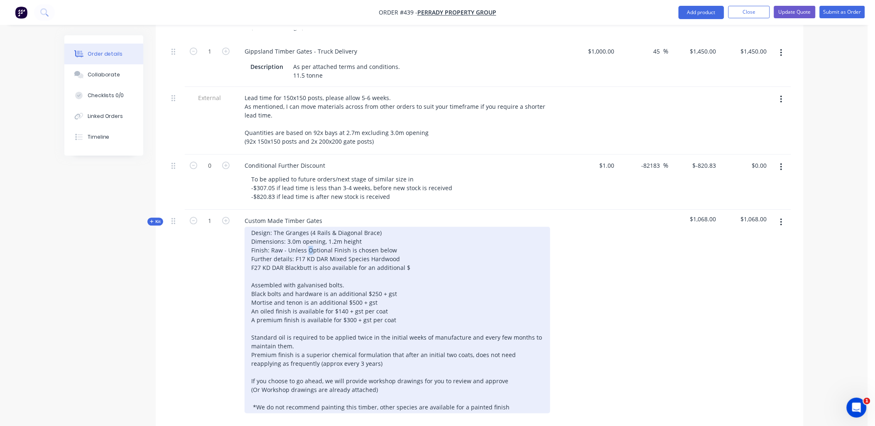
click at [308, 228] on div "Design: The Granges (4 Rails & Diagonal Brace) Dimensions: 3.0m opening, 1.2m h…" at bounding box center [398, 320] width 306 height 186
click at [333, 227] on div "Design: The Granges (4 Rails & Diagonal Brace) Dimensions: 3.0m opening, 1.2m h…" at bounding box center [398, 320] width 306 height 186
click at [413, 246] on div "Design: The Granges (4 Rails & Diagonal Brace) Dimensions: 3.0m opening, 1.2m h…" at bounding box center [398, 320] width 306 height 186
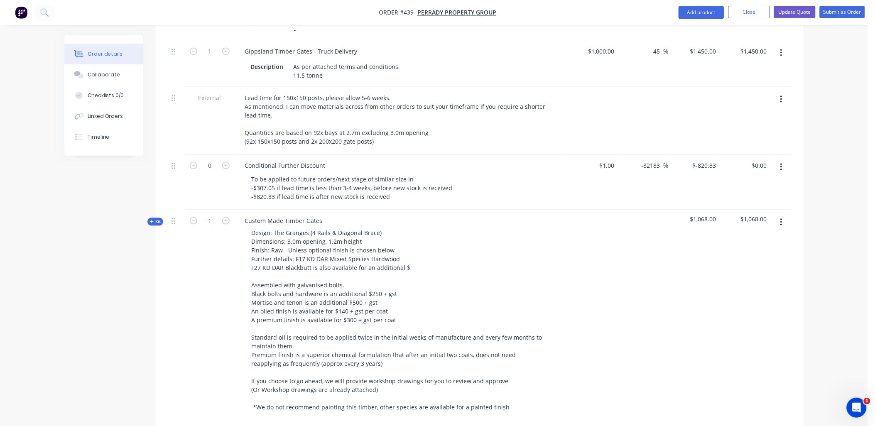
click at [164, 200] on div "Qty Cost Markup Price Total Internal 285pcs 150x2.7 rails 5tonne 150x150 posts …" at bounding box center [480, 93] width 648 height 709
click at [162, 218] on div "Kit" at bounding box center [155, 222] width 16 height 8
click at [218, 426] on input "1" at bounding box center [210, 432] width 22 height 12
type input "25"
type input "$450.00"
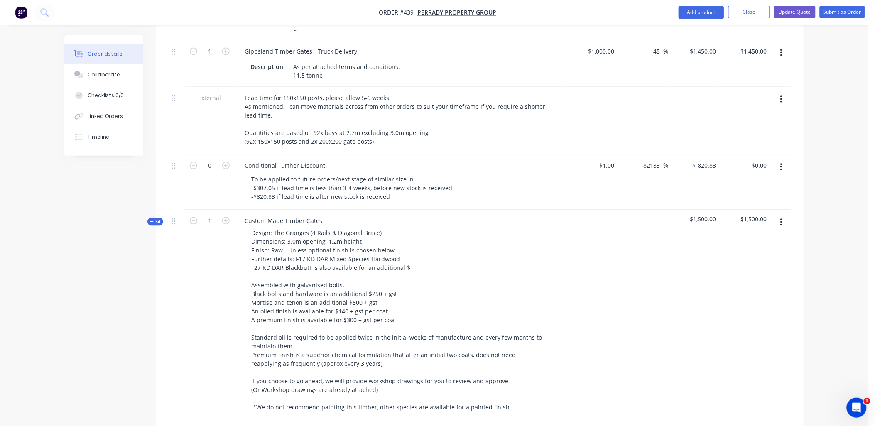
click at [189, 369] on div "1" at bounding box center [210, 315] width 50 height 211
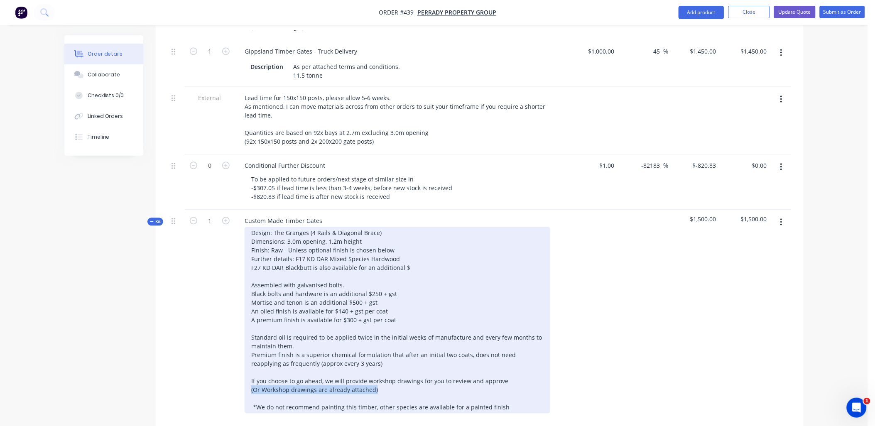
drag, startPoint x: 375, startPoint y: 365, endPoint x: 243, endPoint y: 370, distance: 132.6
click at [243, 370] on div "Design: The Granges (4 Rails & Diagonal Brace) Dimensions: 3.0m opening, 1.2m h…" at bounding box center [401, 320] width 326 height 186
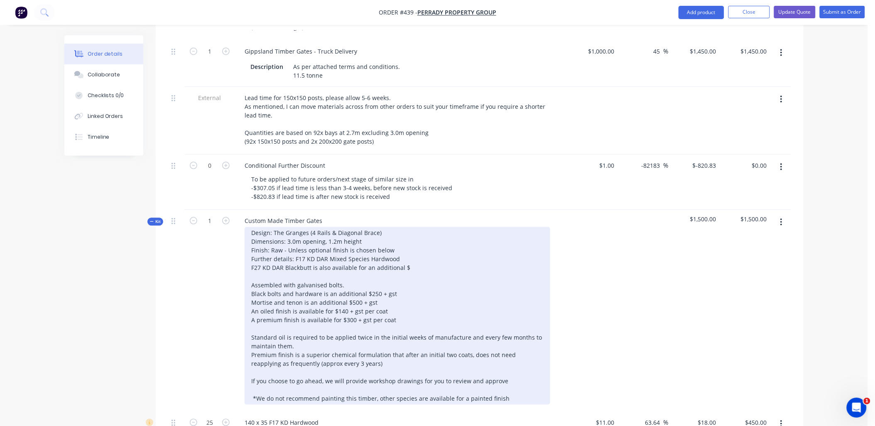
click at [410, 246] on div "Design: The Granges (4 Rails & Diagonal Brace) Dimensions: 3.0m opening, 1.2m h…" at bounding box center [398, 316] width 306 height 178
click at [410, 247] on div "Design: The Granges (4 Rails & Diagonal Brace) Dimensions: 3.0m opening, 1.2m h…" at bounding box center [398, 316] width 306 height 178
click at [346, 262] on div "Design: The Granges (4 Rails & Diagonal Brace) Dimensions: 3.0m opening, 1.2m h…" at bounding box center [398, 316] width 306 height 178
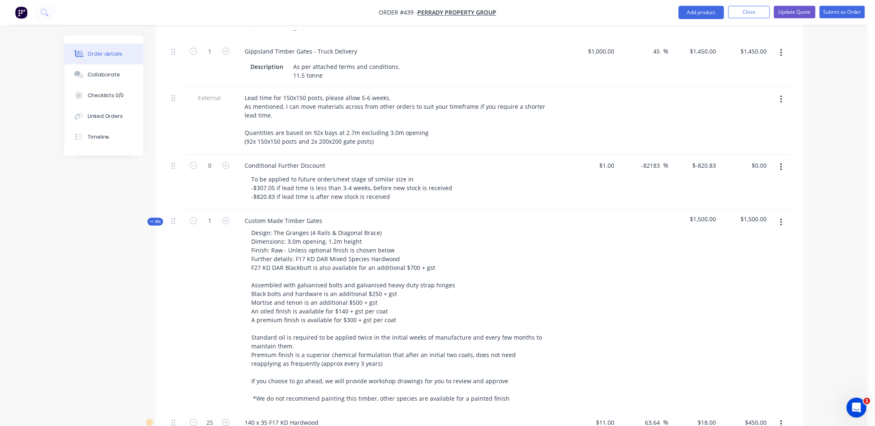
click at [194, 280] on div "1" at bounding box center [210, 311] width 50 height 202
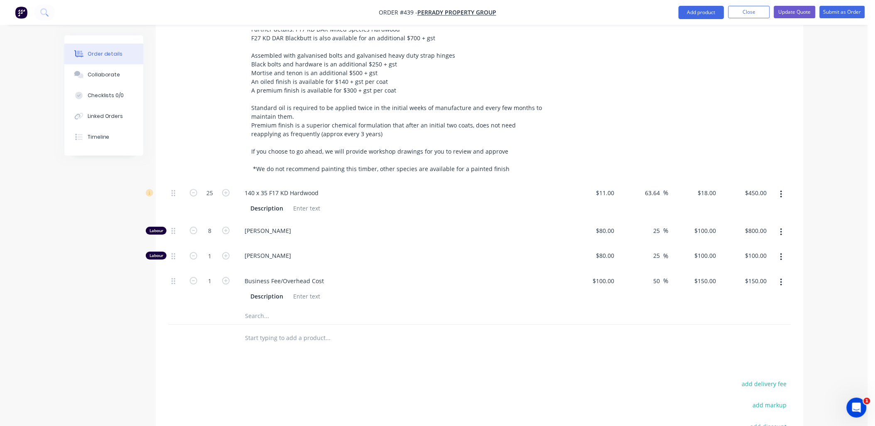
scroll to position [777, 0]
click at [252, 307] on input "text" at bounding box center [328, 315] width 166 height 17
type input "455mm hinges"
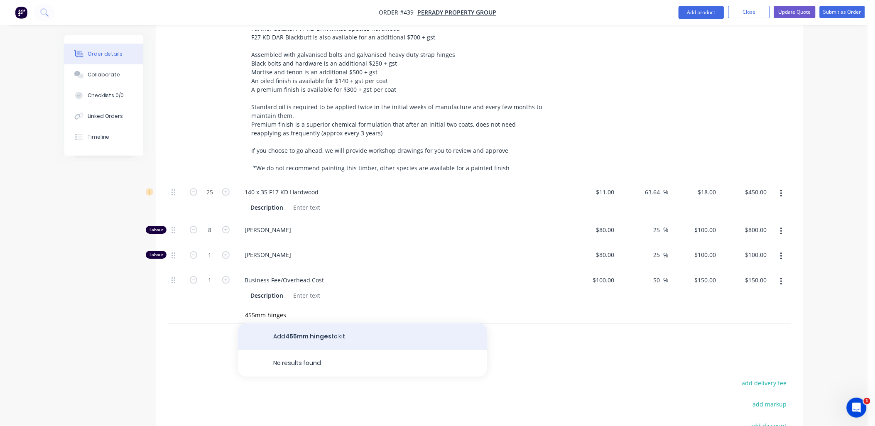
click at [306, 324] on button "Add 455mm hinges to kit" at bounding box center [362, 337] width 249 height 27
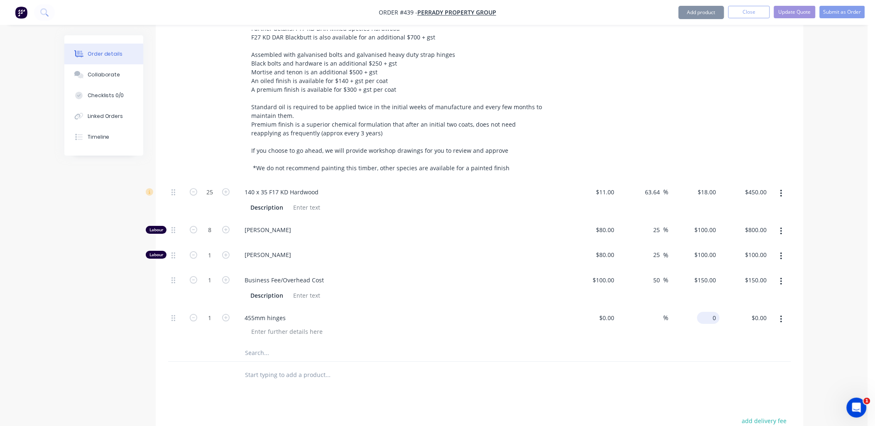
click at [713, 312] on input "0" at bounding box center [710, 318] width 19 height 12
type input "$310.00"
click at [612, 313] on div "$0.00 $0.00" at bounding box center [592, 326] width 51 height 38
click at [613, 312] on input at bounding box center [608, 318] width 19 height 12
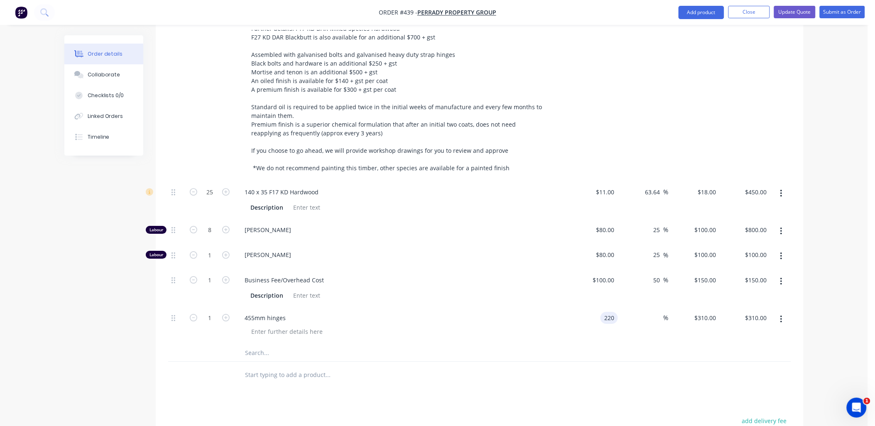
type input "$220.00"
drag, startPoint x: 702, startPoint y: 312, endPoint x: 717, endPoint y: 299, distance: 19.7
click at [704, 309] on div "$220.00 $310.00" at bounding box center [694, 326] width 51 height 38
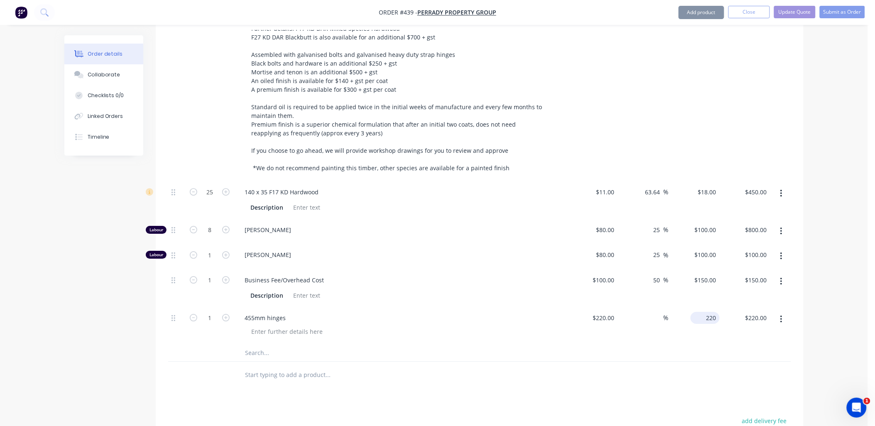
click at [713, 312] on input "220" at bounding box center [707, 318] width 26 height 12
type input "310"
type input "40.91"
type input "$310.00"
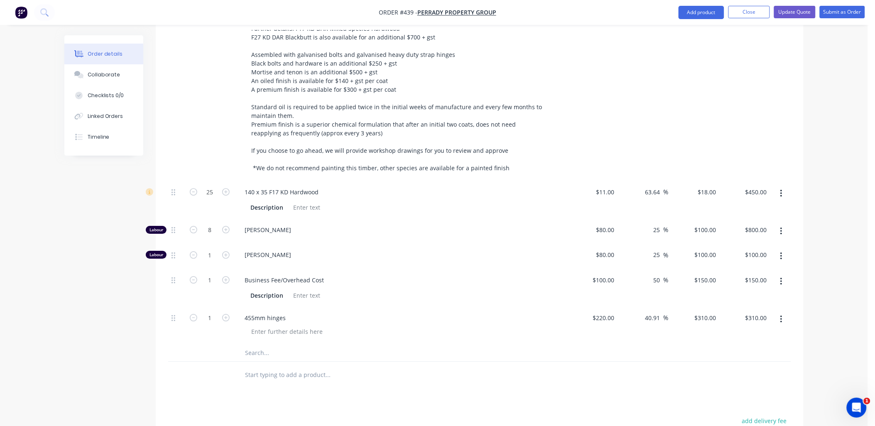
click at [709, 345] on div at bounding box center [479, 353] width 623 height 17
click at [214, 274] on input "1" at bounding box center [210, 280] width 22 height 12
type input "7.5"
type input "$1,125.00"
click at [216, 245] on div "1" at bounding box center [210, 256] width 50 height 25
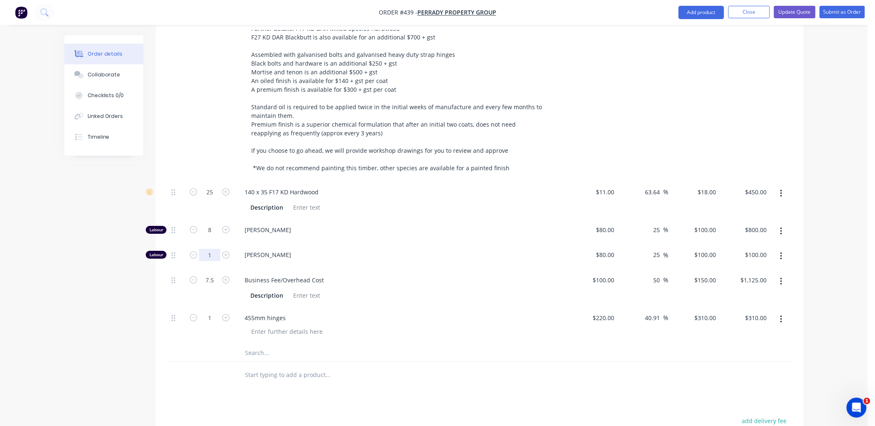
click at [210, 249] on input "1" at bounding box center [210, 255] width 22 height 12
type input "2"
type input "$200.00"
click at [207, 219] on div "8" at bounding box center [210, 231] width 50 height 25
click at [193, 226] on icon "button" at bounding box center [193, 229] width 7 height 7
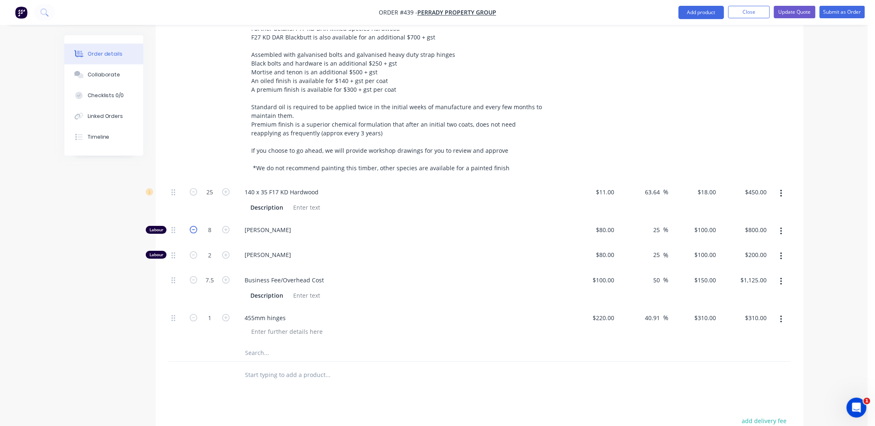
type input "7"
type input "$700.00"
click at [193, 226] on icon "button" at bounding box center [193, 229] width 7 height 7
type input "6"
type input "$600.00"
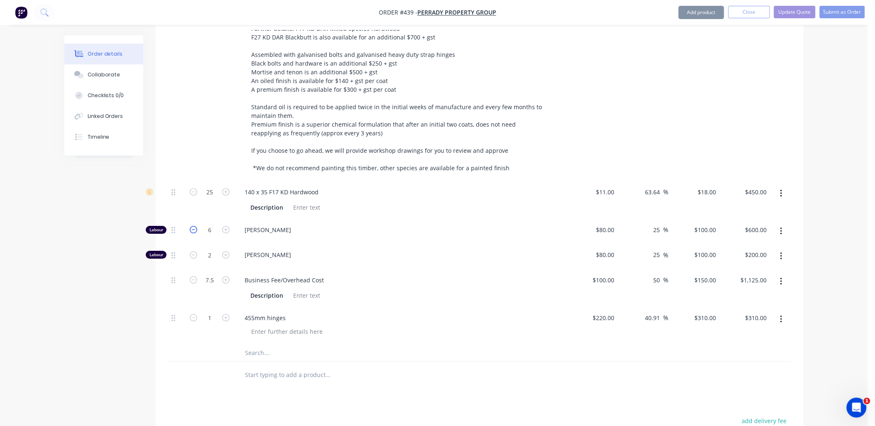
click at [193, 226] on icon "button" at bounding box center [193, 229] width 7 height 7
type input "5"
type input "$500.00"
click at [226, 226] on icon "button" at bounding box center [225, 229] width 7 height 7
type input "6"
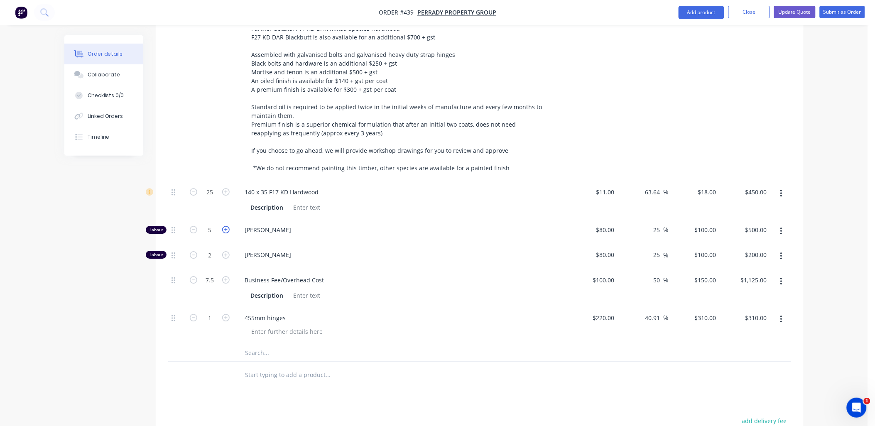
type input "$600.00"
click at [221, 244] on div "2" at bounding box center [210, 256] width 50 height 25
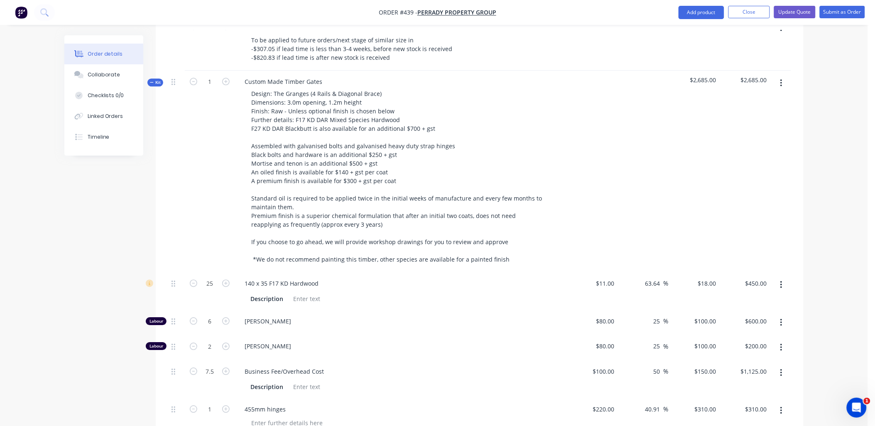
scroll to position [686, 0]
click at [158, 80] on span "Kit" at bounding box center [155, 83] width 11 height 6
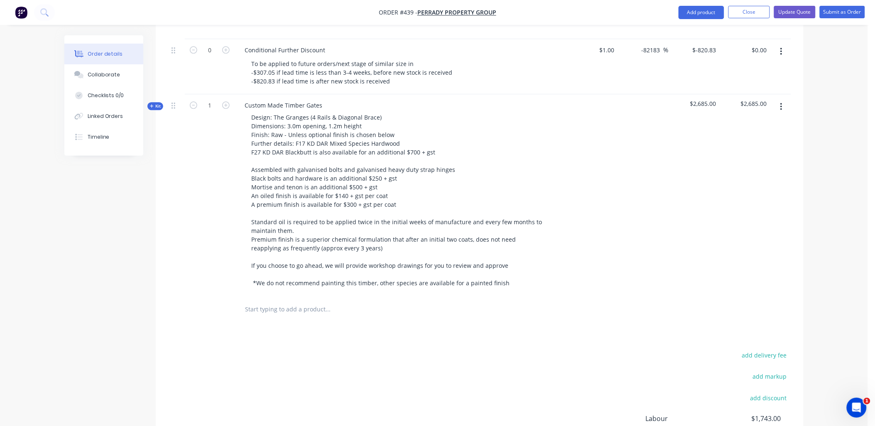
scroll to position [705, 0]
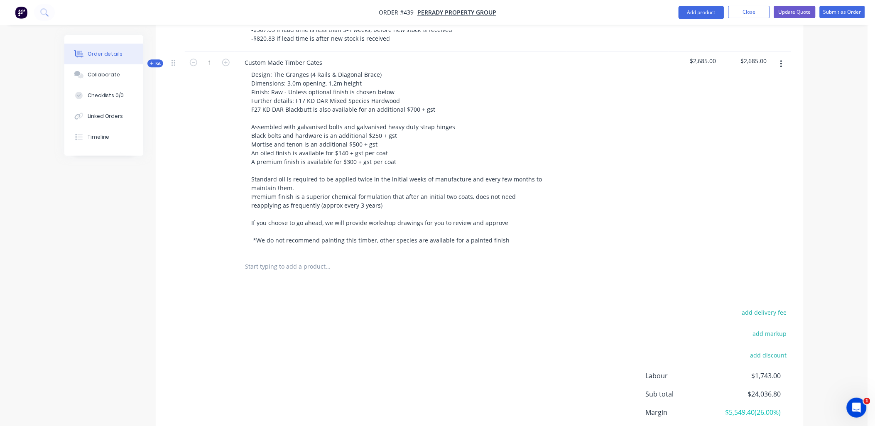
click at [293, 258] on input "text" at bounding box center [328, 266] width 166 height 17
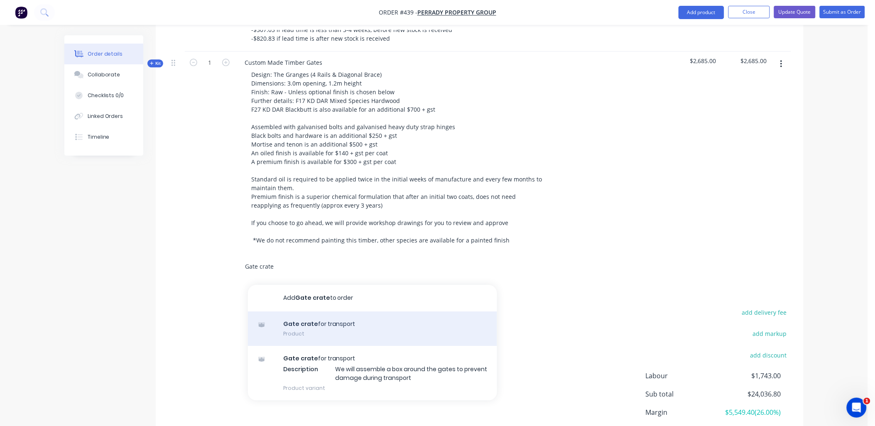
type input "Gate crate"
click at [325, 311] on div "Gate crate for transport Product" at bounding box center [372, 328] width 249 height 35
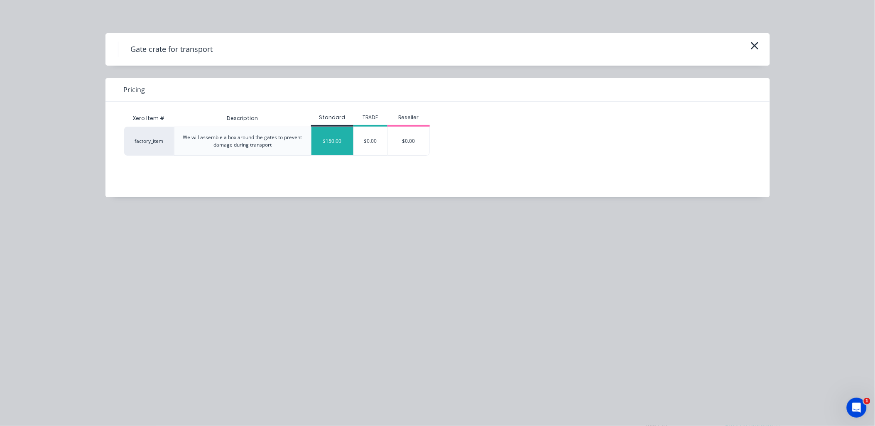
click at [330, 147] on div "$150.00" at bounding box center [332, 141] width 42 height 28
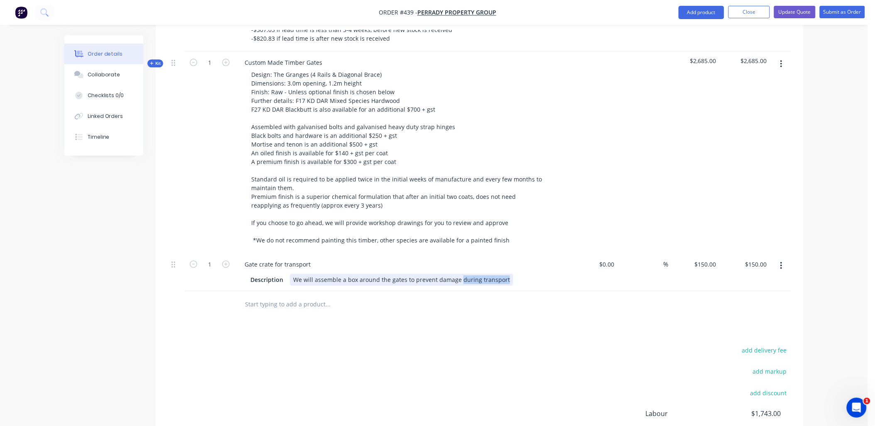
drag, startPoint x: 458, startPoint y: 255, endPoint x: 503, endPoint y: 255, distance: 44.4
click at [503, 274] on div "We will assemble a box around the gates to prevent damage during transport" at bounding box center [401, 280] width 223 height 12
click at [489, 274] on div "We will assemble a box around the gates to prevent damage during transport" at bounding box center [401, 280] width 223 height 12
click at [312, 258] on div "Gate crate for transport" at bounding box center [277, 264] width 79 height 12
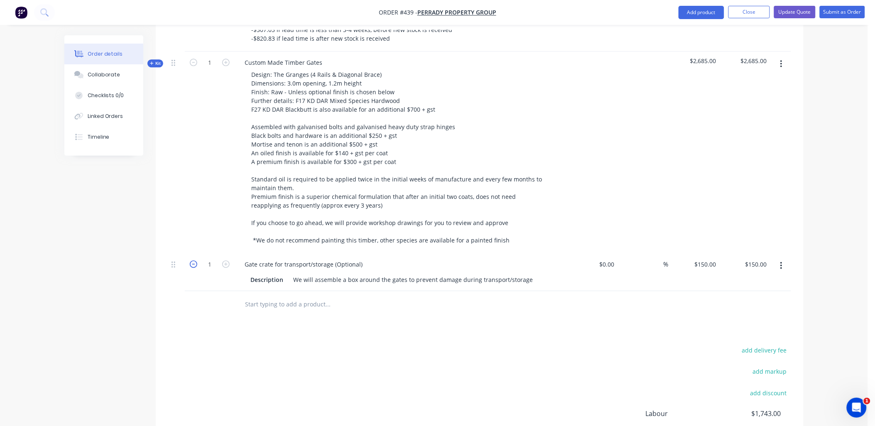
click at [194, 260] on icon "button" at bounding box center [193, 263] width 7 height 7
type input "0"
type input "$0.00"
click at [199, 253] on div "0" at bounding box center [210, 272] width 50 height 38
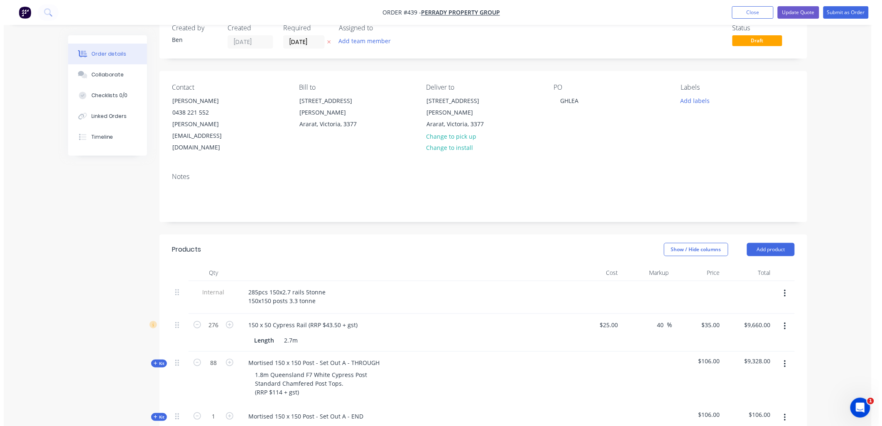
scroll to position [0, 0]
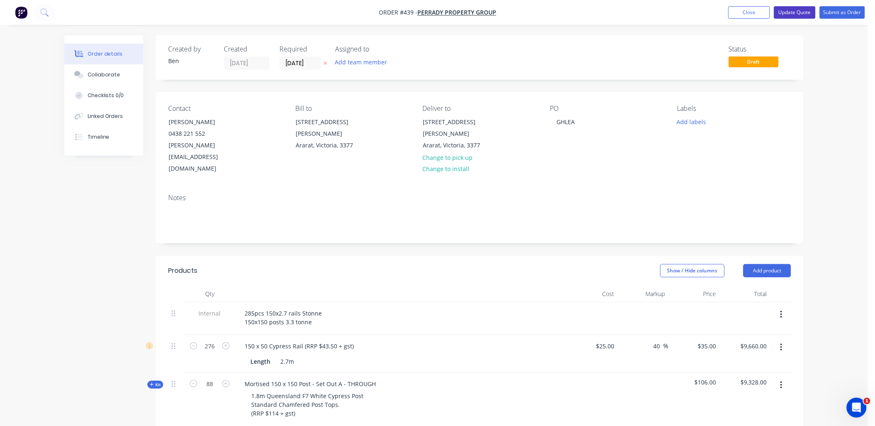
click at [796, 15] on button "Update Quote" at bounding box center [795, 12] width 42 height 12
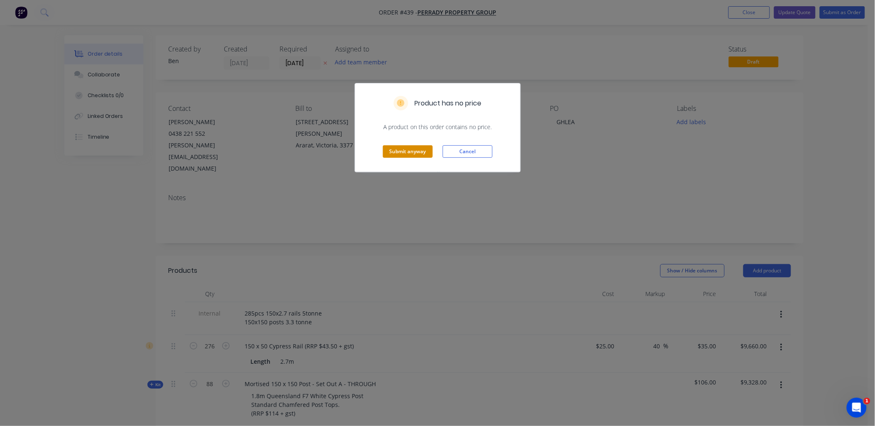
click at [405, 152] on button "Submit anyway" at bounding box center [408, 151] width 50 height 12
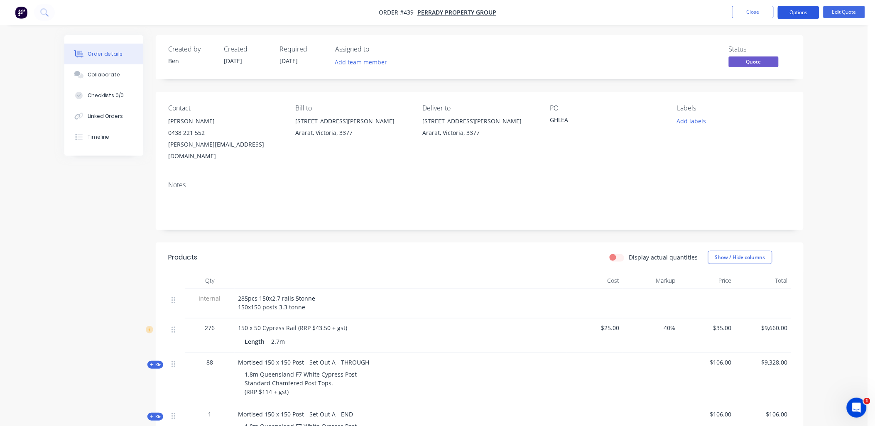
click at [795, 12] on button "Options" at bounding box center [799, 12] width 42 height 13
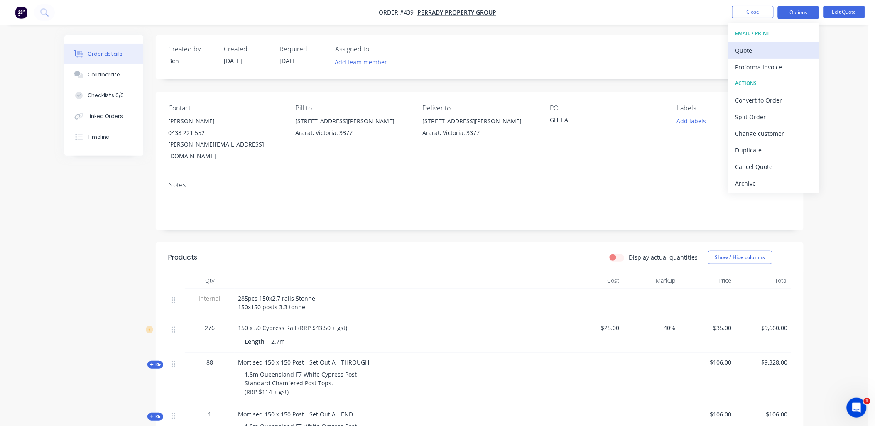
click at [766, 51] on div "Quote" at bounding box center [774, 50] width 76 height 12
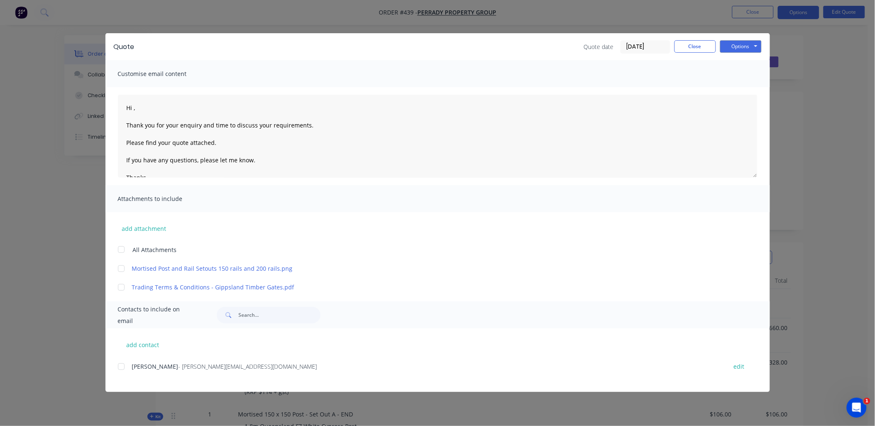
click at [762, 48] on div "Quote Quote date [DATE] Close Options Preview Print Email" at bounding box center [437, 46] width 665 height 27
click at [760, 49] on button "Options" at bounding box center [741, 46] width 42 height 12
click at [752, 60] on button "Preview" at bounding box center [746, 61] width 53 height 14
drag, startPoint x: 694, startPoint y: 44, endPoint x: 796, endPoint y: 21, distance: 104.3
click at [696, 44] on button "Close" at bounding box center [695, 46] width 42 height 12
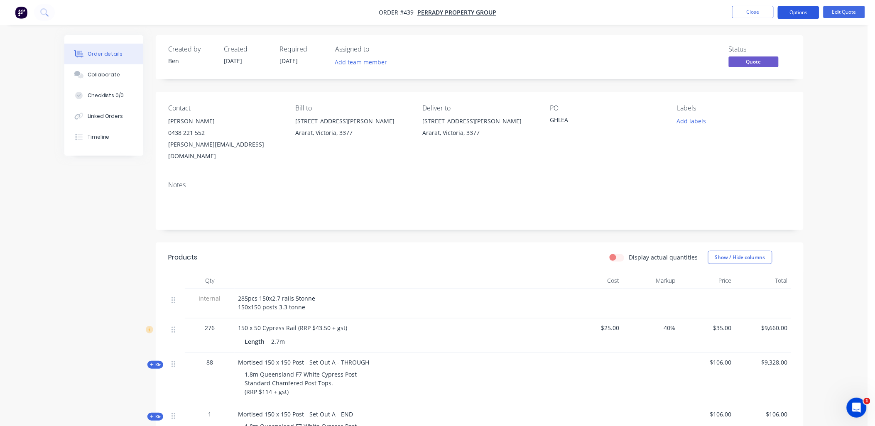
click at [799, 12] on button "Options" at bounding box center [799, 12] width 42 height 13
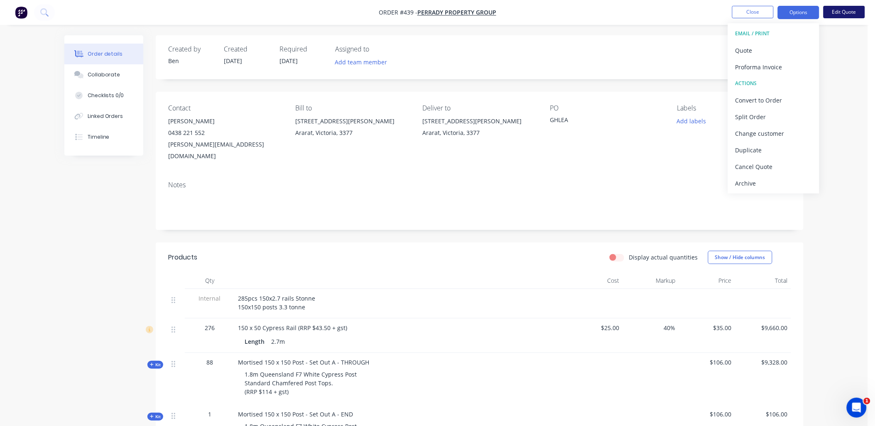
click at [841, 13] on button "Edit Quote" at bounding box center [845, 12] width 42 height 12
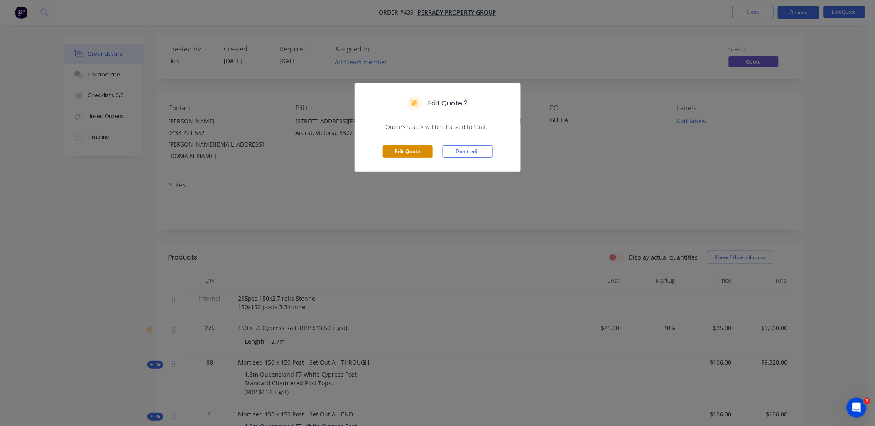
click at [410, 152] on button "Edit Quote" at bounding box center [408, 151] width 50 height 12
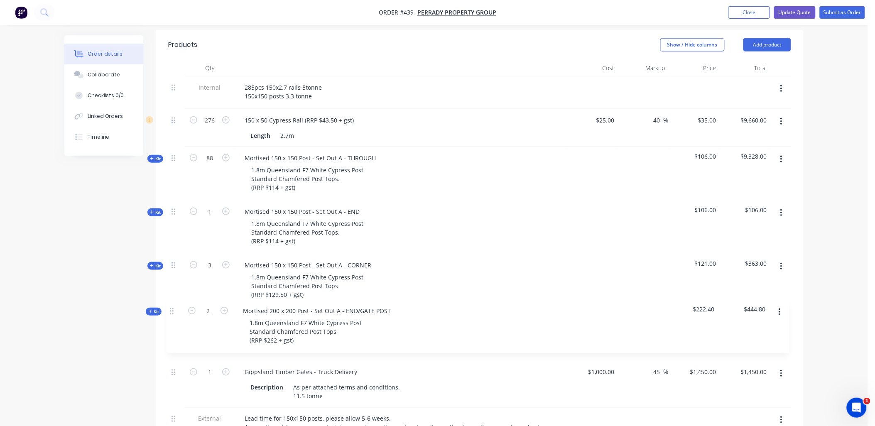
scroll to position [228, 0]
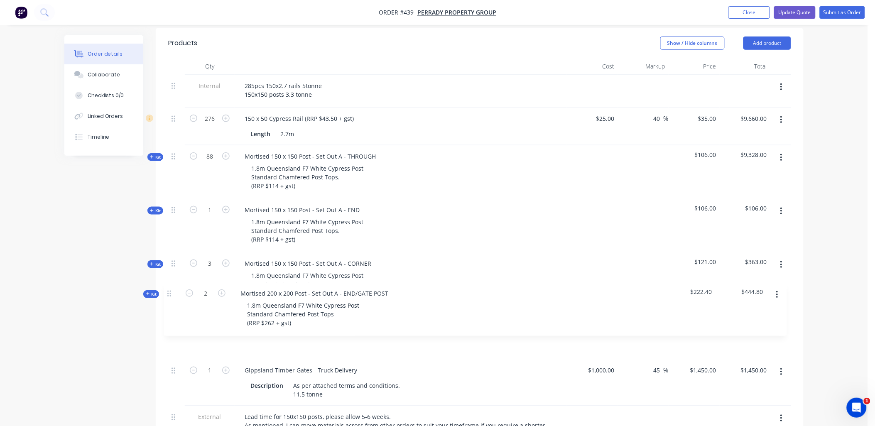
drag, startPoint x: 173, startPoint y: 262, endPoint x: 169, endPoint y: 296, distance: 34.2
click at [169, 296] on div "Internal 285pcs 150x2.7 rails 5tonne 150x150 posts 3.3 tonne 276 150 x 50 Cypre…" at bounding box center [479, 422] width 623 height 694
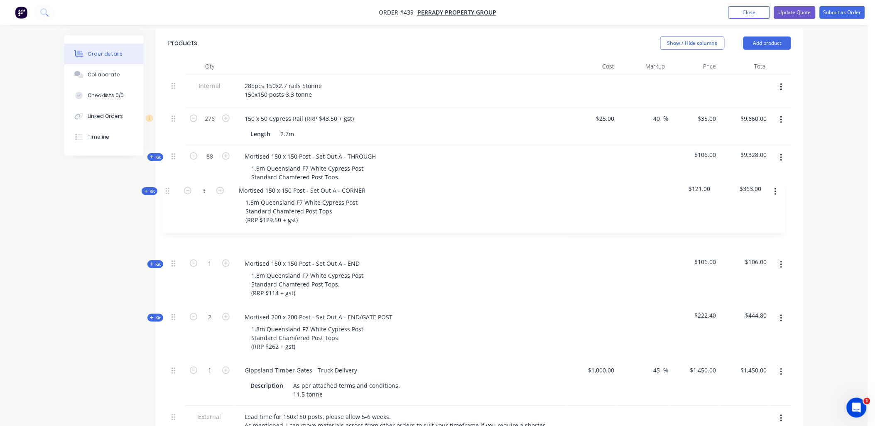
drag, startPoint x: 173, startPoint y: 241, endPoint x: 168, endPoint y: 186, distance: 55.5
click at [168, 186] on div "Internal 285pcs 150x2.7 rails 5tonne 150x150 posts 3.3 tonne 276 150 x 50 Cypre…" at bounding box center [479, 422] width 623 height 694
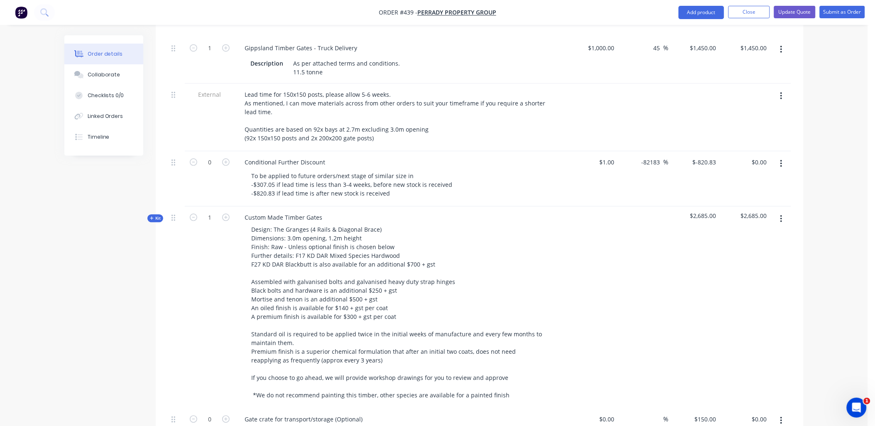
scroll to position [550, 0]
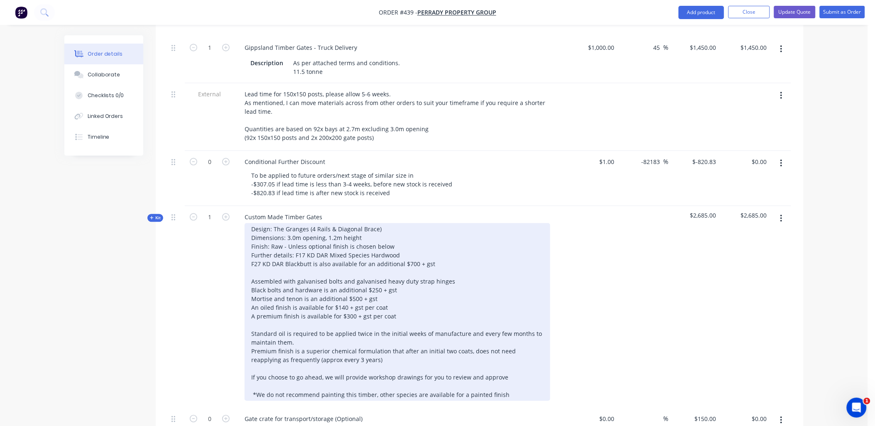
click at [437, 249] on div "Design: The Granges (4 Rails & Diagonal Brace) Dimensions: 3.0m opening, 1.2m h…" at bounding box center [398, 312] width 306 height 178
click at [396, 231] on div "Design: The Granges (4 Rails & Diagonal Brace) Dimensions: 3.0m opening, 1.2m h…" at bounding box center [398, 312] width 306 height 178
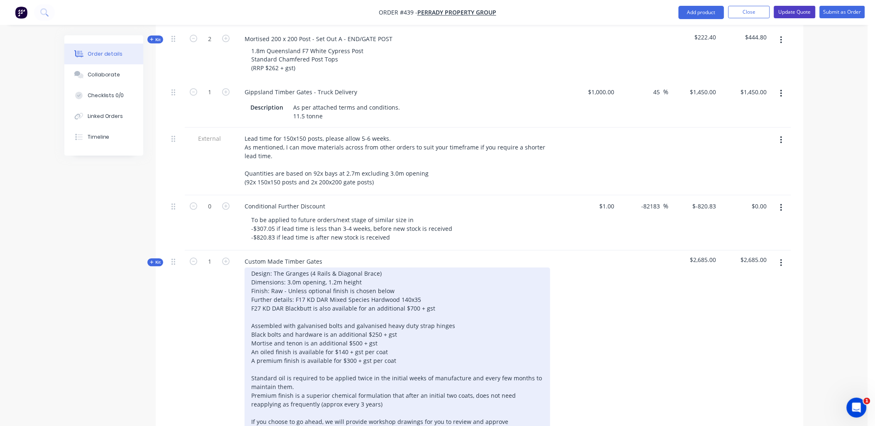
scroll to position [505, 0]
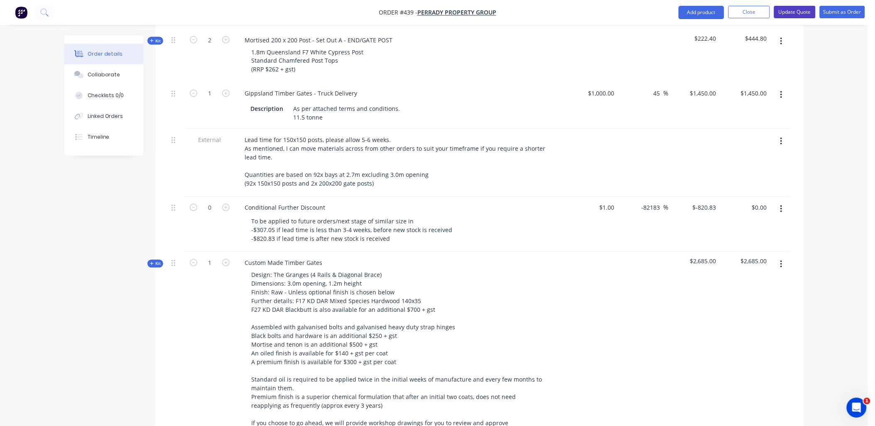
click at [795, 14] on button "Update Quote" at bounding box center [795, 12] width 42 height 12
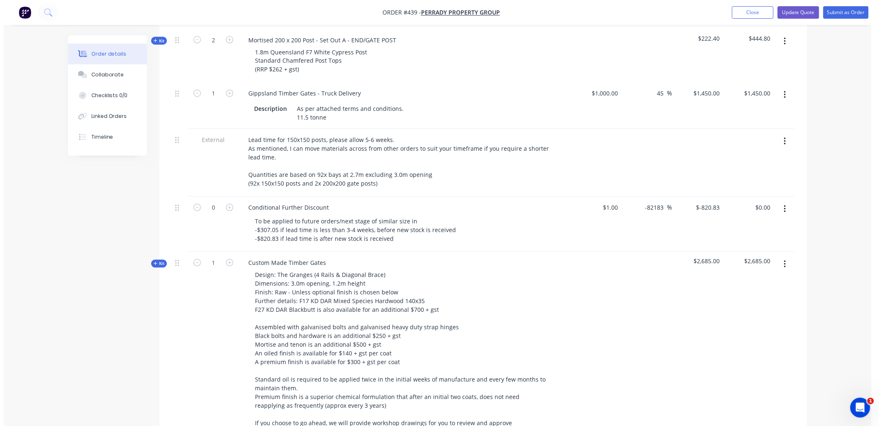
scroll to position [0, 0]
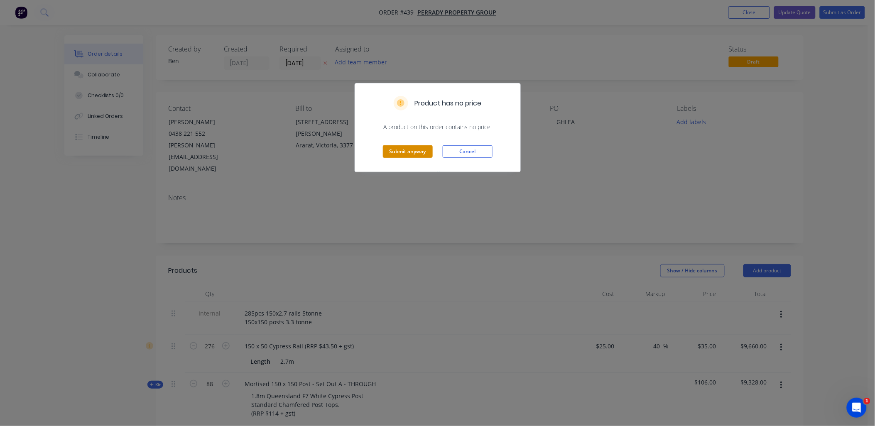
click at [393, 150] on button "Submit anyway" at bounding box center [408, 151] width 50 height 12
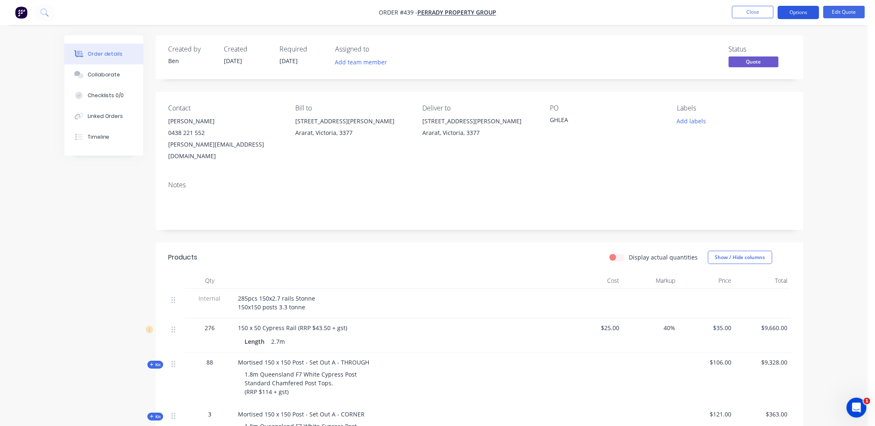
click at [798, 12] on button "Options" at bounding box center [799, 12] width 42 height 13
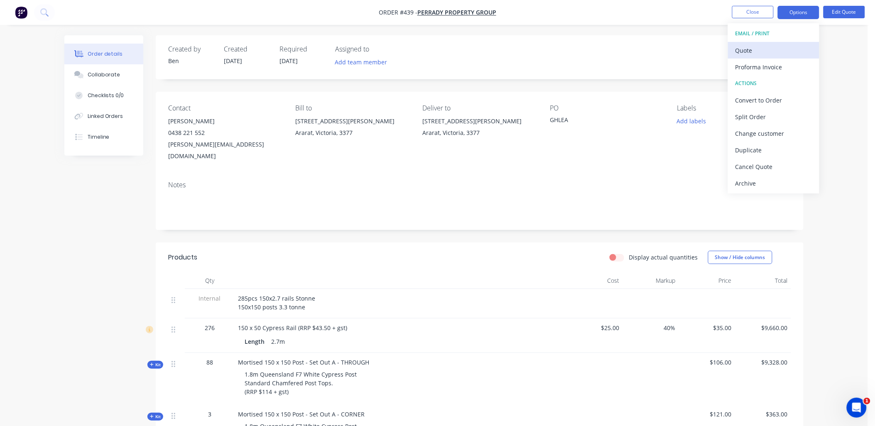
click at [782, 54] on div "Quote" at bounding box center [774, 50] width 76 height 12
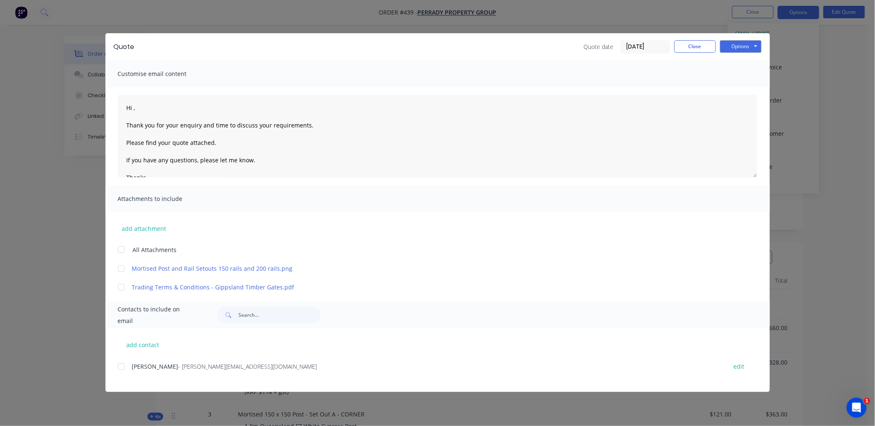
click at [123, 366] on div at bounding box center [121, 366] width 17 height 17
click at [121, 249] on div at bounding box center [121, 249] width 17 height 17
click at [122, 248] on div at bounding box center [121, 249] width 17 height 17
click at [121, 368] on div at bounding box center [121, 366] width 17 height 17
click at [188, 123] on textarea "Hi , Thank you for your enquiry and time to discuss your requirements. Please f…" at bounding box center [438, 136] width 640 height 83
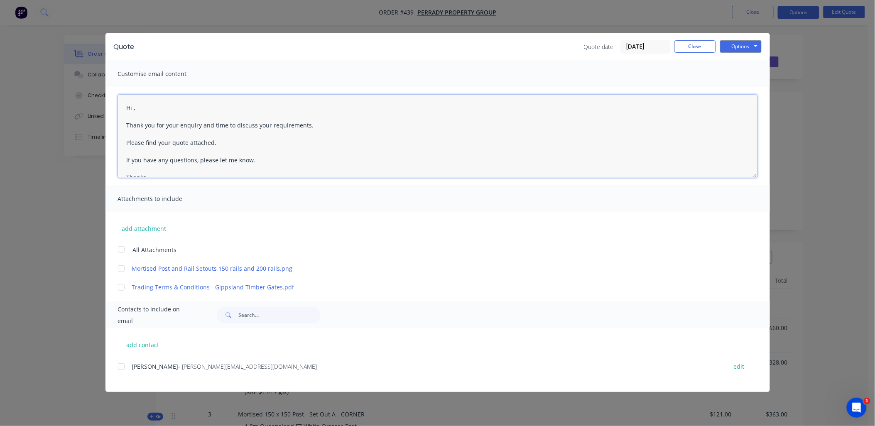
click at [188, 123] on textarea "Hi , Thank you for your enquiry and time to discuss your requirements. Please f…" at bounding box center [438, 136] width 640 height 83
click at [183, 125] on textarea "Hi , Thank you for your and time to discuss your requirements. Please find your…" at bounding box center [438, 136] width 640 height 83
click at [133, 108] on textarea "Hi , Thank you for your enquiry and time to discuss your requirements. Please f…" at bounding box center [438, 136] width 640 height 83
drag, startPoint x: 260, startPoint y: 159, endPoint x: 105, endPoint y: 96, distance: 167.3
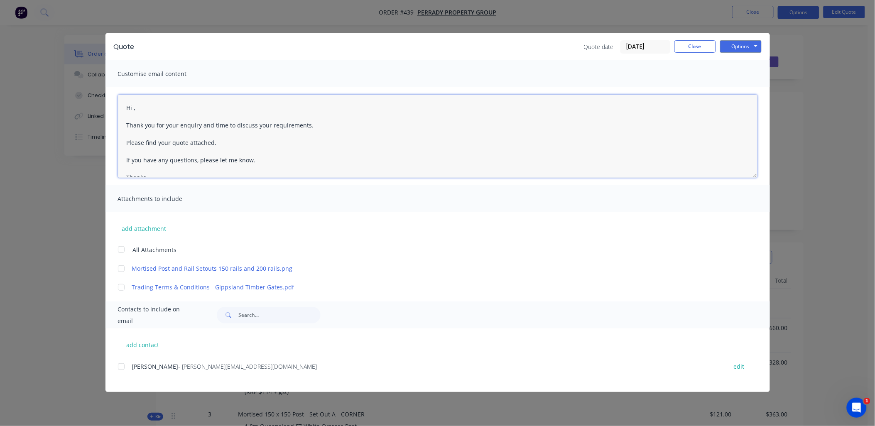
drag, startPoint x: 160, startPoint y: 123, endPoint x: 111, endPoint y: 102, distance: 53.2
click at [111, 102] on div "Hi , Thank you for your enquiry and time to discuss your requirements. Please f…" at bounding box center [437, 136] width 665 height 98
click at [212, 207] on div "Attachments to include" at bounding box center [437, 198] width 665 height 27
click at [121, 367] on div at bounding box center [121, 366] width 17 height 17
click at [119, 249] on div at bounding box center [121, 249] width 17 height 17
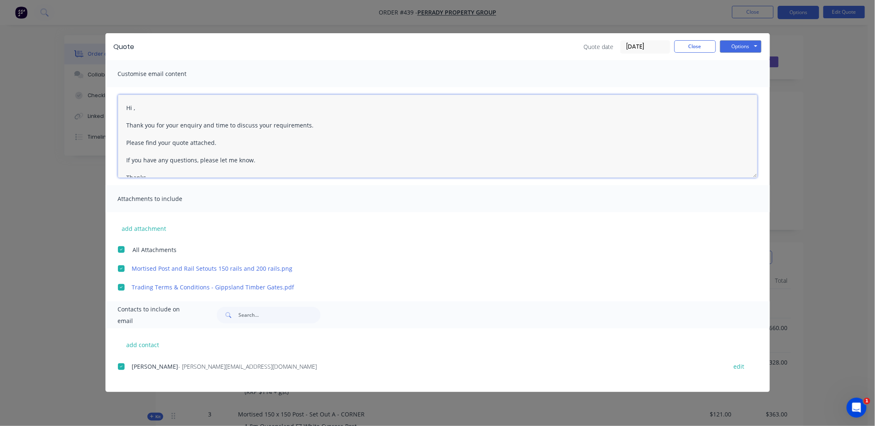
drag, startPoint x: 260, startPoint y: 160, endPoint x: 125, endPoint y: 106, distance: 145.5
click at [125, 106] on textarea "Hi , Thank you for your enquiry and time to discuss your requirements. Please f…" at bounding box center [438, 136] width 640 height 83
paste textarea "[PERSON_NAME], Thank you for your time earlier [DATE] to discuss your updated r…"
click at [730, 44] on button "Options" at bounding box center [741, 46] width 42 height 12
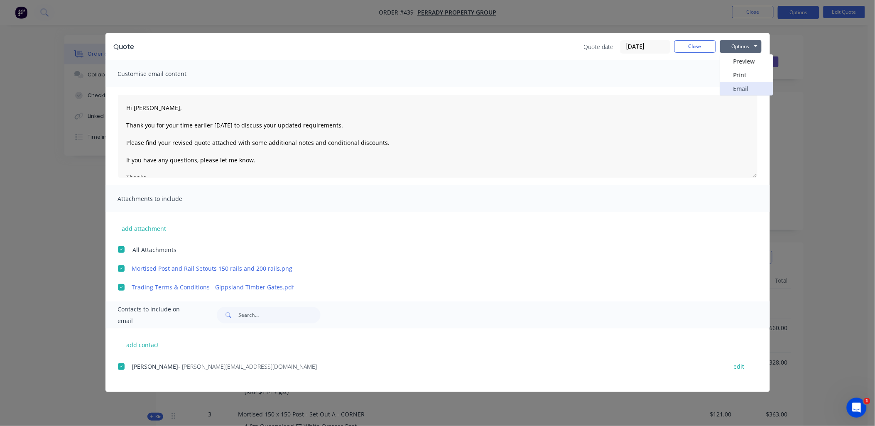
click at [743, 83] on button "Email" at bounding box center [746, 89] width 53 height 14
type textarea "Hi , Thank you for your enquiry and time to discuss your requirements. Please f…"
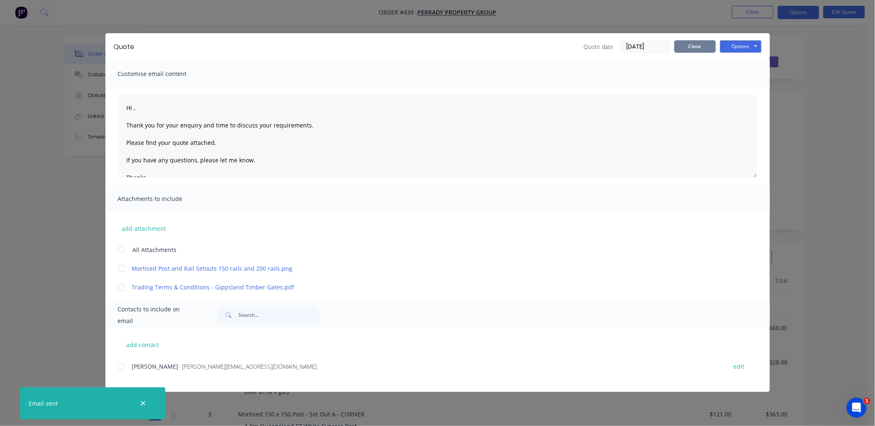
click at [690, 45] on button "Close" at bounding box center [695, 46] width 42 height 12
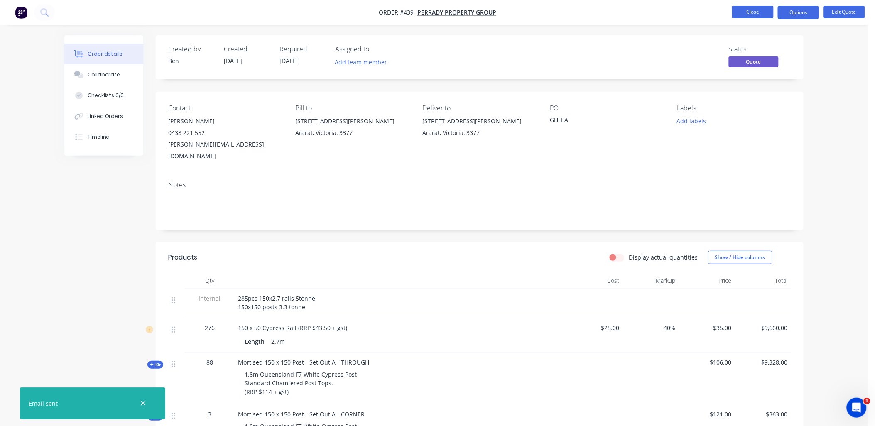
click at [742, 12] on button "Close" at bounding box center [753, 12] width 42 height 12
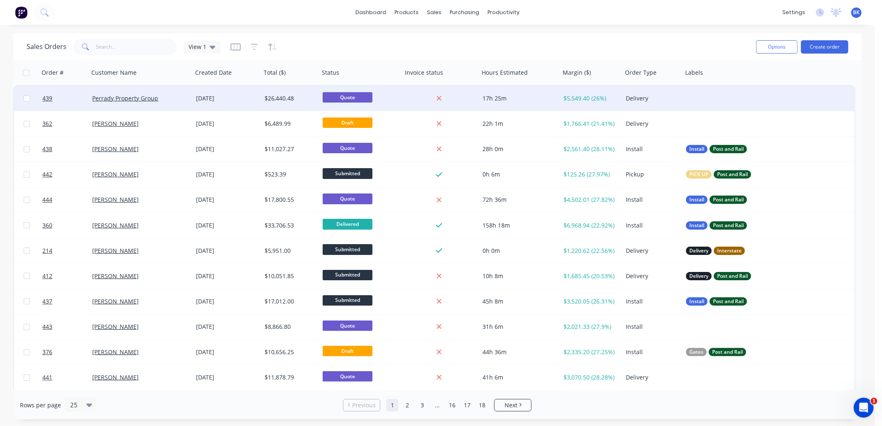
click at [699, 96] on div at bounding box center [766, 98] width 166 height 25
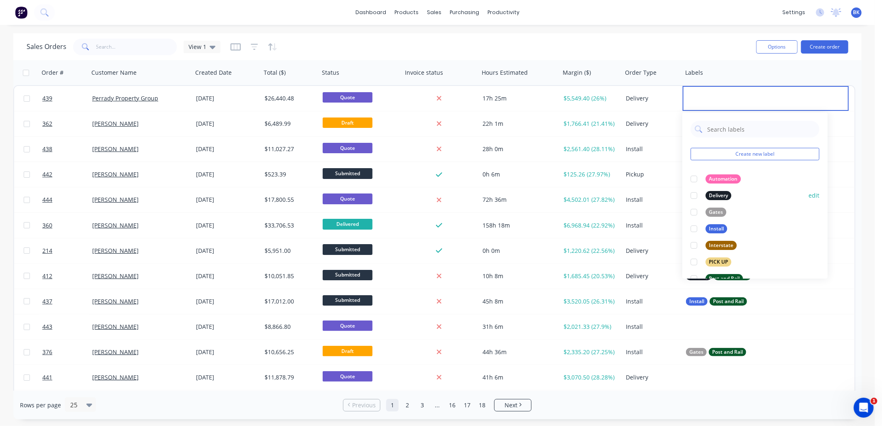
click at [692, 196] on div at bounding box center [694, 195] width 17 height 17
click at [692, 276] on div at bounding box center [694, 278] width 17 height 17
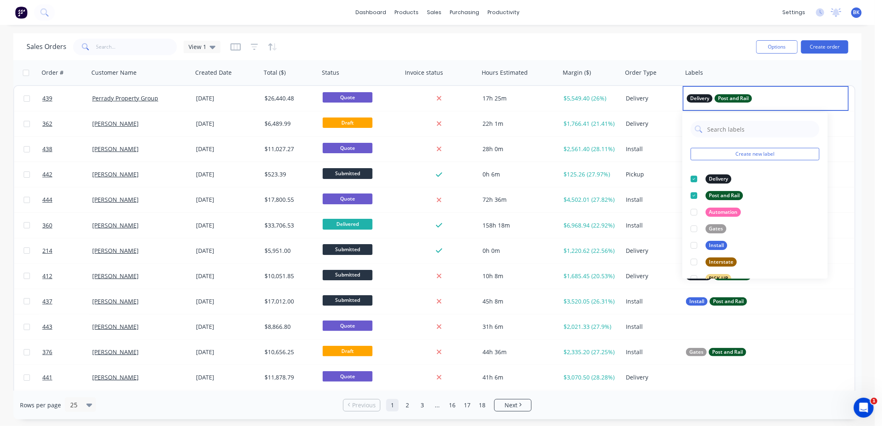
click at [722, 48] on div "Sales Orders View 1" at bounding box center [388, 47] width 723 height 20
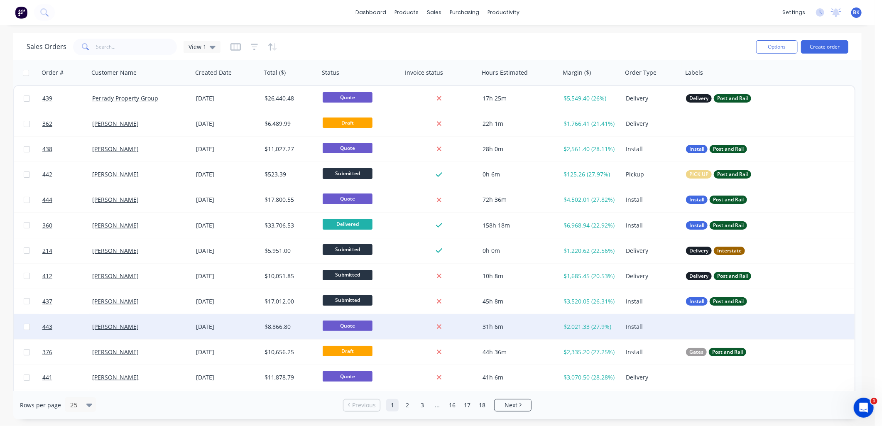
click at [694, 329] on div at bounding box center [766, 326] width 166 height 25
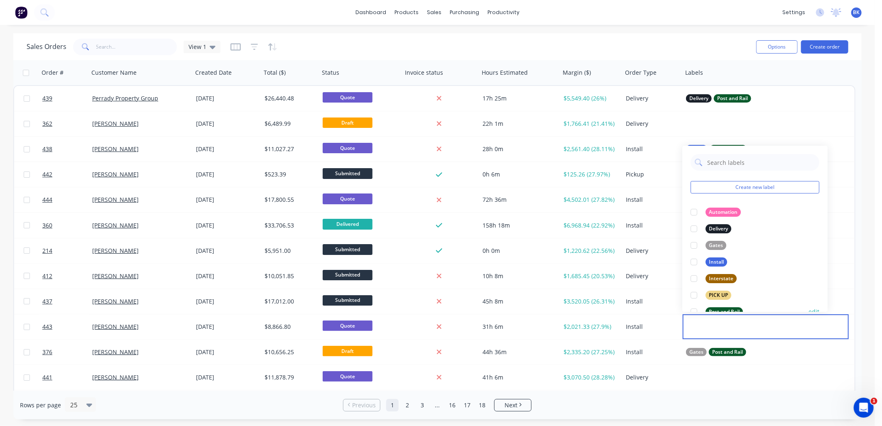
click at [694, 310] on div at bounding box center [694, 312] width 17 height 17
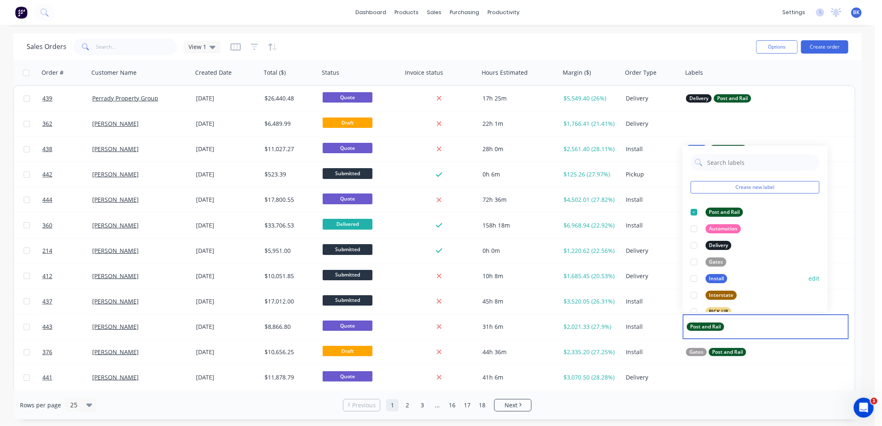
click at [692, 280] on div at bounding box center [694, 278] width 17 height 17
click at [695, 44] on div "Sales Orders View 1" at bounding box center [388, 47] width 723 height 20
